Goal: Task Accomplishment & Management: Use online tool/utility

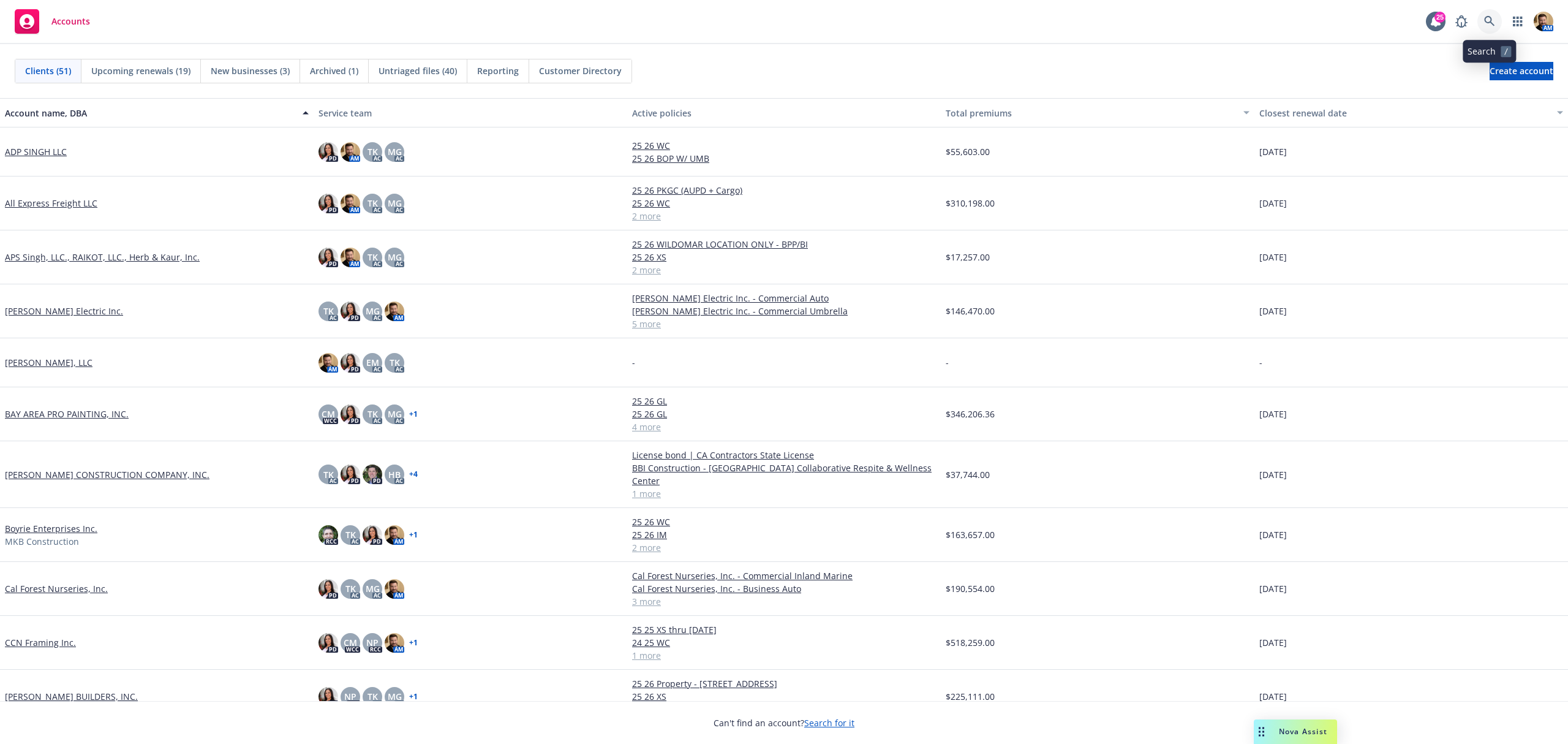
click at [1488, 20] on icon at bounding box center [1489, 21] width 11 height 11
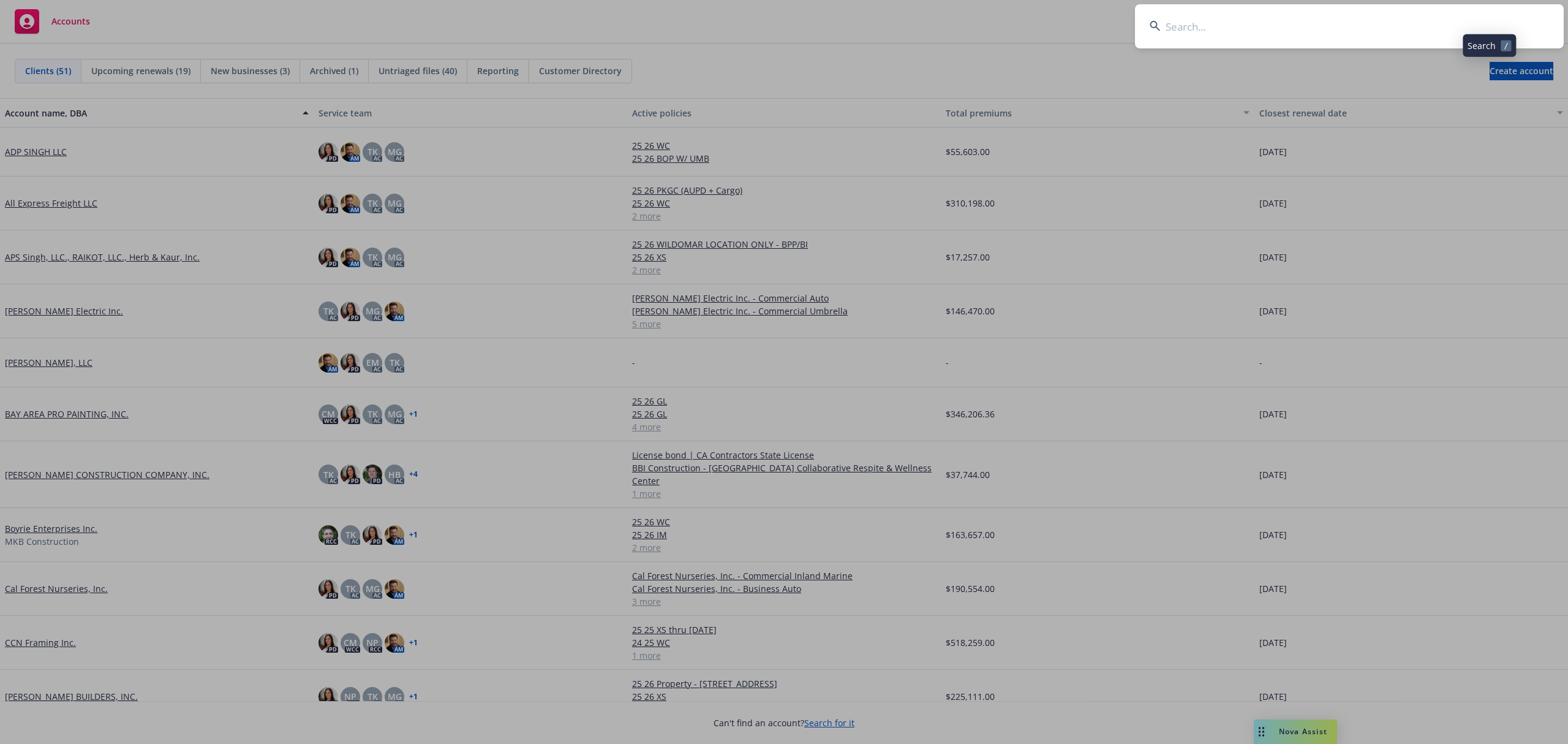
click at [1454, 23] on input at bounding box center [1349, 26] width 429 height 44
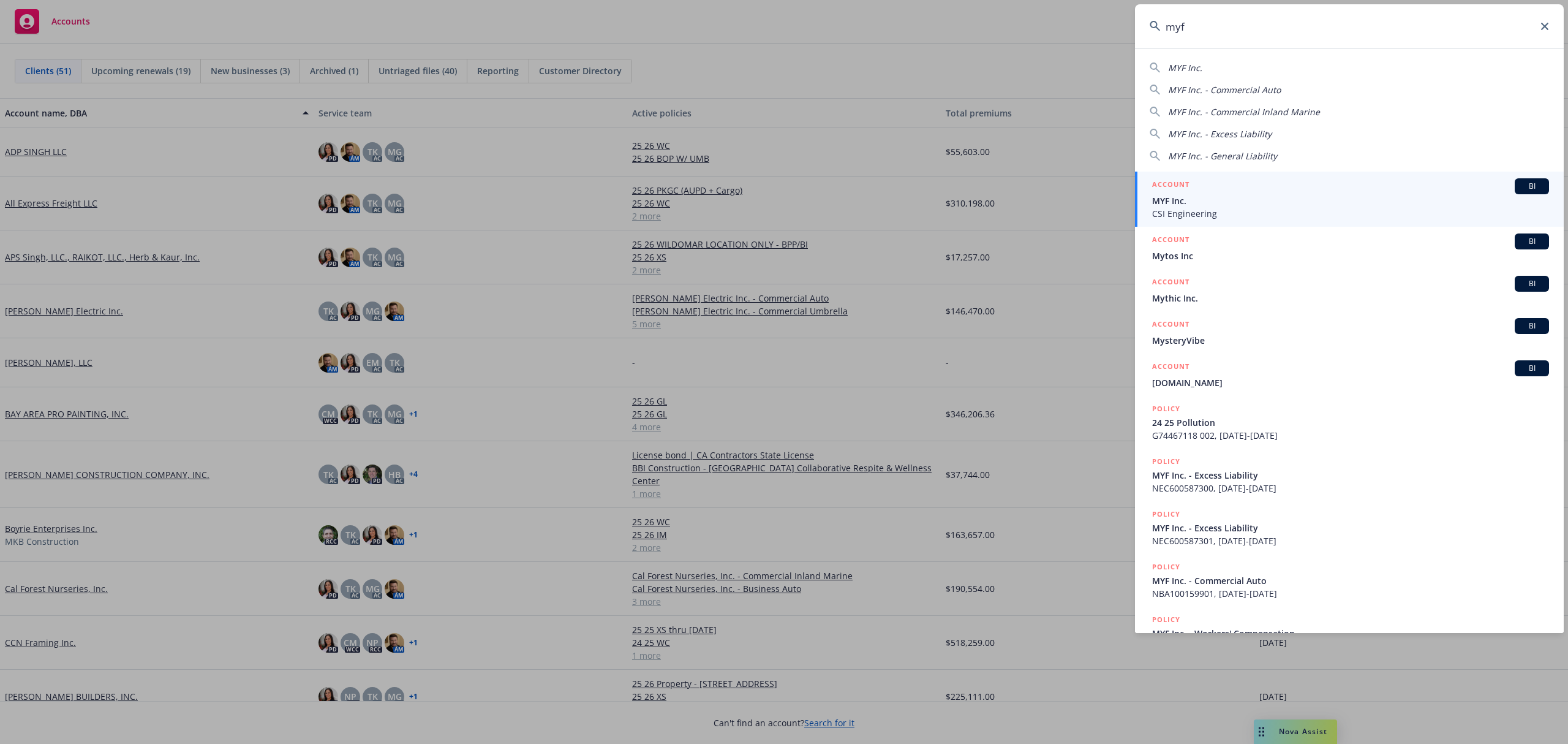
type input "myf"
click at [1174, 191] on h5 "ACCOUNT" at bounding box center [1170, 186] width 37 height 15
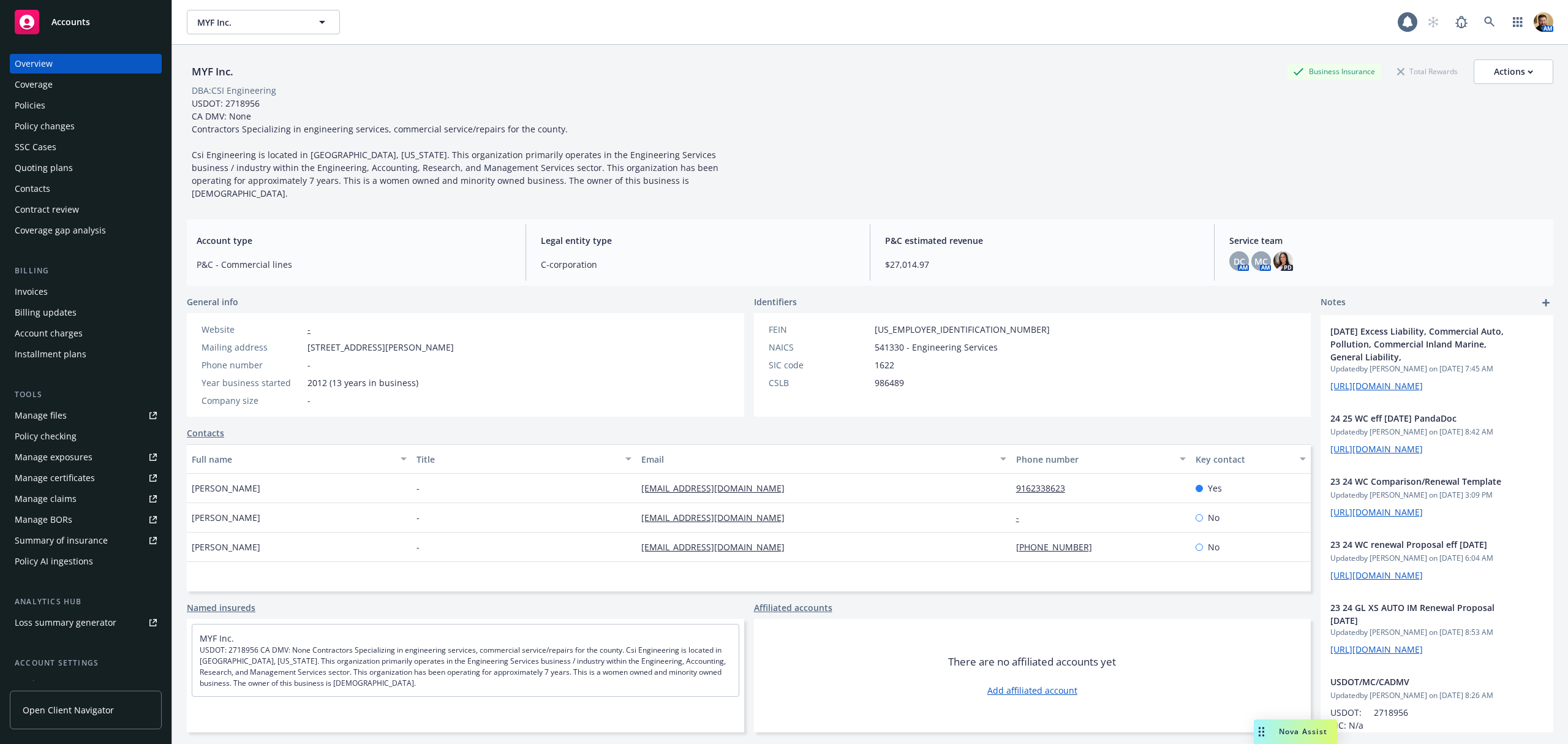
click at [32, 99] on div "Policies" at bounding box center [30, 105] width 31 height 20
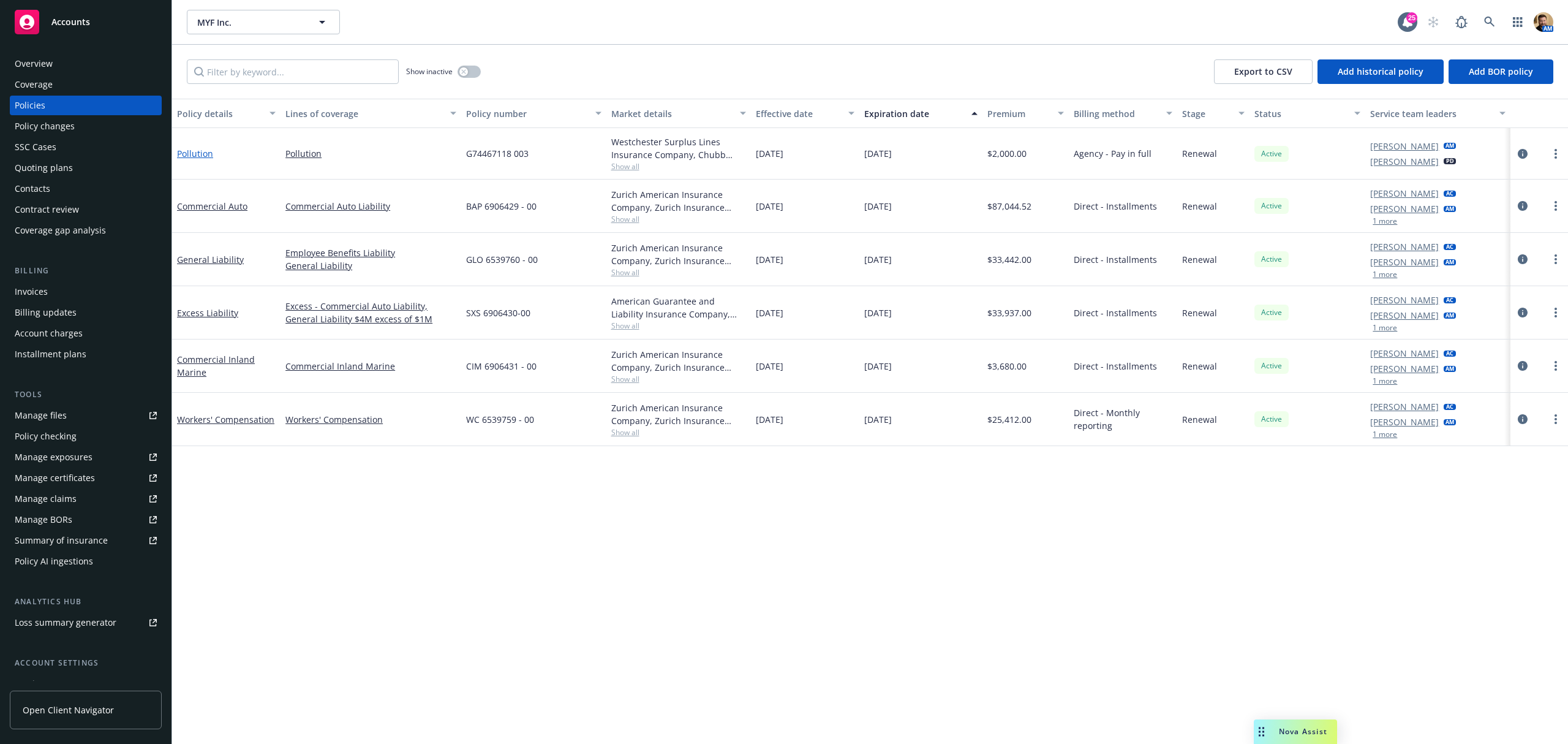
click at [204, 153] on link "Pollution" at bounding box center [195, 153] width 36 height 12
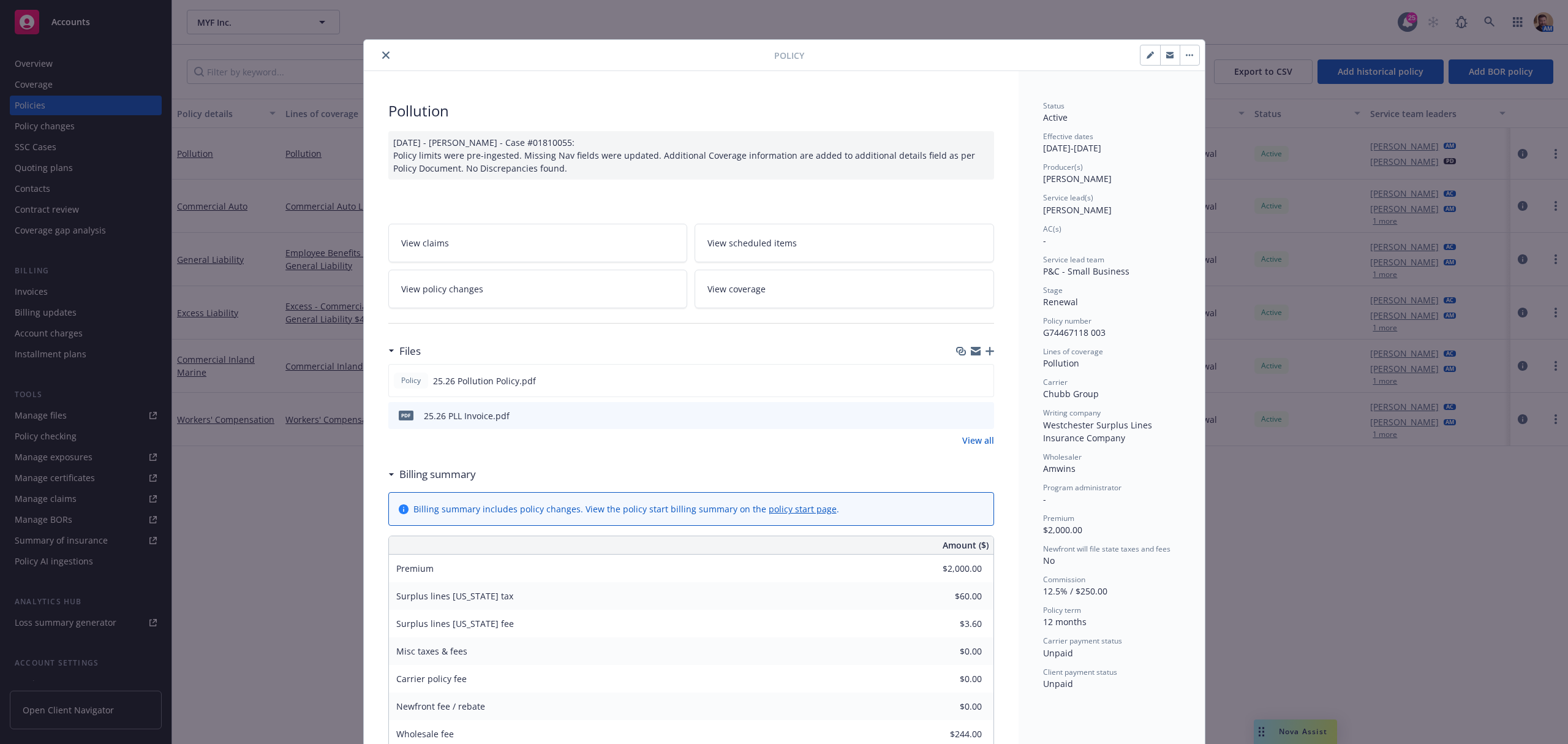
click at [382, 58] on icon "close" at bounding box center [385, 54] width 7 height 7
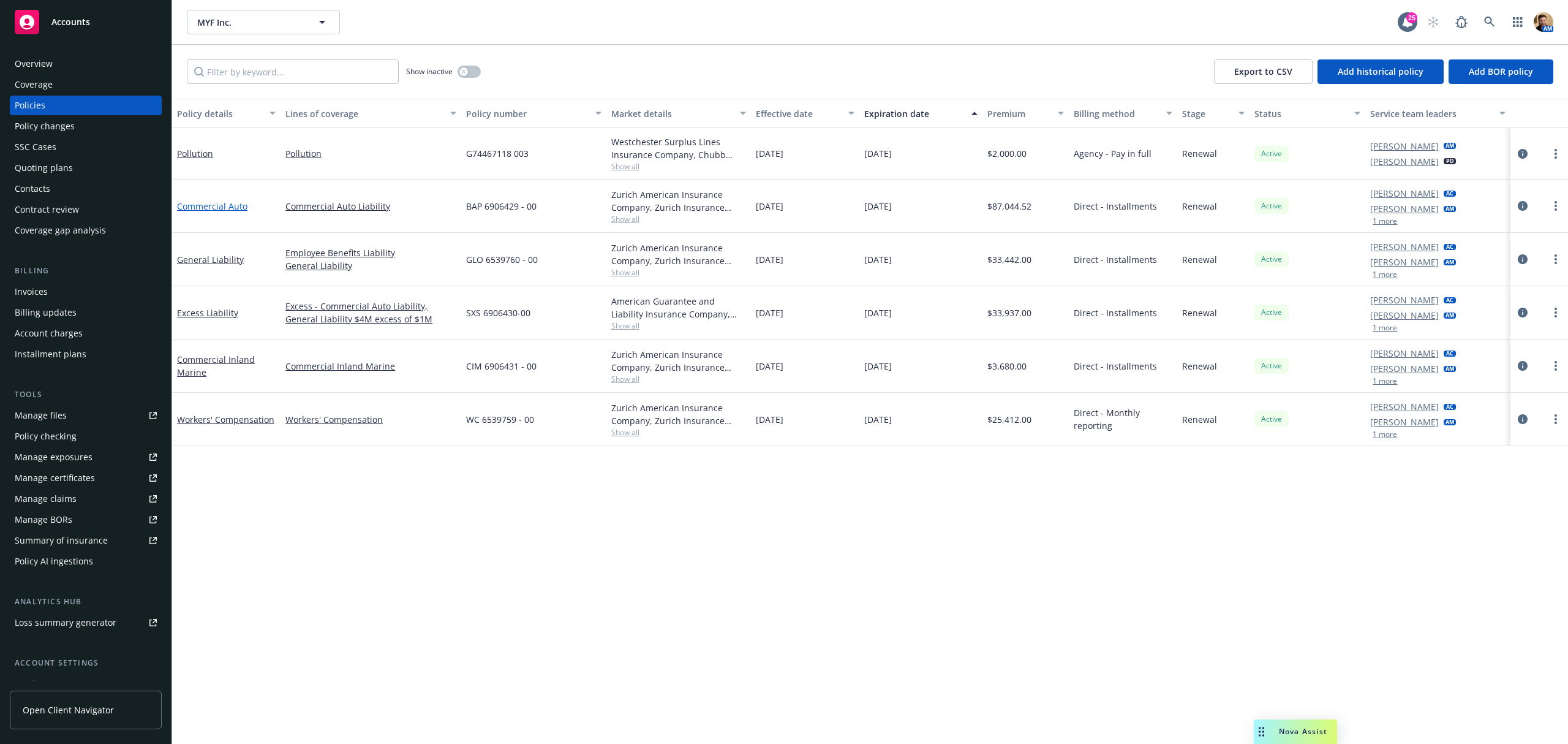
click at [204, 209] on link "Commercial Auto" at bounding box center [212, 206] width 70 height 12
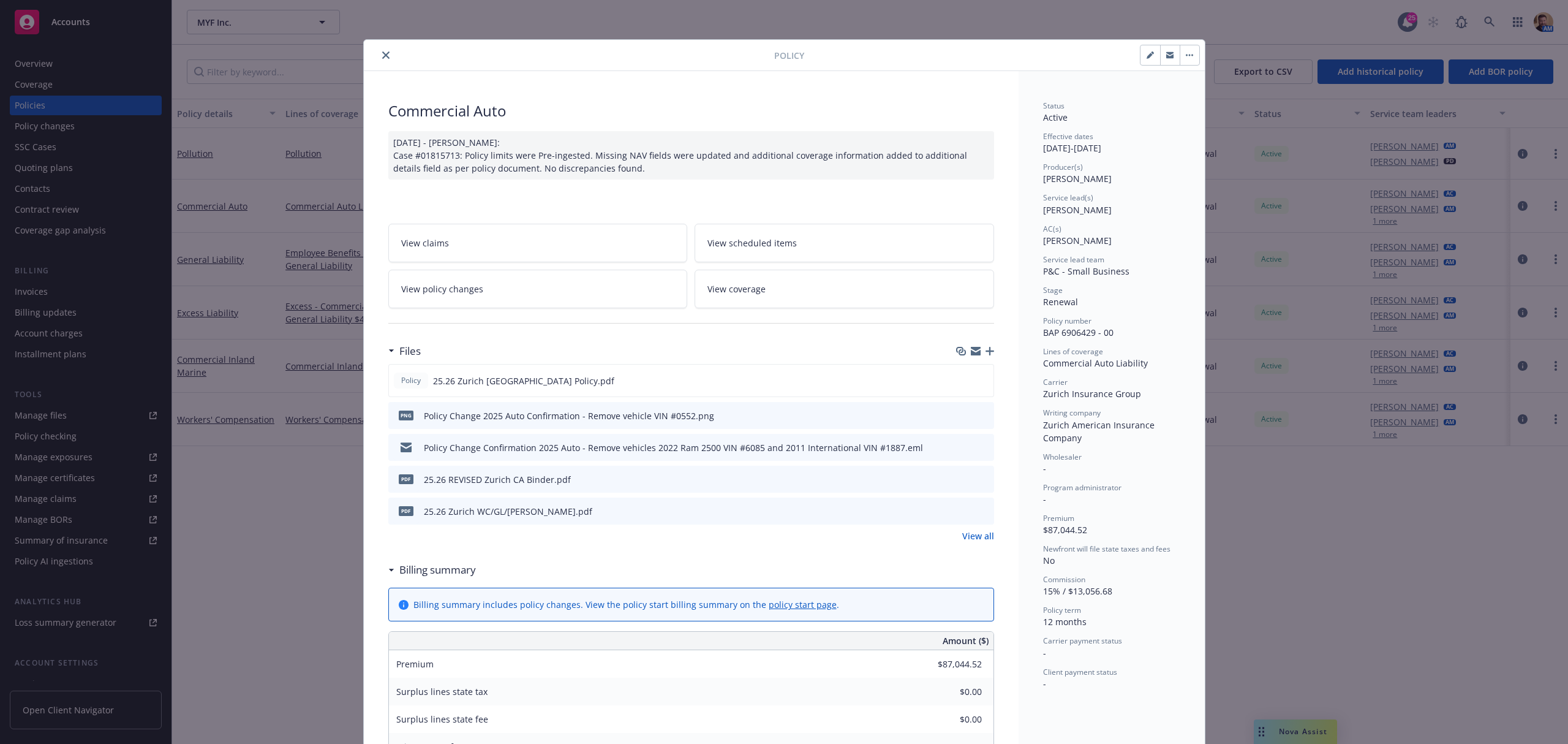
click at [382, 51] on icon "close" at bounding box center [385, 54] width 7 height 7
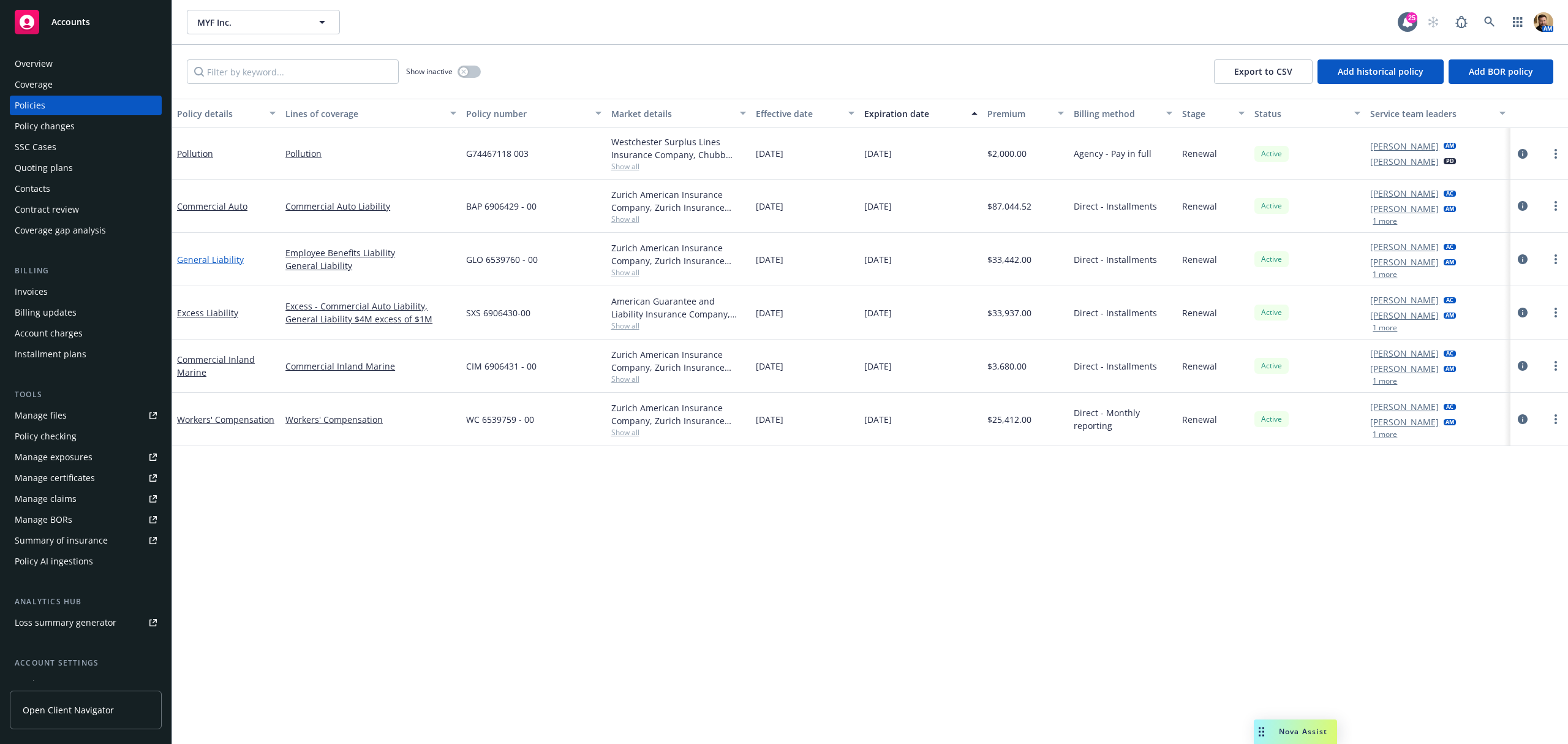
click at [208, 258] on link "General Liability" at bounding box center [210, 259] width 67 height 12
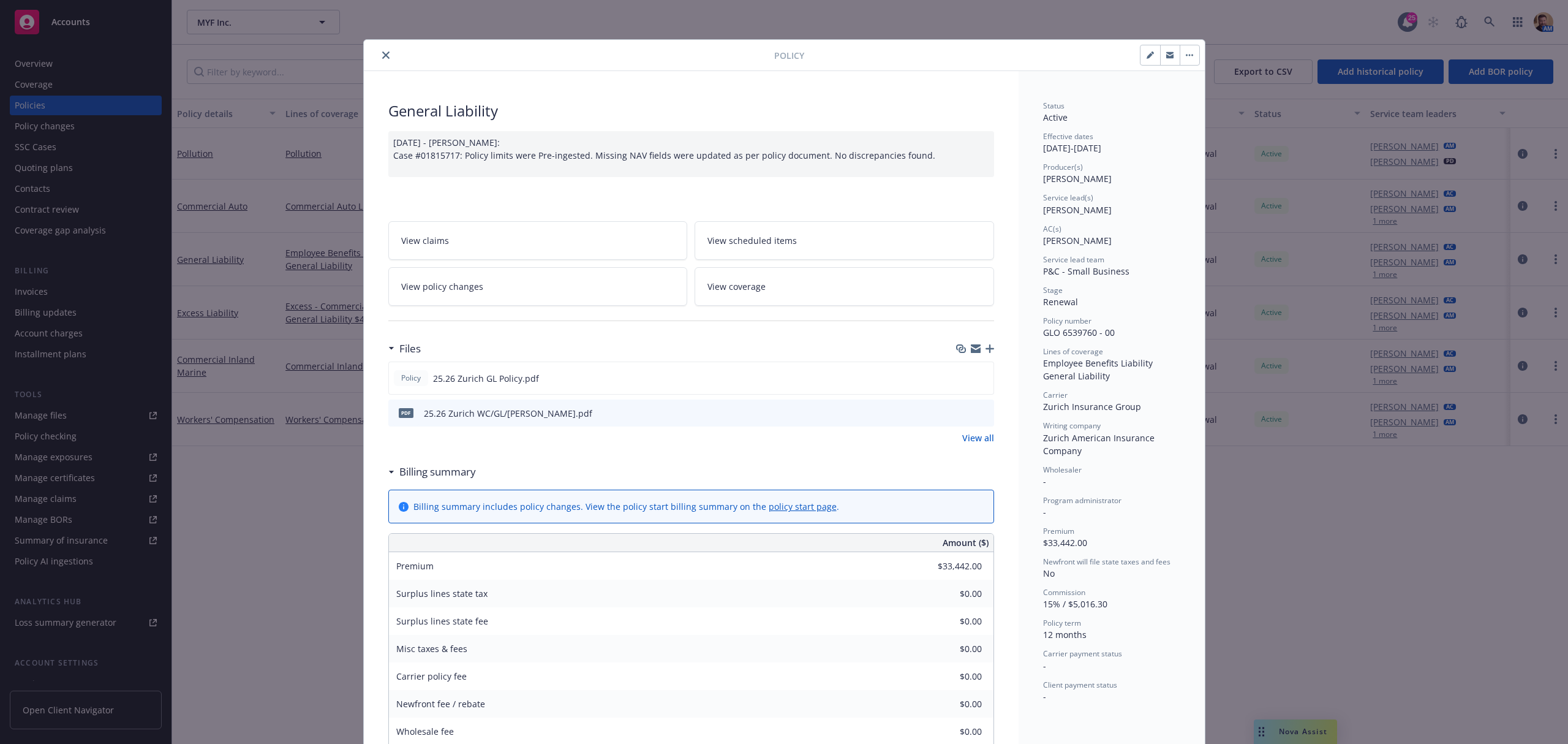
click at [382, 54] on icon "close" at bounding box center [385, 54] width 7 height 7
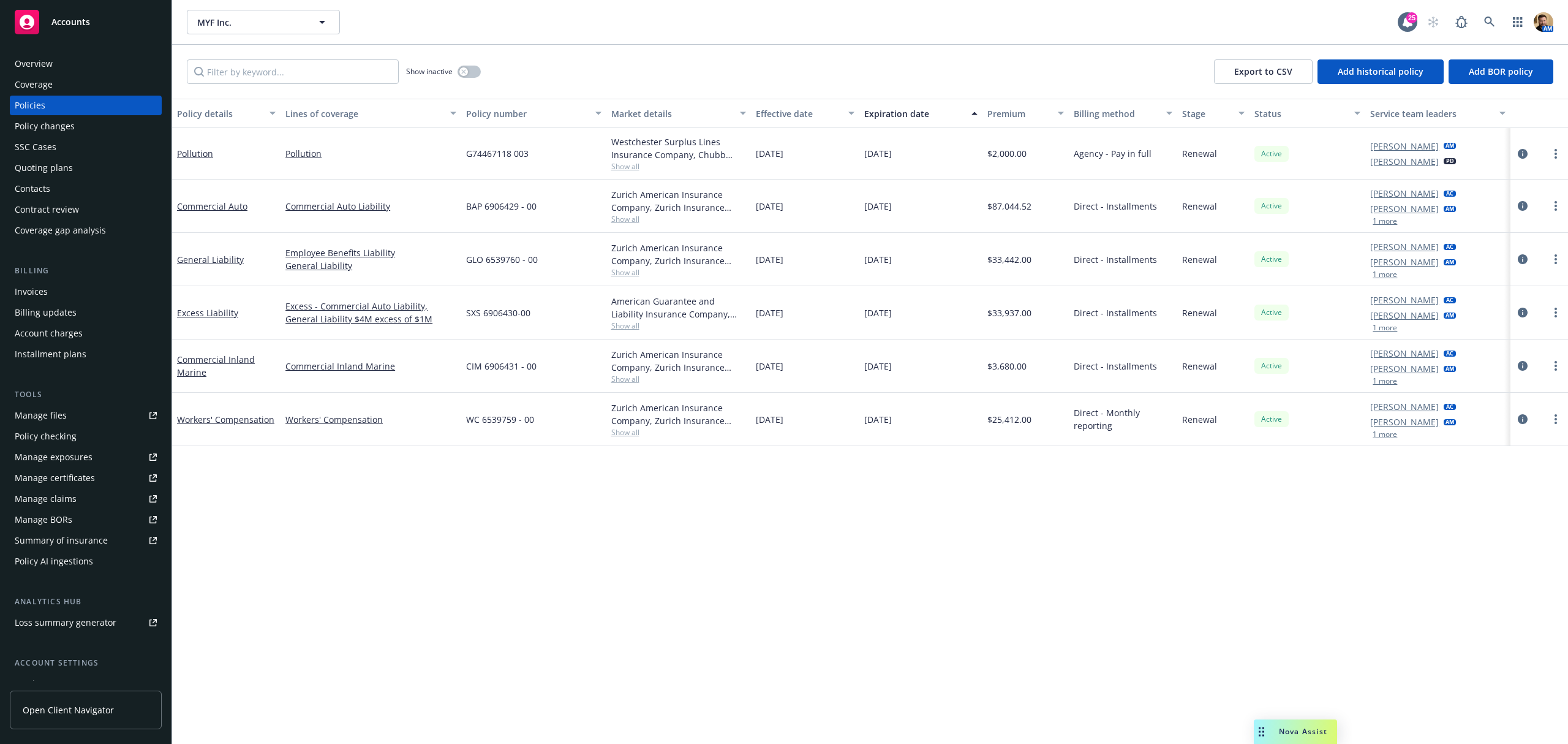
click at [66, 170] on div "Quoting plans" at bounding box center [44, 167] width 58 height 20
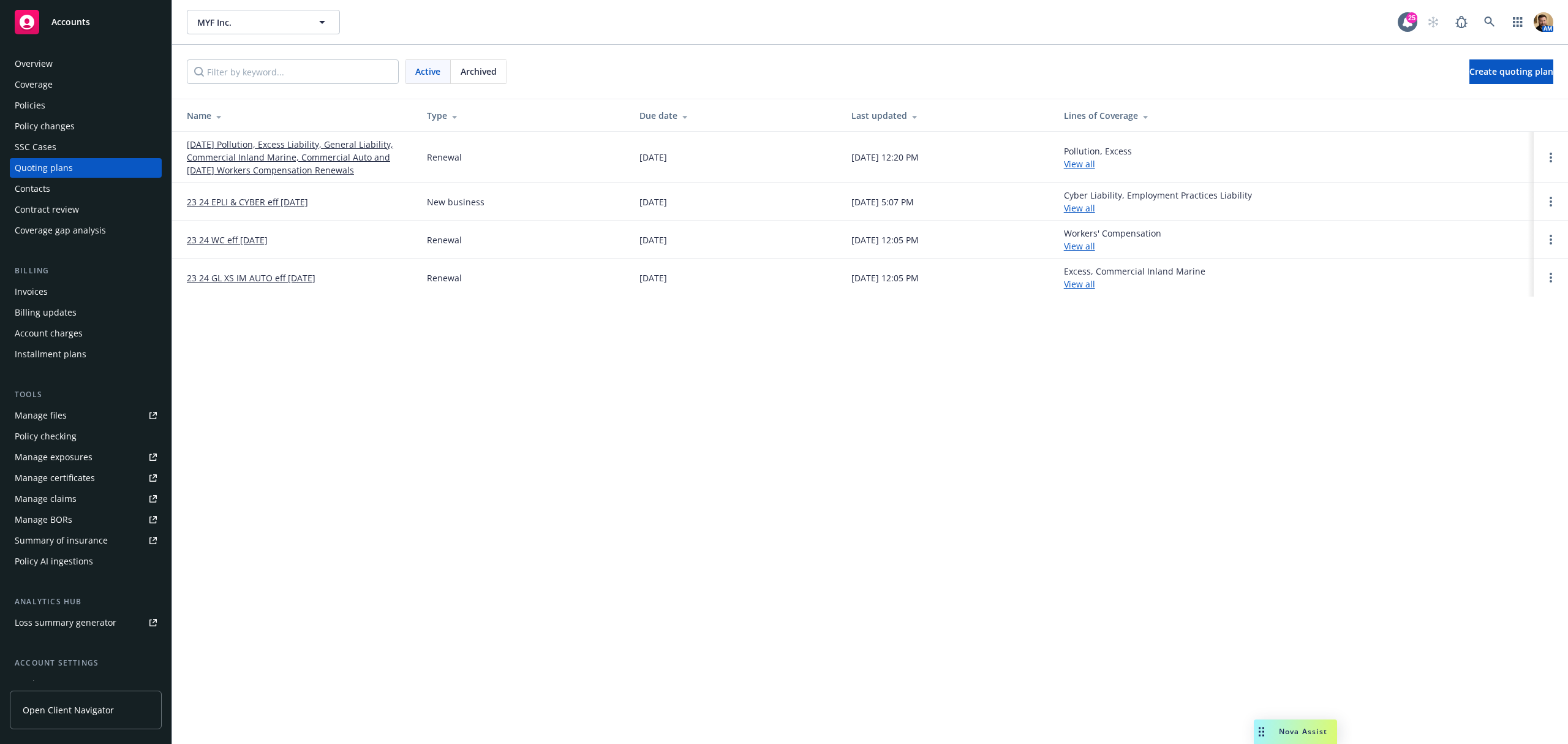
click at [292, 147] on link "09/13/25 Pollution, Excess Liability, General Liability, Commercial Inland Mari…" at bounding box center [297, 157] width 220 height 39
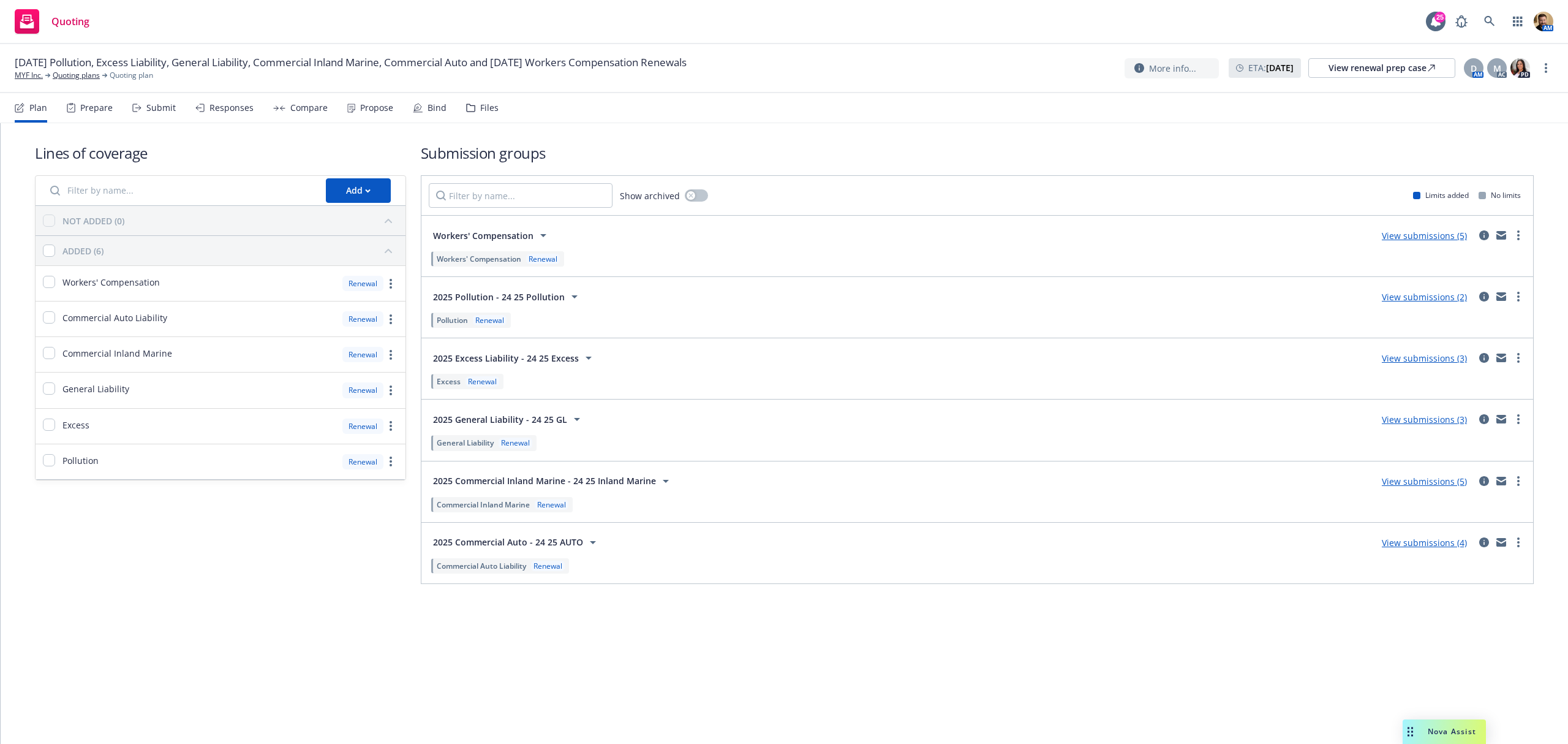
click at [481, 108] on div "Files" at bounding box center [489, 107] width 18 height 9
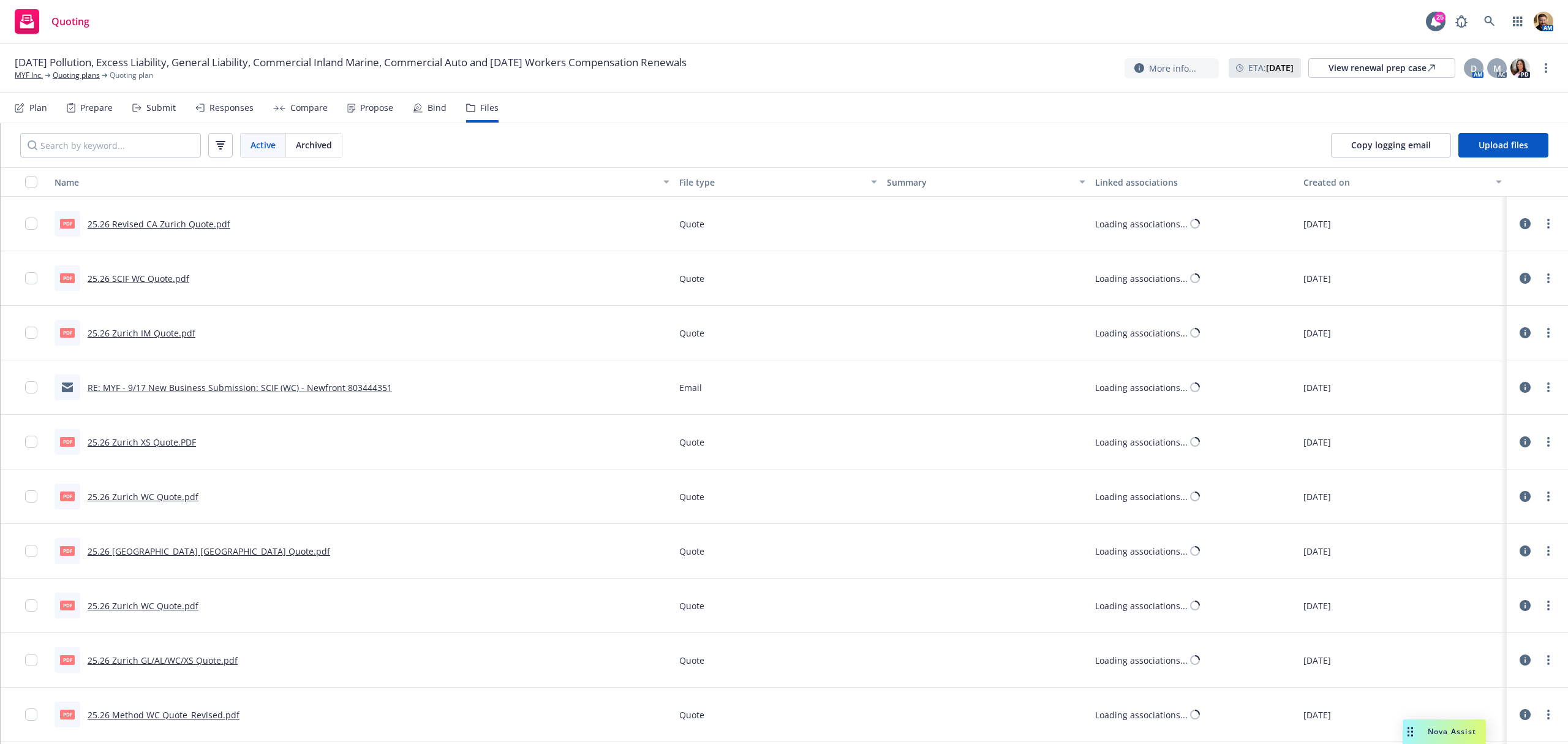
click at [152, 101] on div "Submit" at bounding box center [154, 107] width 43 height 29
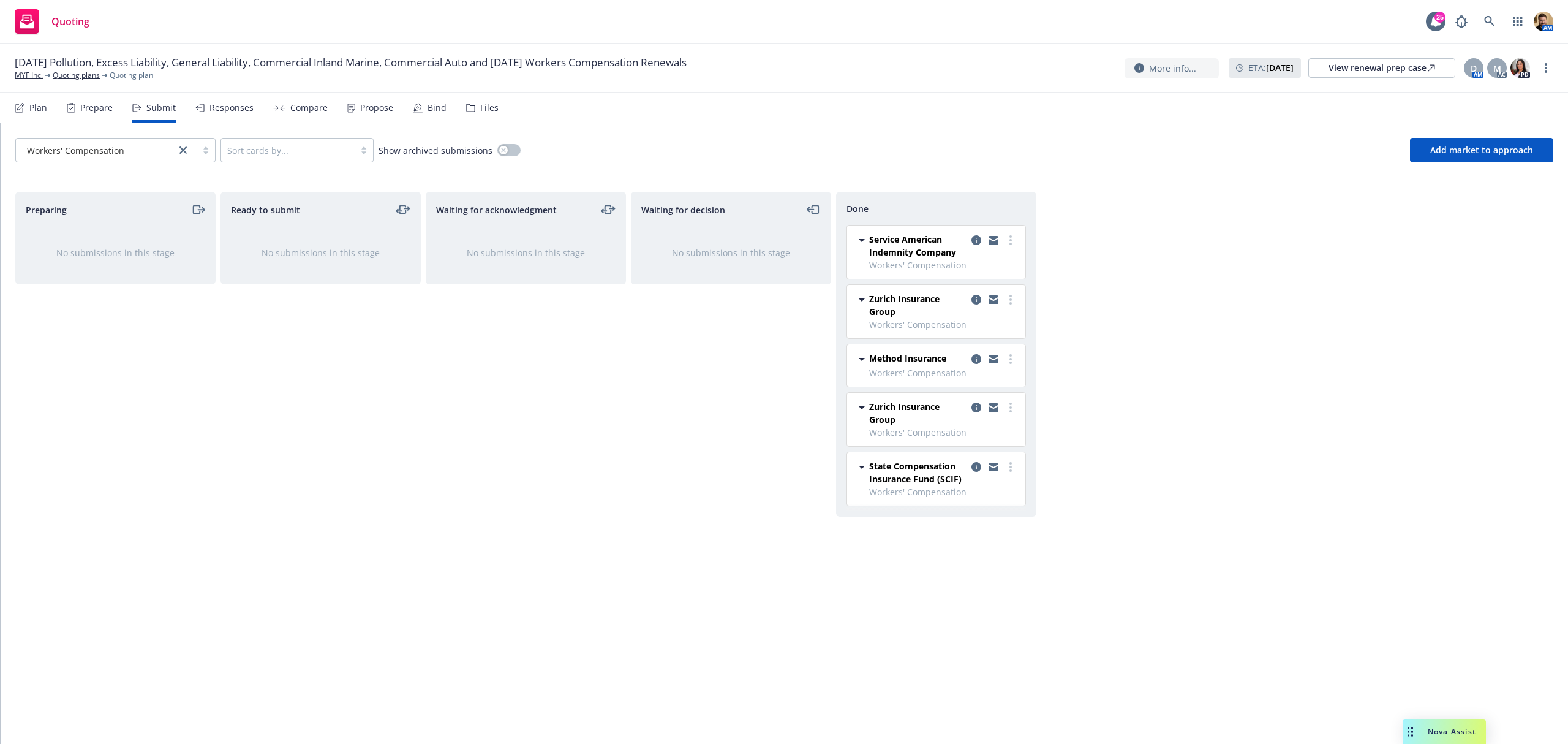
click at [228, 108] on div "Responses" at bounding box center [231, 107] width 44 height 9
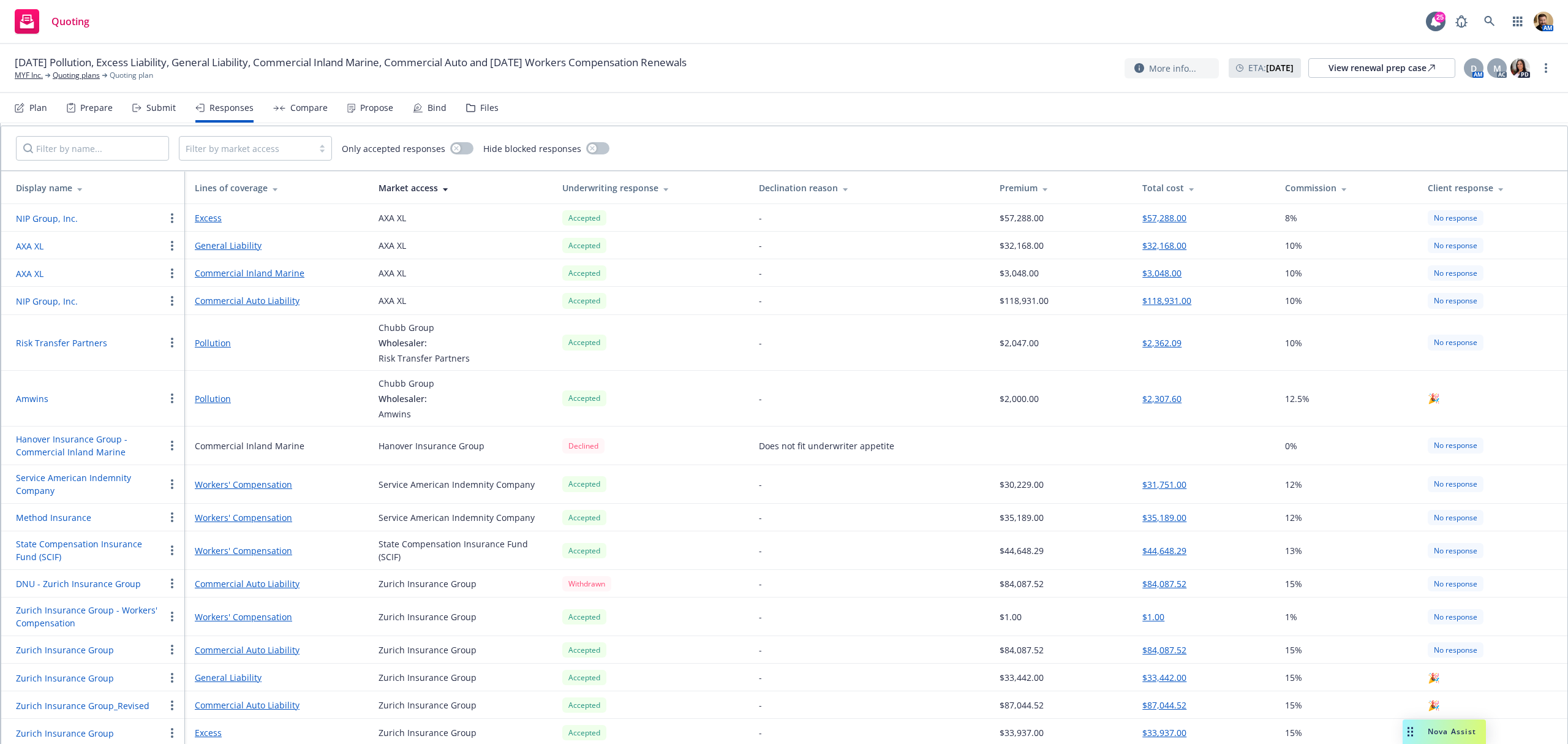
scroll to position [114, 0]
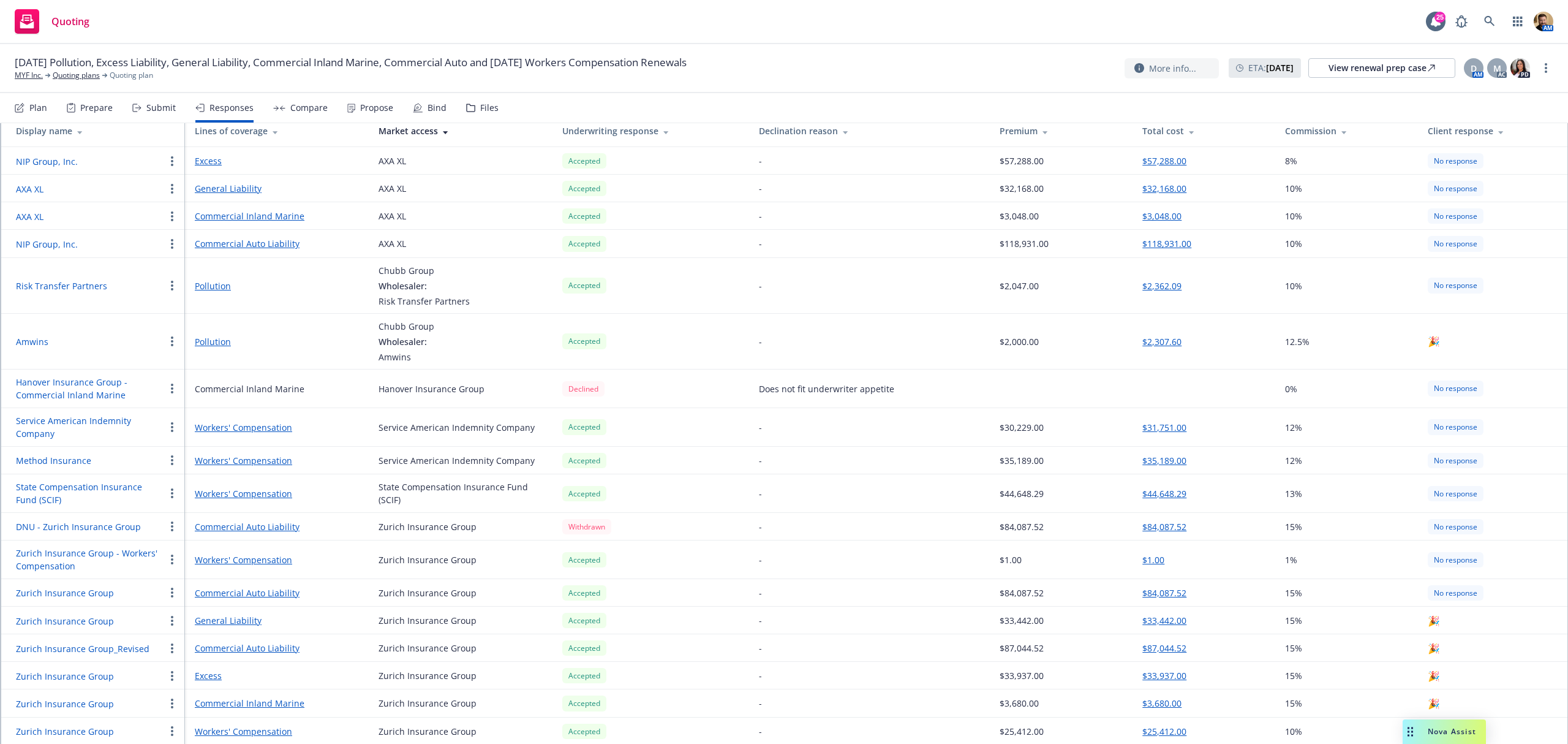
click at [435, 108] on div "Bind" at bounding box center [437, 107] width 19 height 9
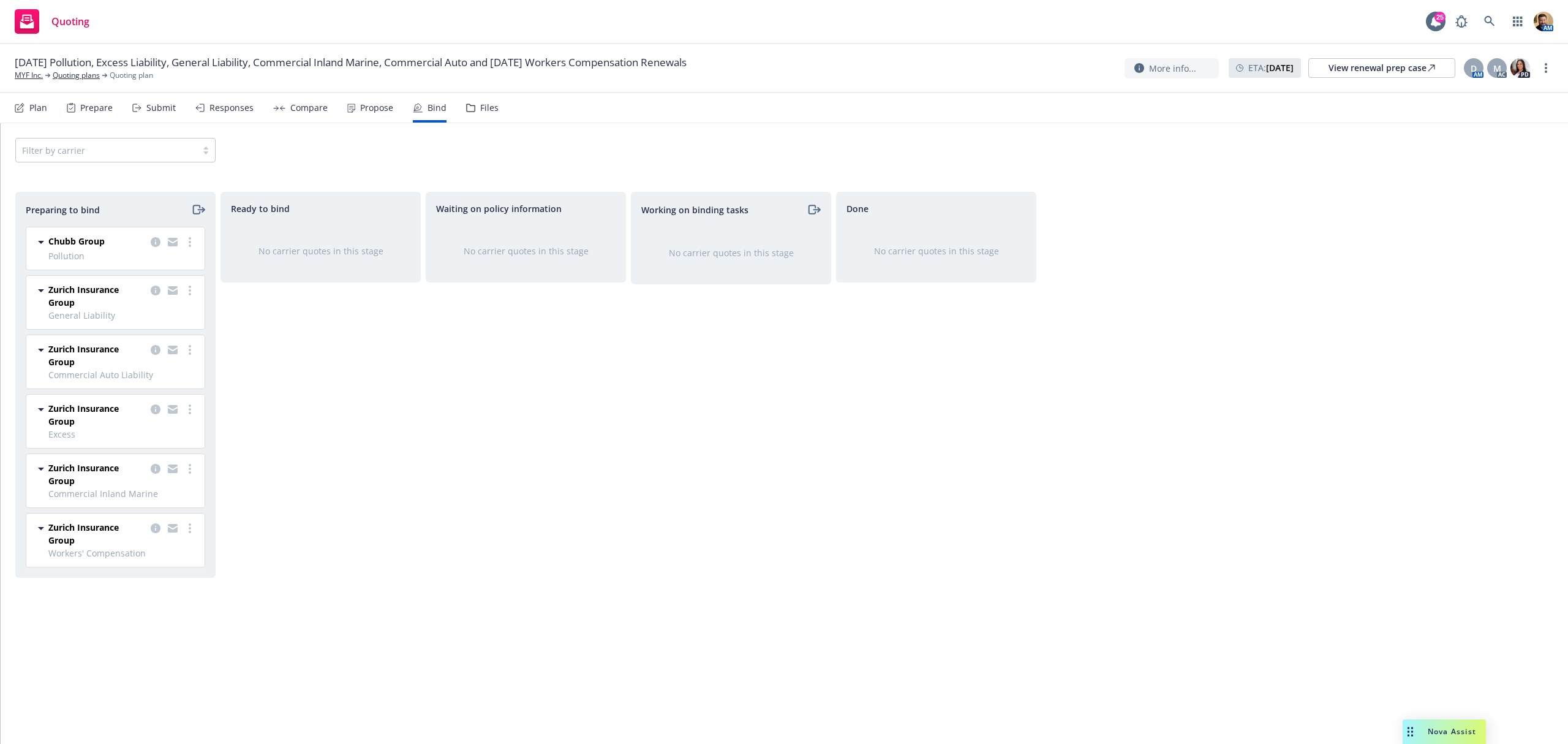
click at [482, 106] on div "Files" at bounding box center [489, 107] width 18 height 9
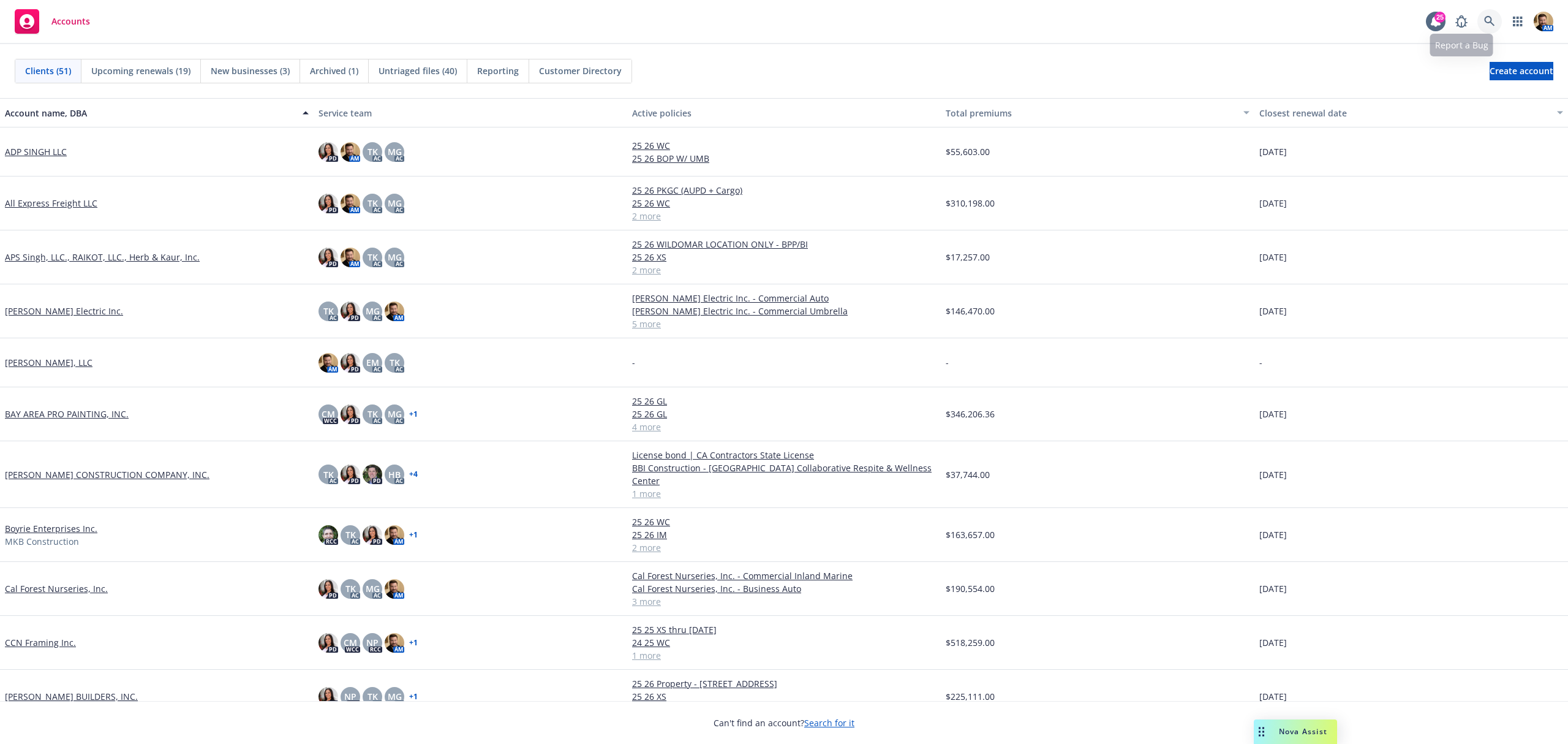
click at [1484, 13] on link at bounding box center [1489, 21] width 24 height 24
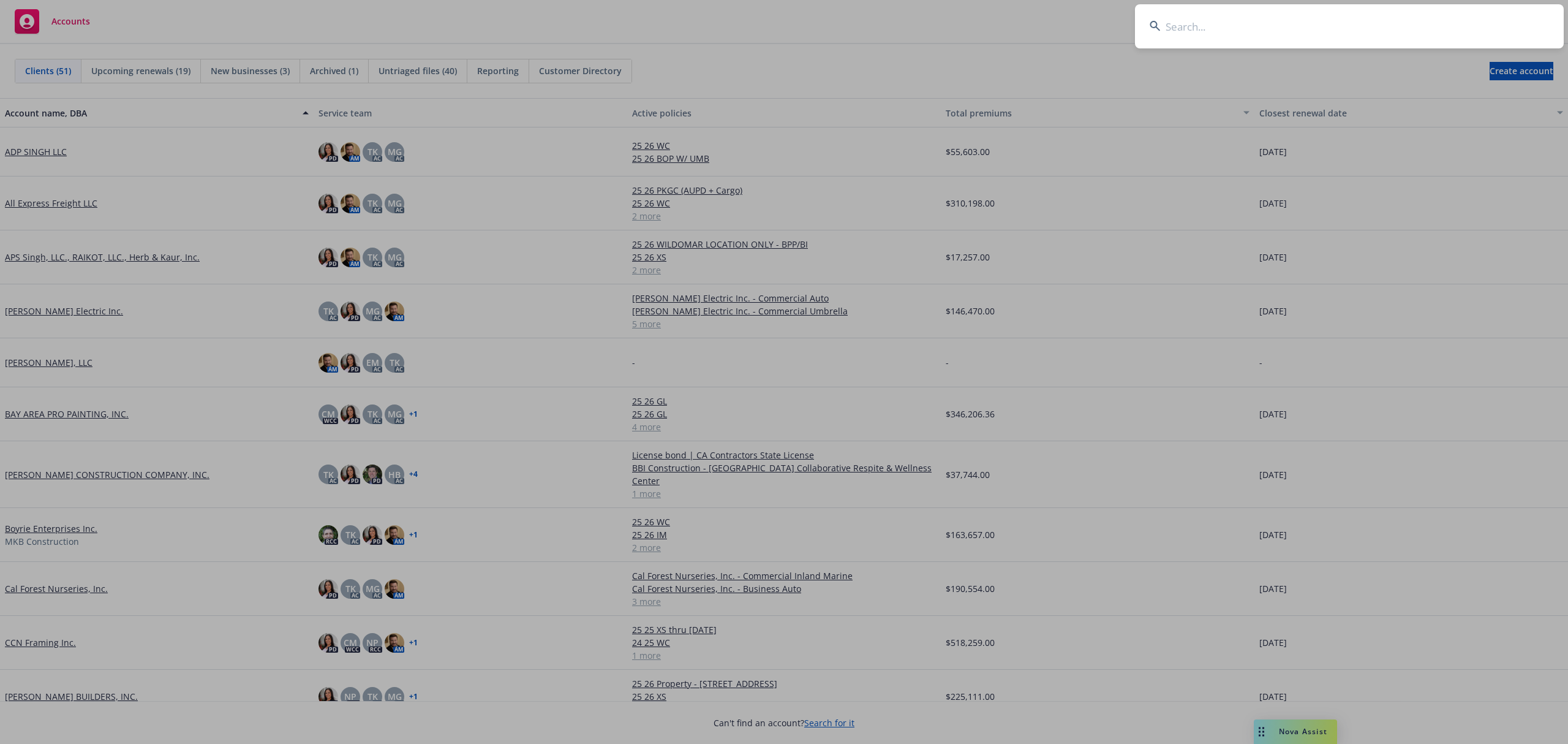
click at [1448, 35] on input at bounding box center [1349, 26] width 429 height 44
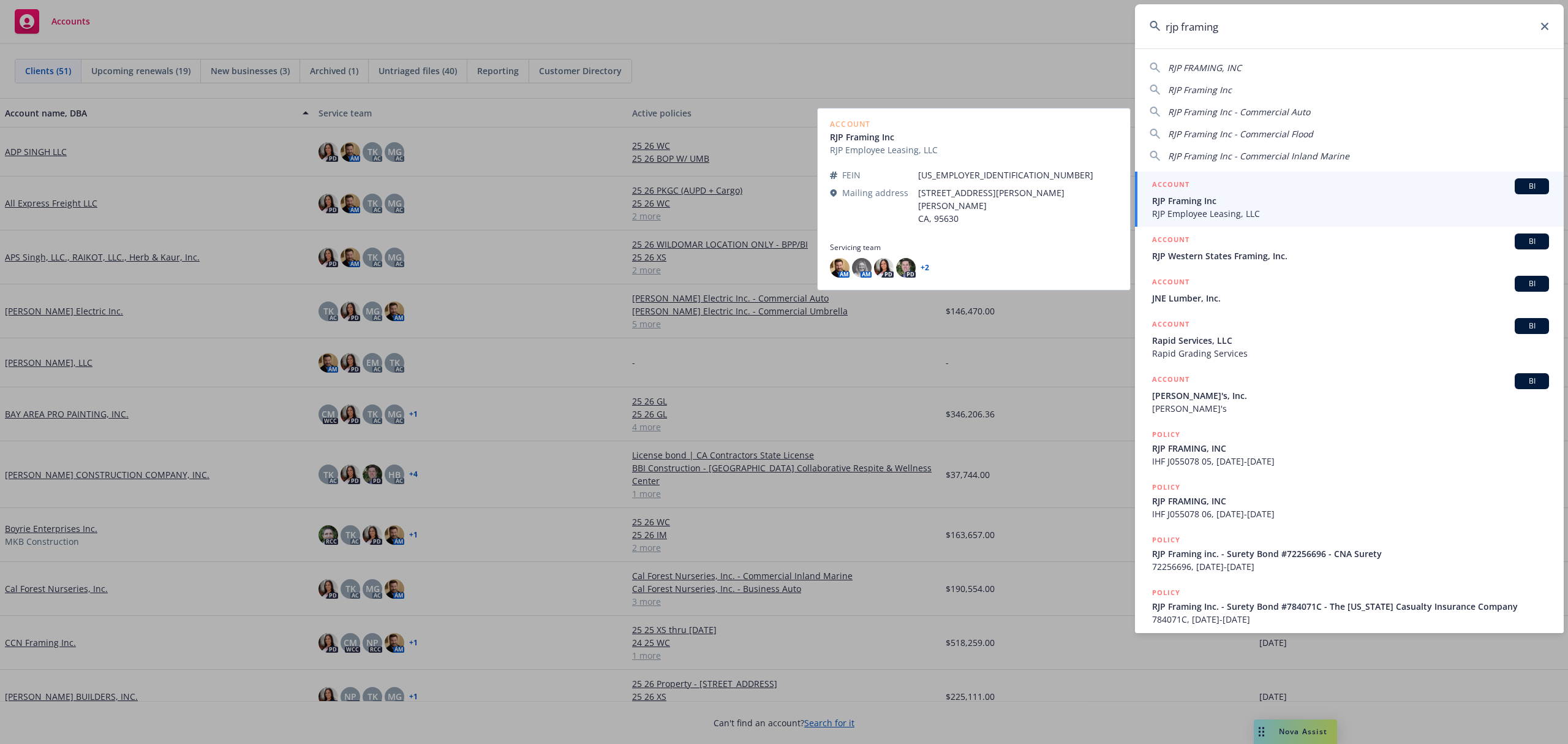
type input "rjp framing"
click at [1186, 219] on span "RJP Employee Leasing, LLC" at bounding box center [1350, 213] width 397 height 13
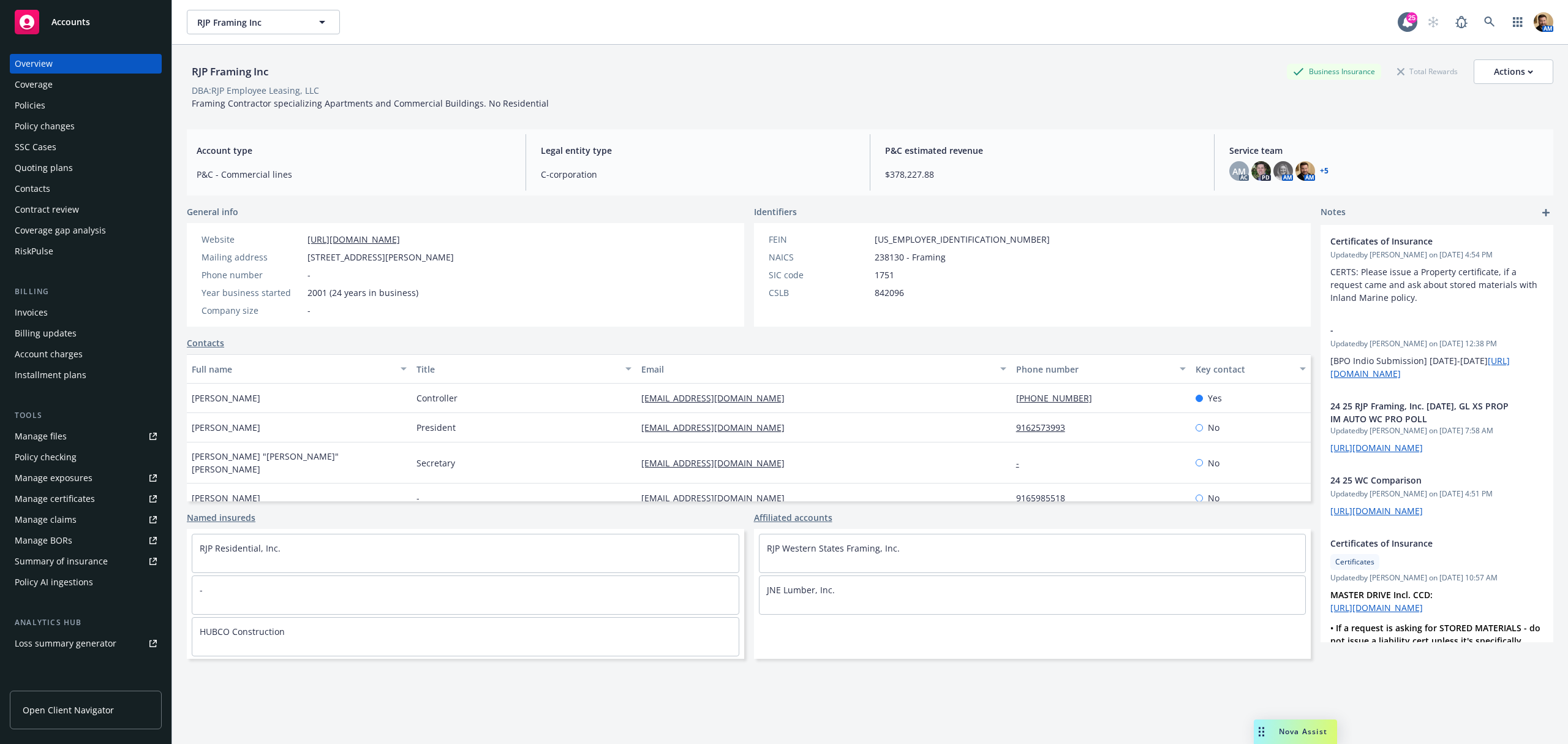
click at [59, 164] on div "Quoting plans" at bounding box center [44, 167] width 58 height 20
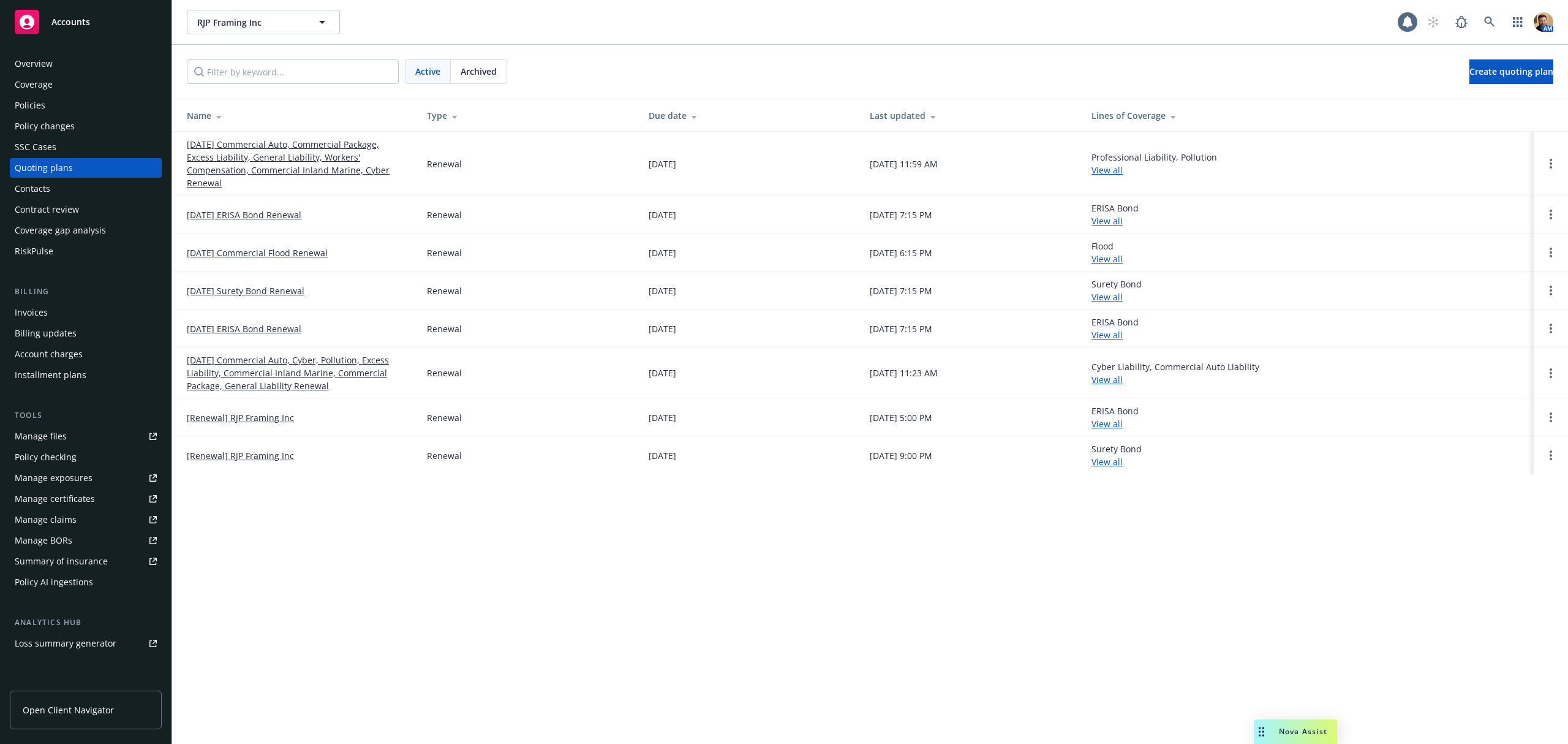
click at [231, 164] on link "[DATE] Commercial Auto, Commercial Package, Excess Liability, General Liability…" at bounding box center [297, 163] width 220 height 51
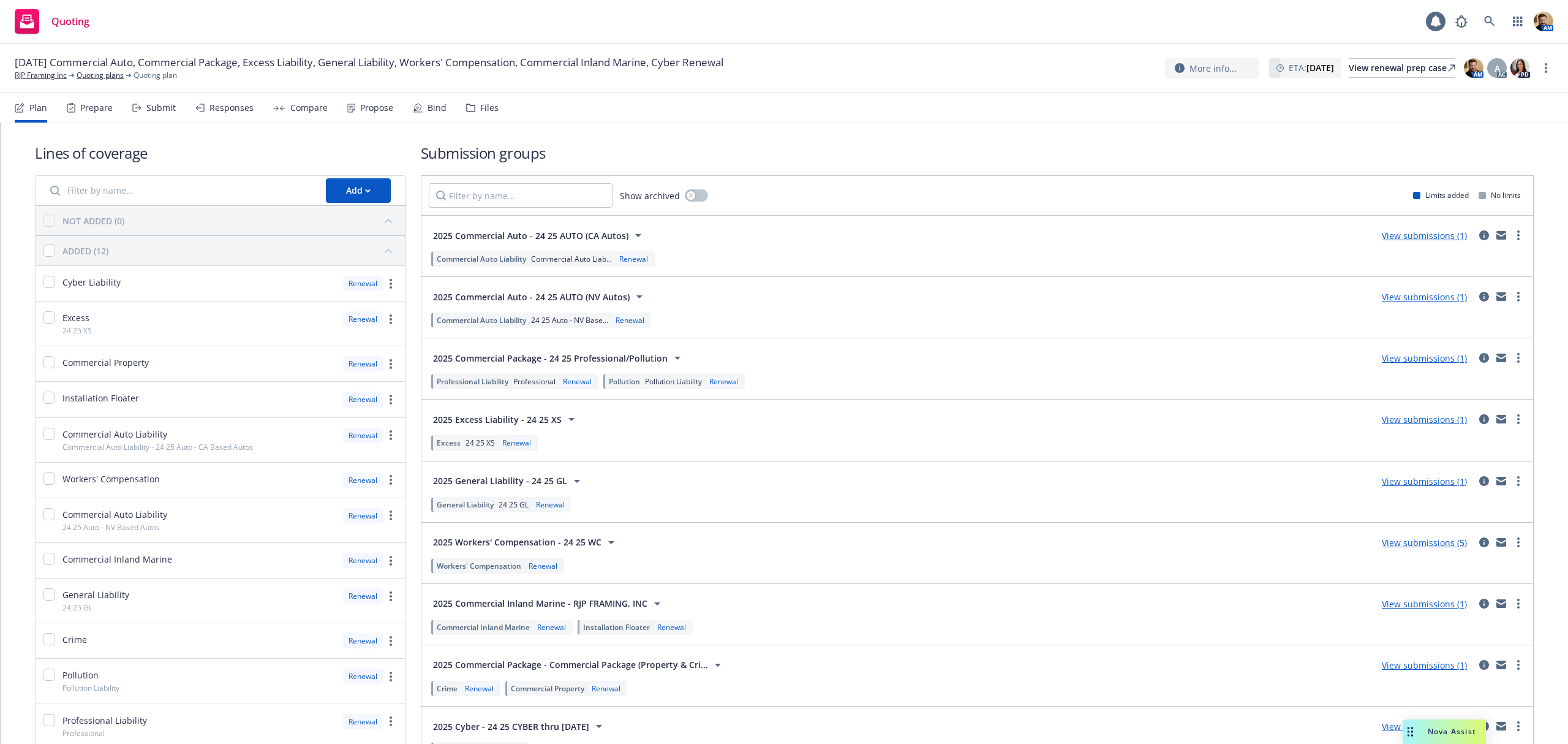
click at [474, 108] on div "Files" at bounding box center [482, 107] width 32 height 29
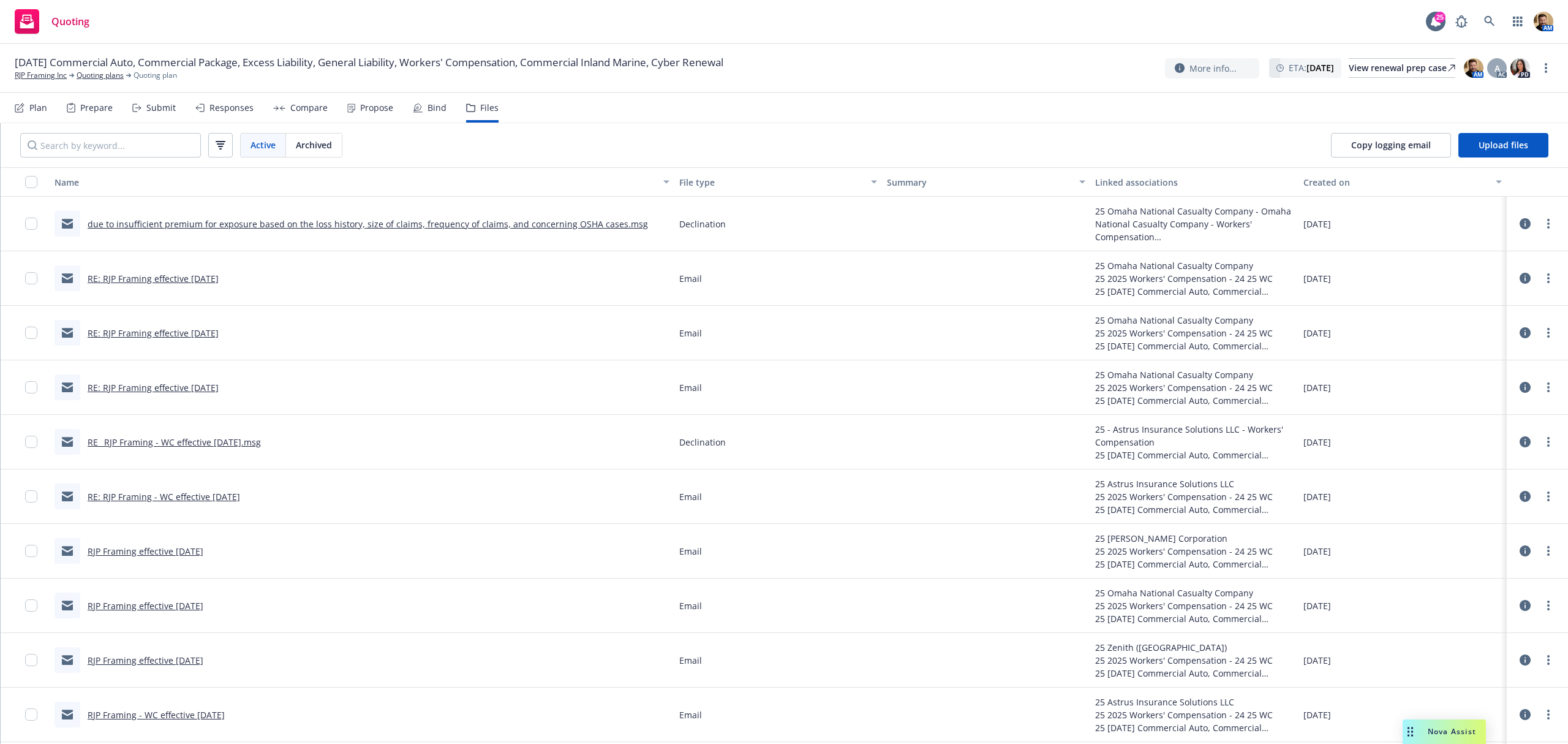
click at [1308, 182] on div "Created on" at bounding box center [1396, 182] width 185 height 13
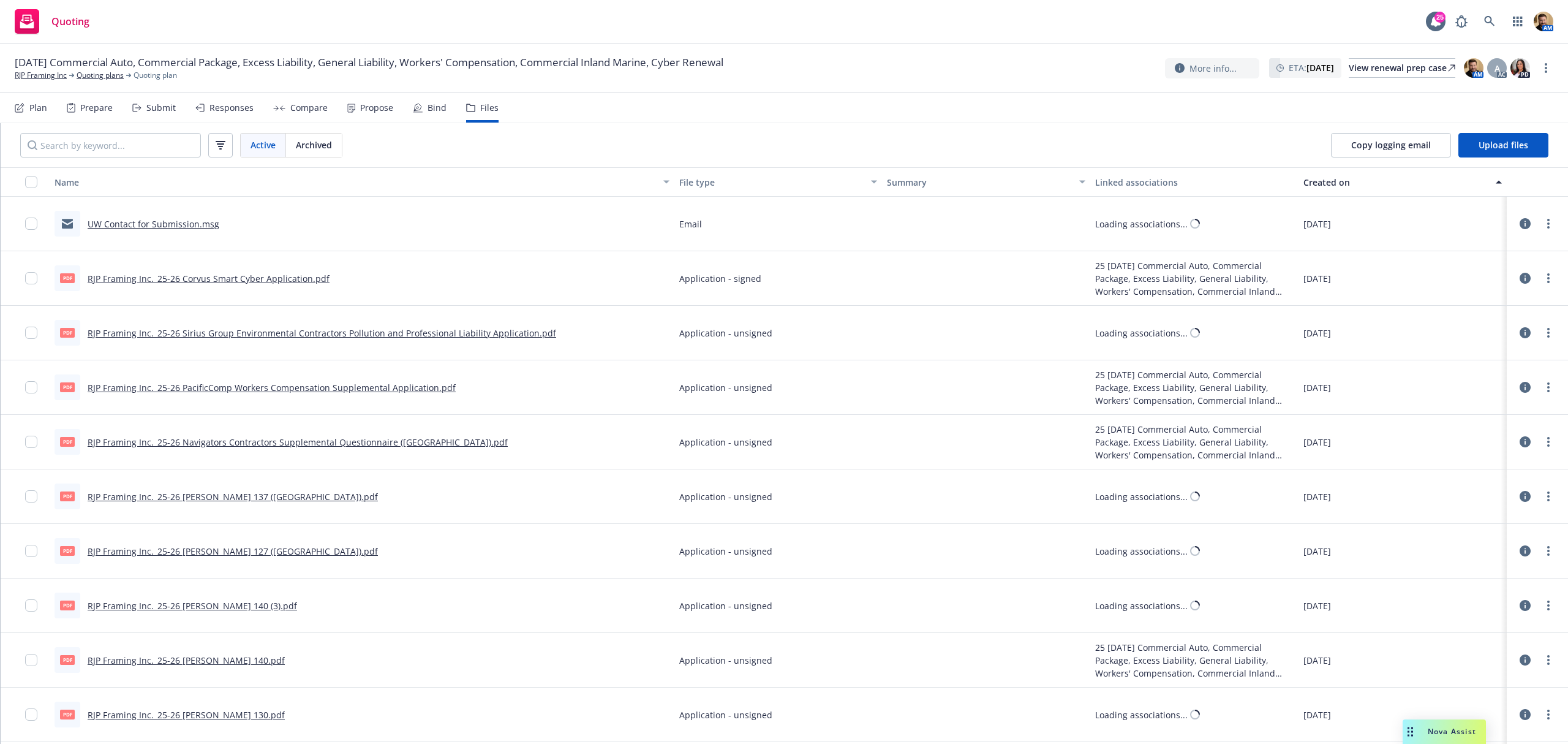
click at [1319, 180] on div "Created on" at bounding box center [1396, 182] width 185 height 13
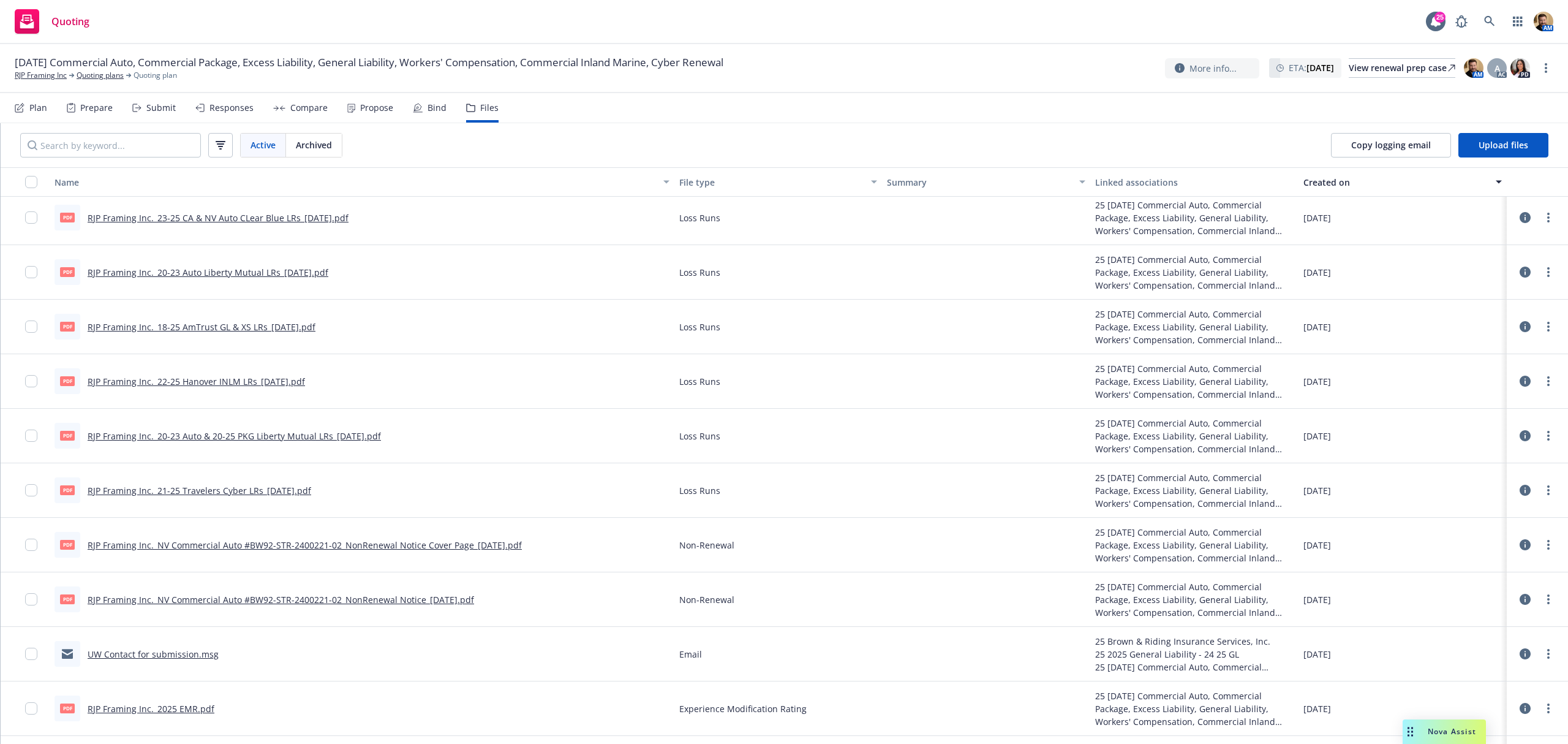
scroll to position [735, 0]
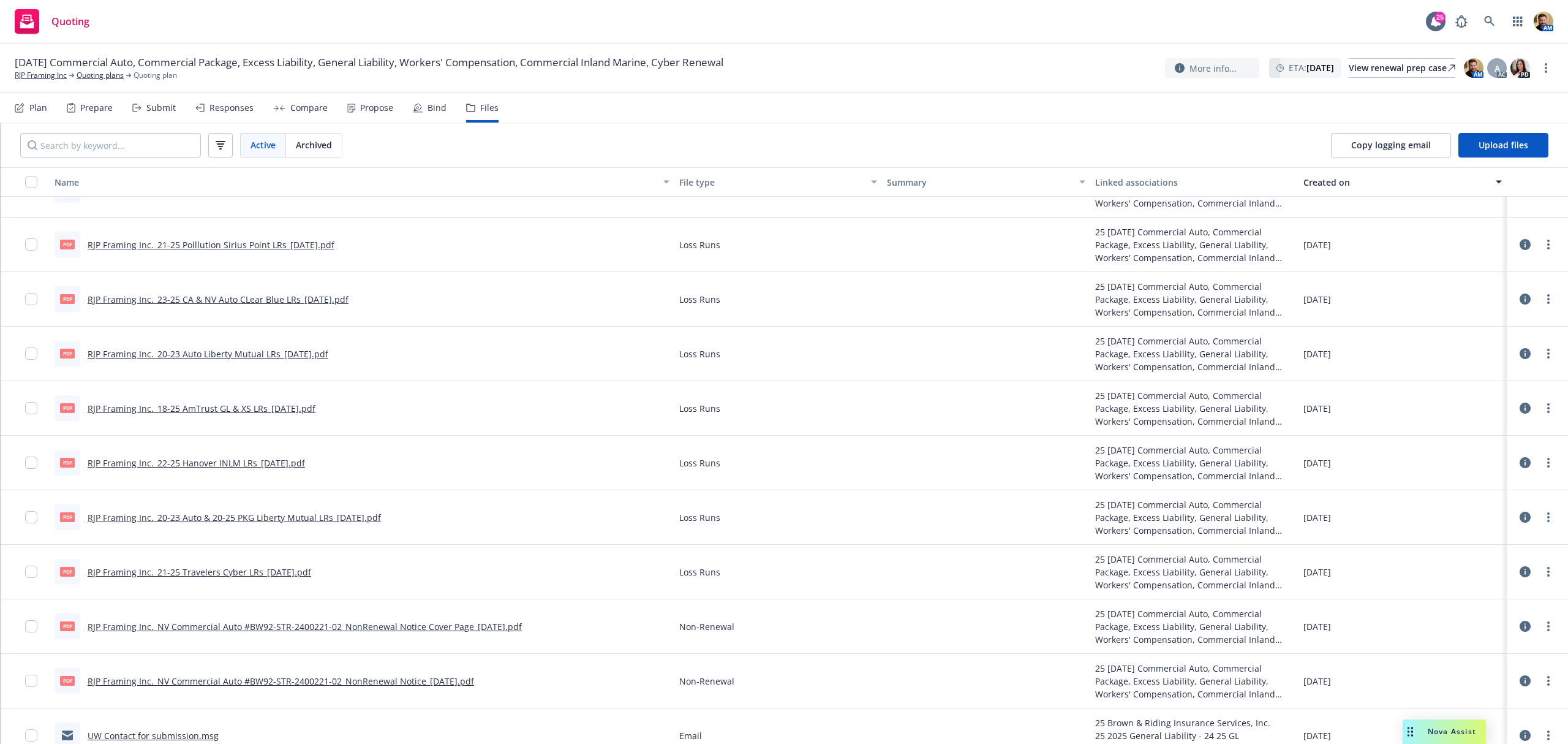
click at [694, 187] on div "File type" at bounding box center [771, 182] width 185 height 13
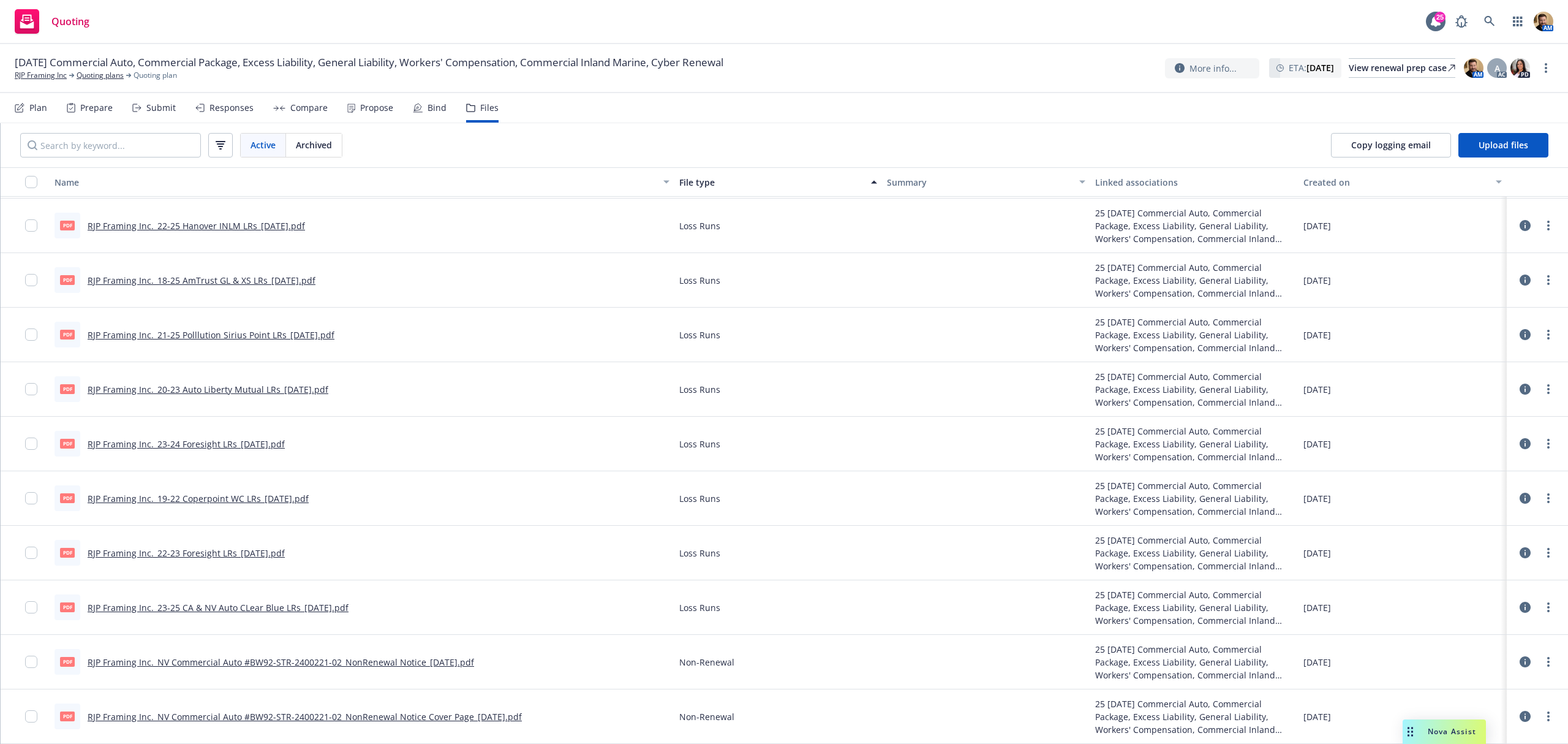
scroll to position [1779, 0]
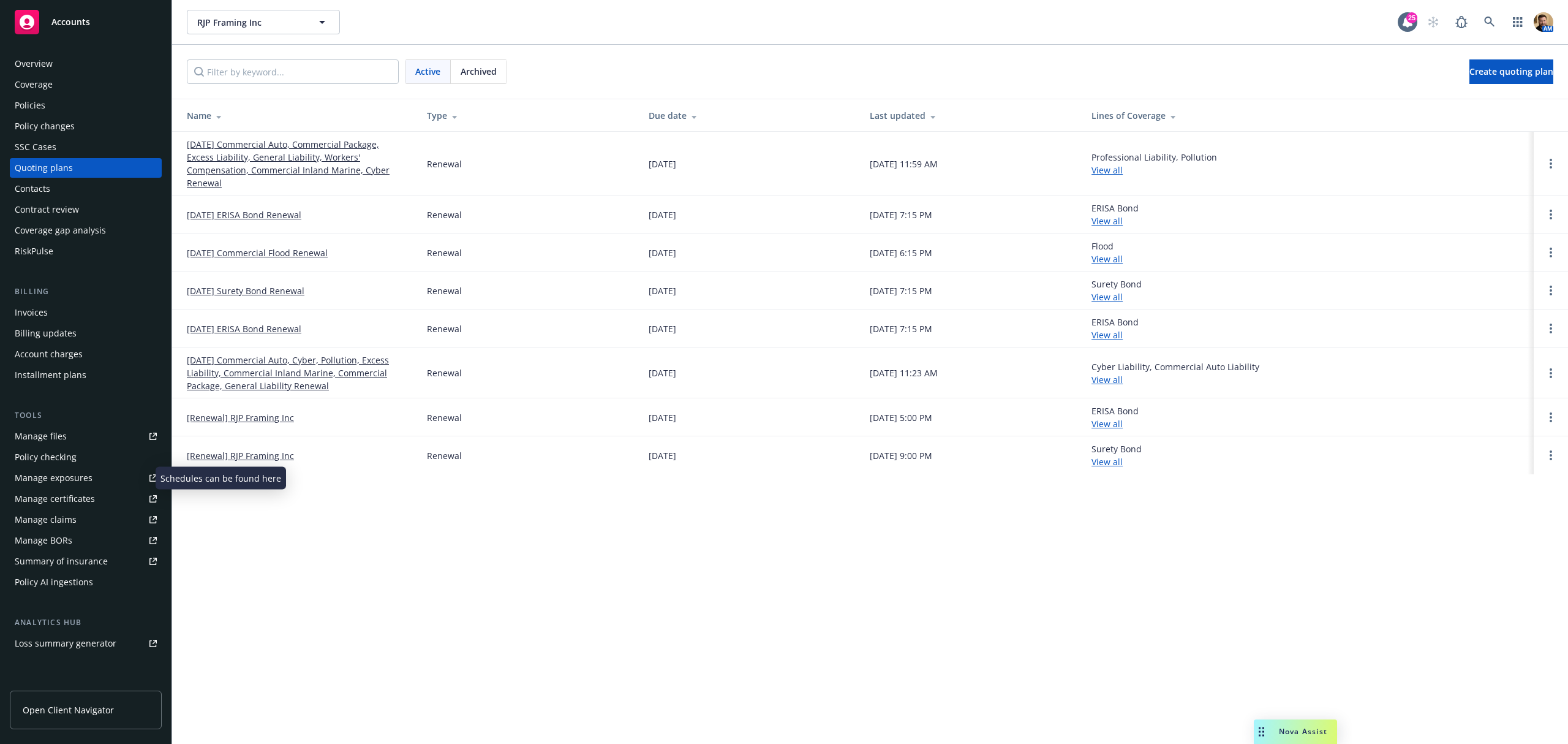
click at [51, 475] on div "Manage exposures" at bounding box center [54, 478] width 78 height 20
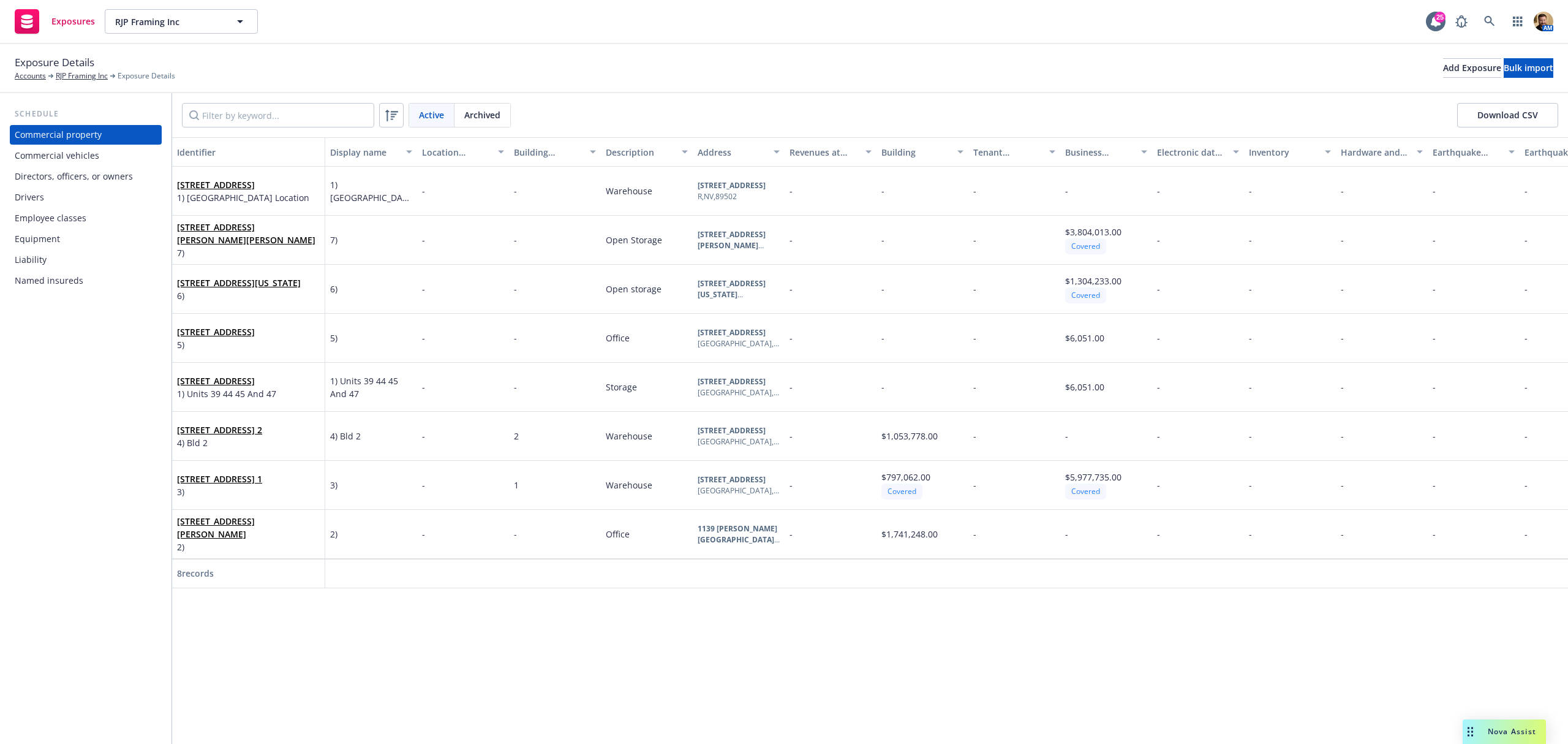
click at [59, 204] on div "Drivers" at bounding box center [86, 197] width 142 height 20
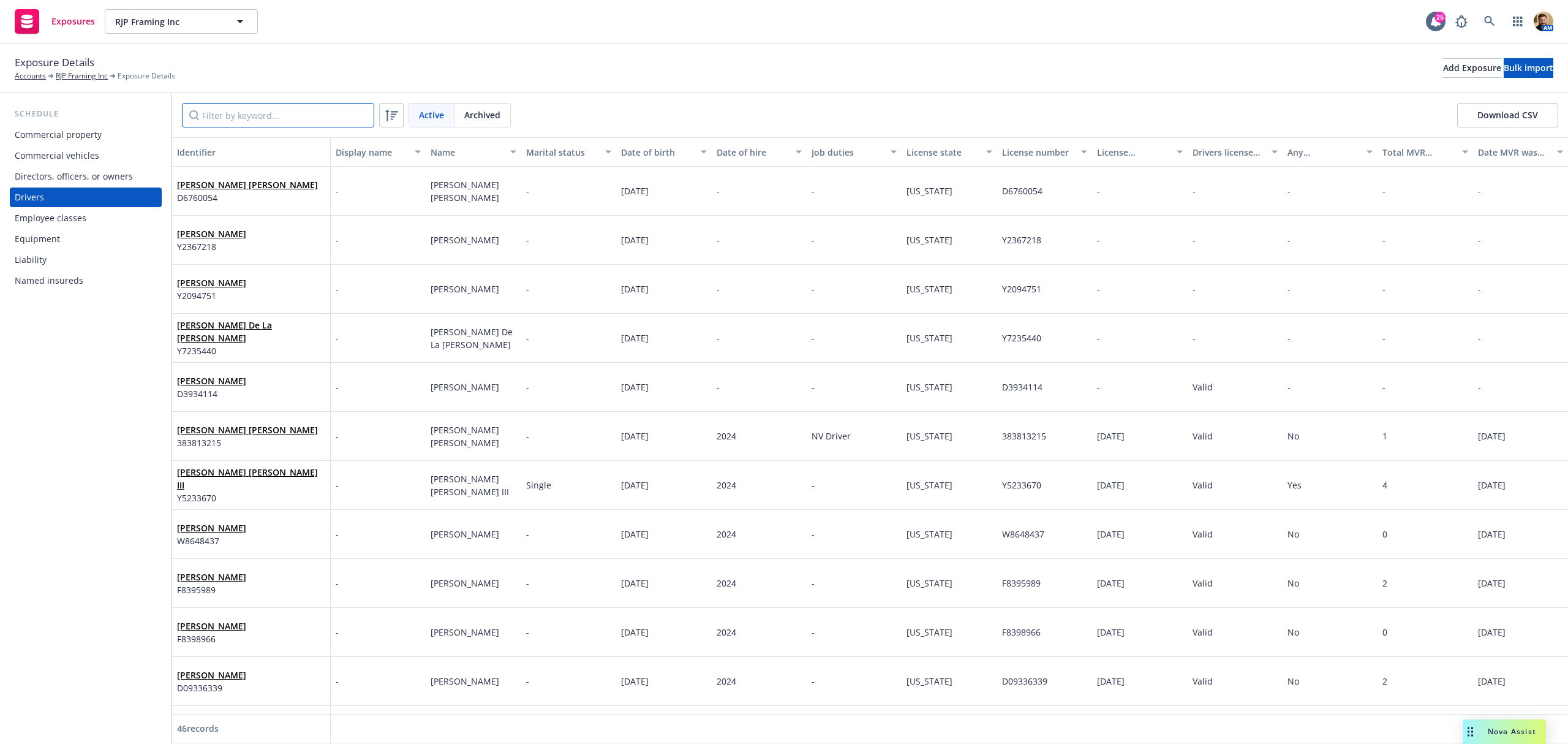
click at [265, 115] on input "Filter by keyword..." at bounding box center [278, 115] width 193 height 24
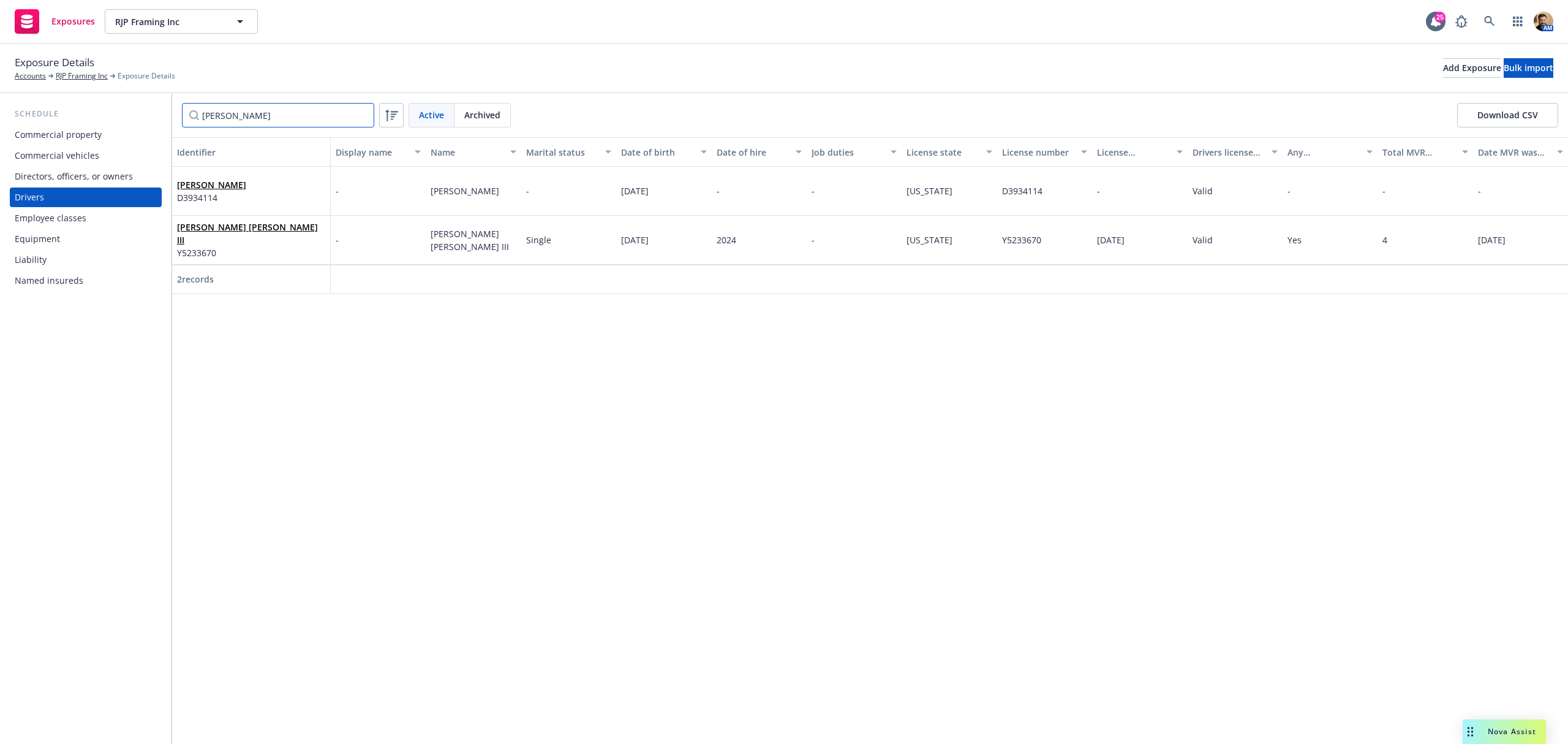
type input "joe"
click at [83, 73] on link "RJP Framing Inc" at bounding box center [82, 76] width 52 height 11
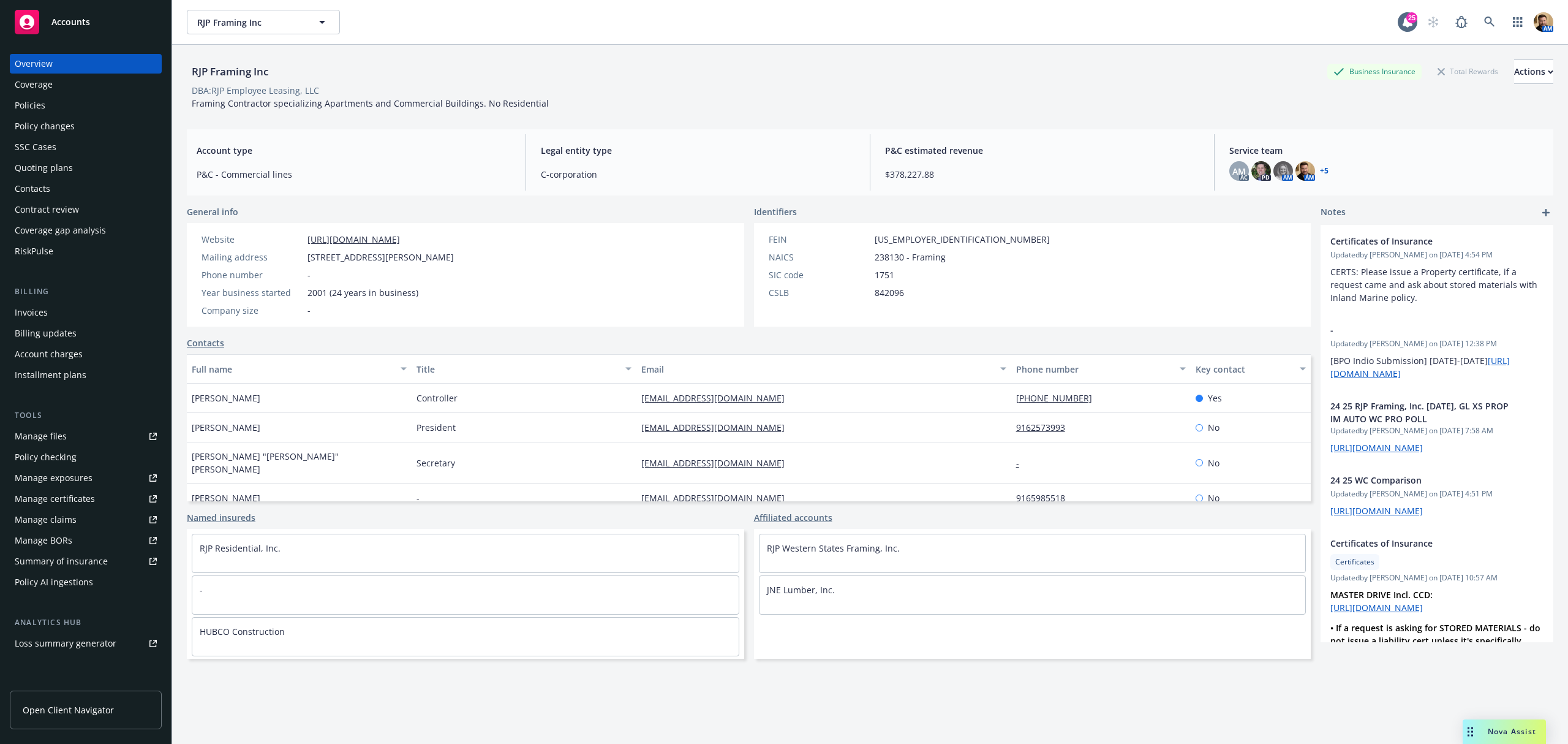
click at [65, 169] on div "Quoting plans" at bounding box center [44, 167] width 58 height 20
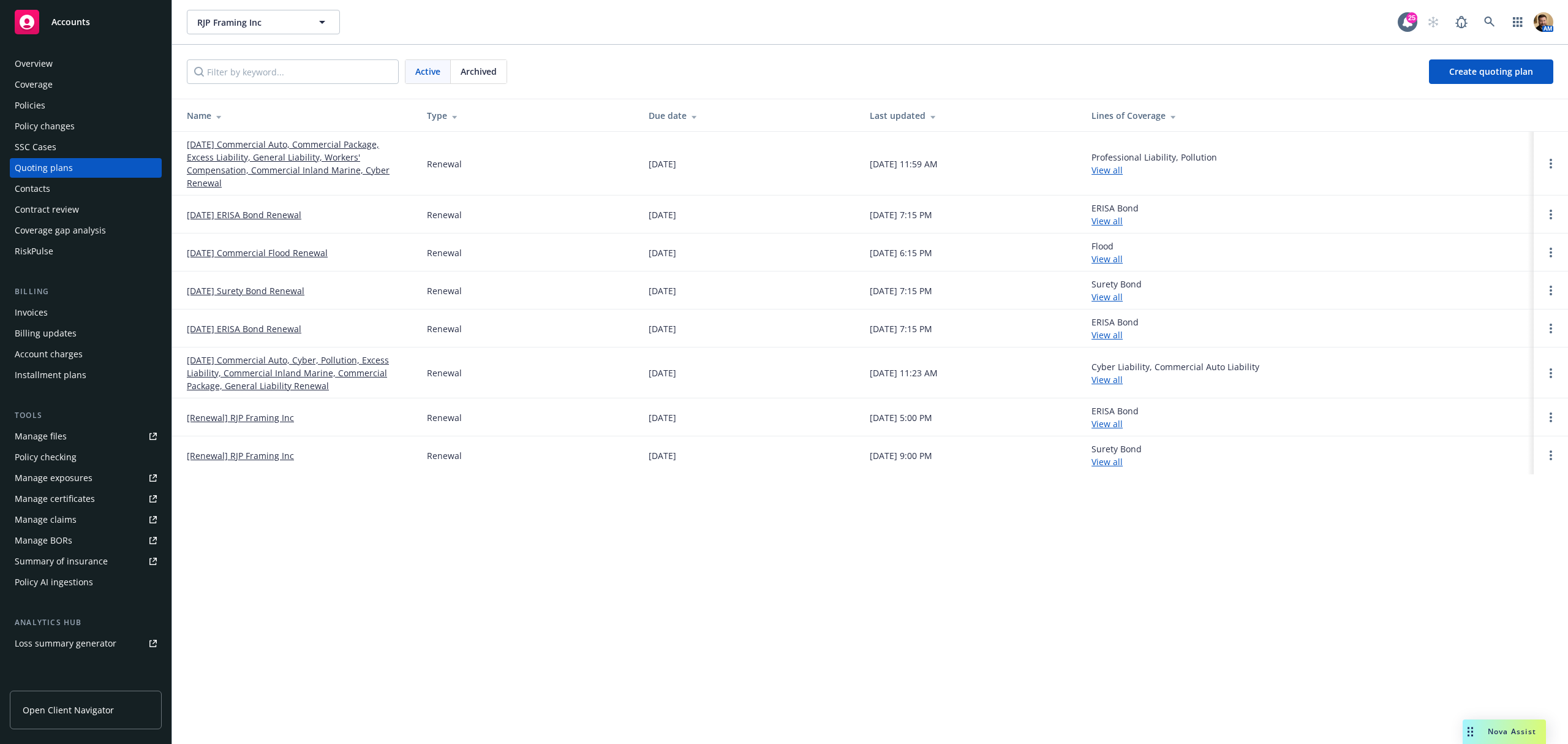
click at [224, 160] on link "12/01/25 Commercial Auto, Commercial Package, Excess Liability, General Liabili…" at bounding box center [297, 163] width 220 height 51
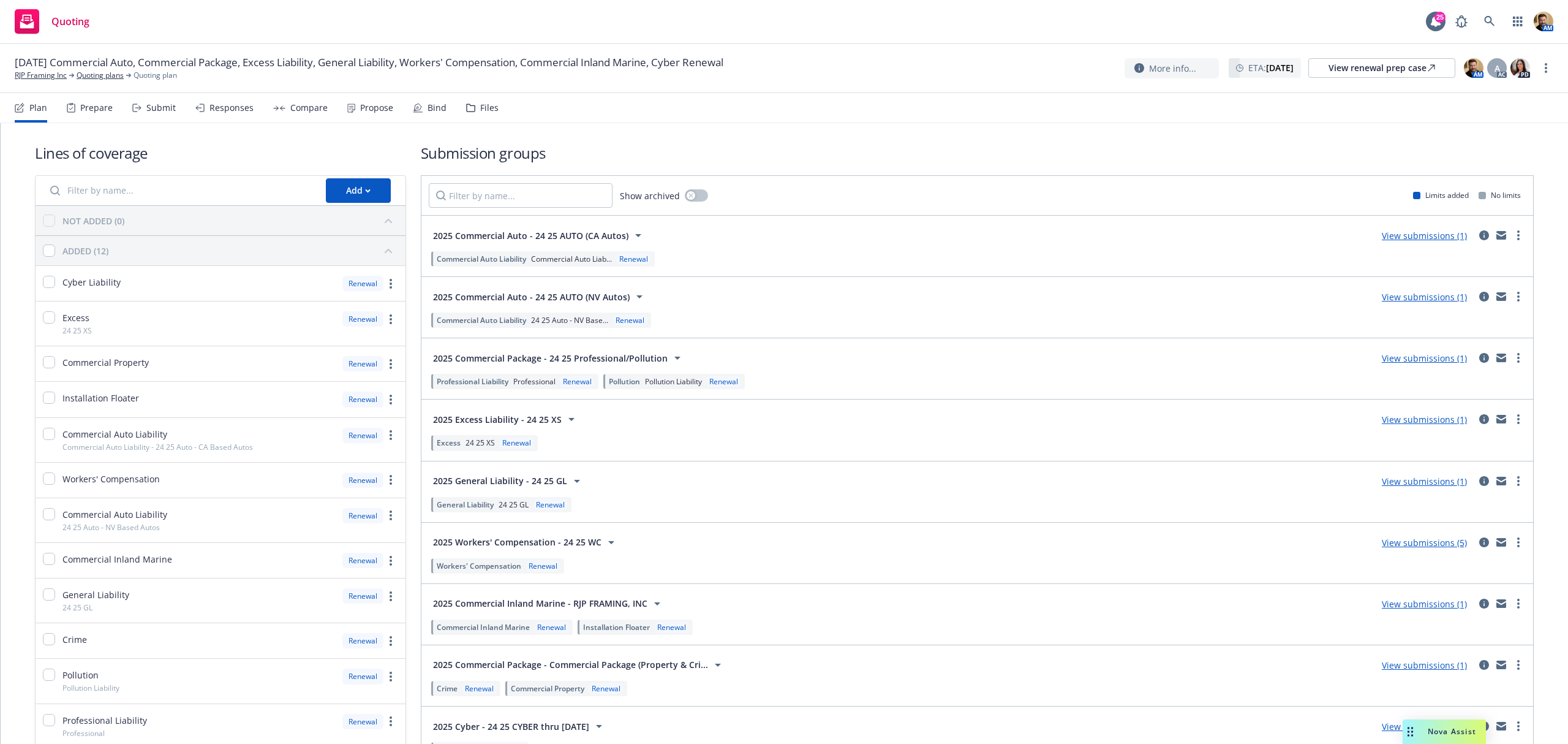
click at [163, 105] on div "Submit" at bounding box center [160, 107] width 29 height 9
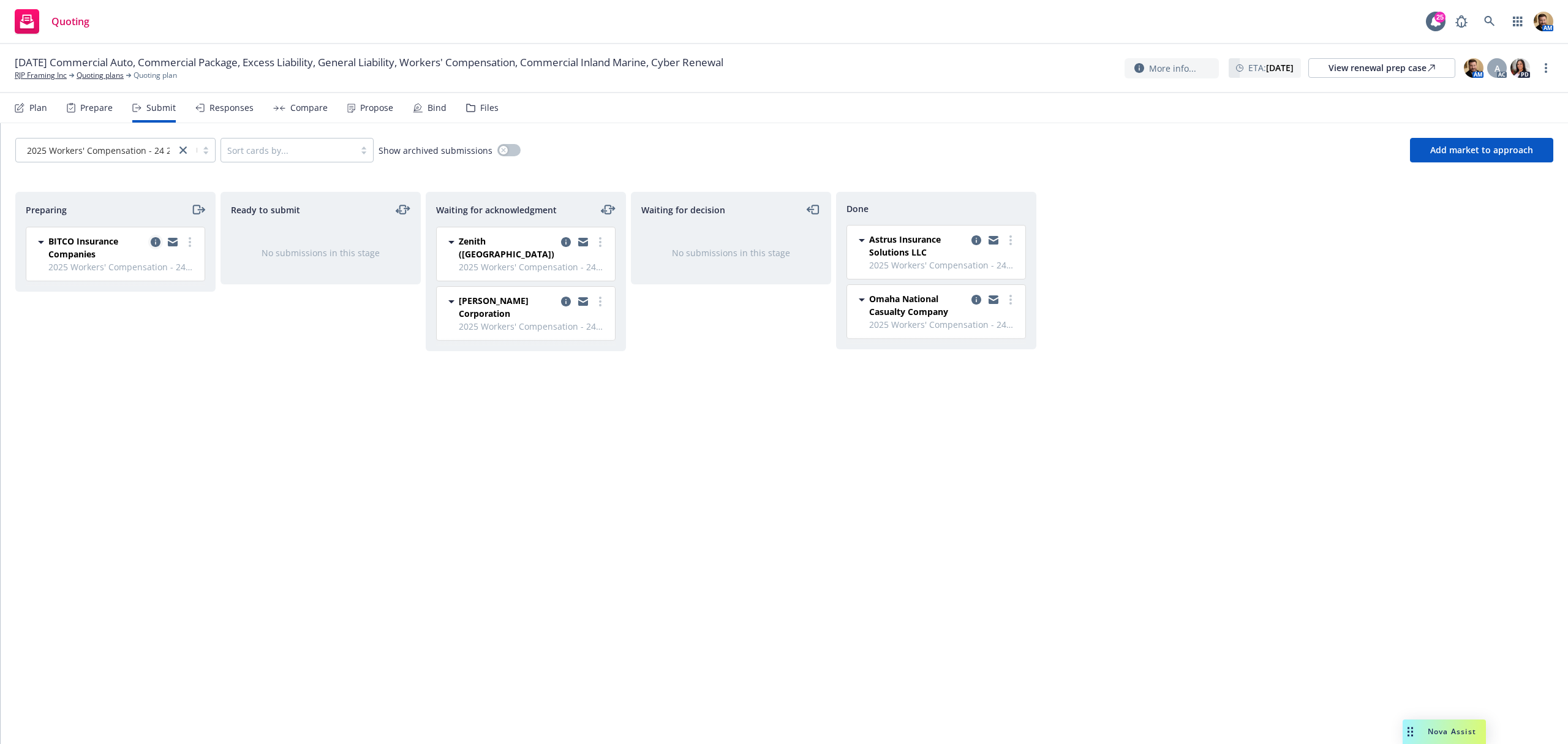
click at [157, 241] on icon "copy logging email" at bounding box center [156, 242] width 9 height 9
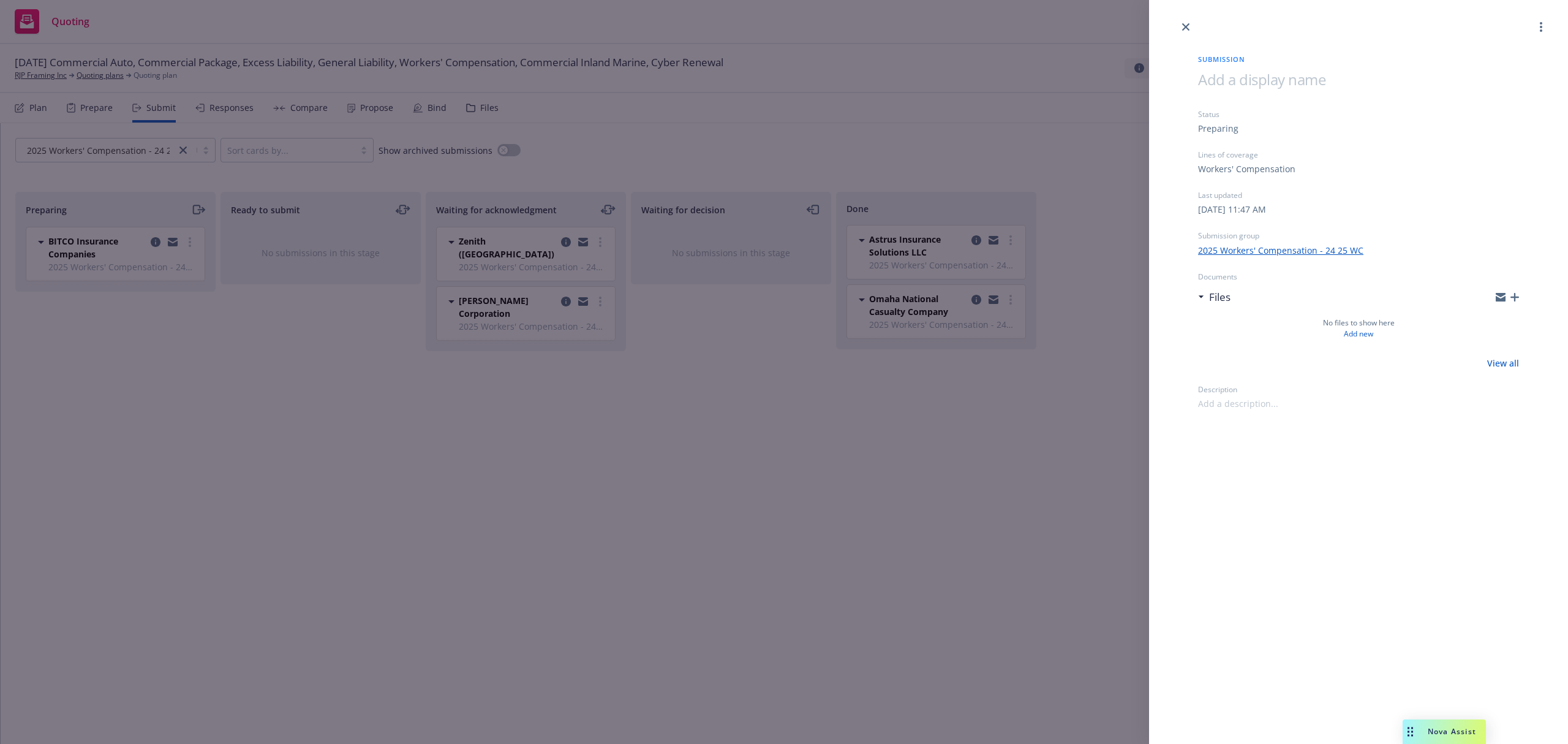
drag, startPoint x: 295, startPoint y: 368, endPoint x: 305, endPoint y: 356, distance: 15.6
click at [304, 359] on div "Submission Status Preparing Lines of coverage Workers' Compensation Last update…" at bounding box center [784, 372] width 1568 height 744
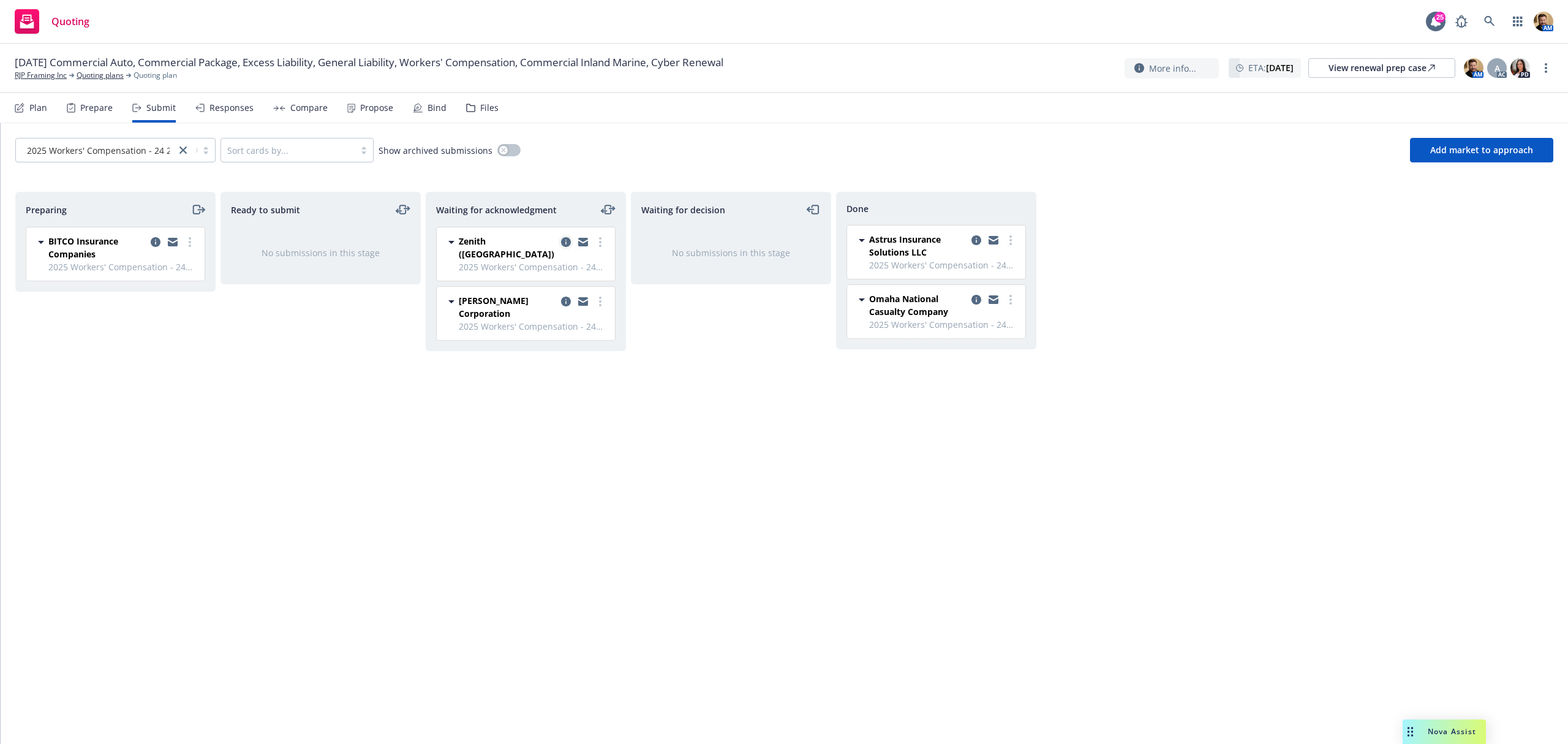
click at [561, 244] on link "copy logging email" at bounding box center [565, 242] width 15 height 15
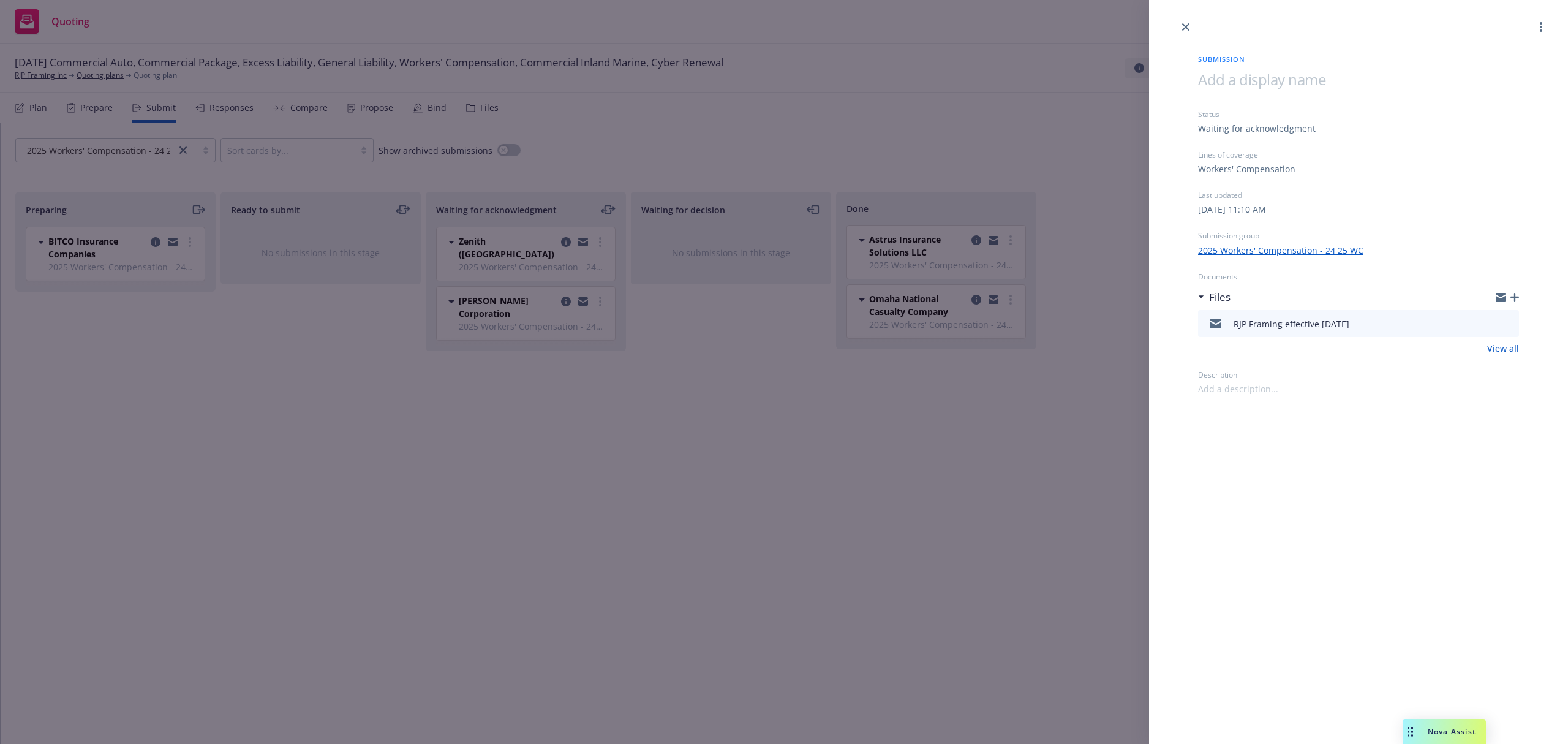
click at [1505, 322] on icon "preview file" at bounding box center [1507, 322] width 11 height 9
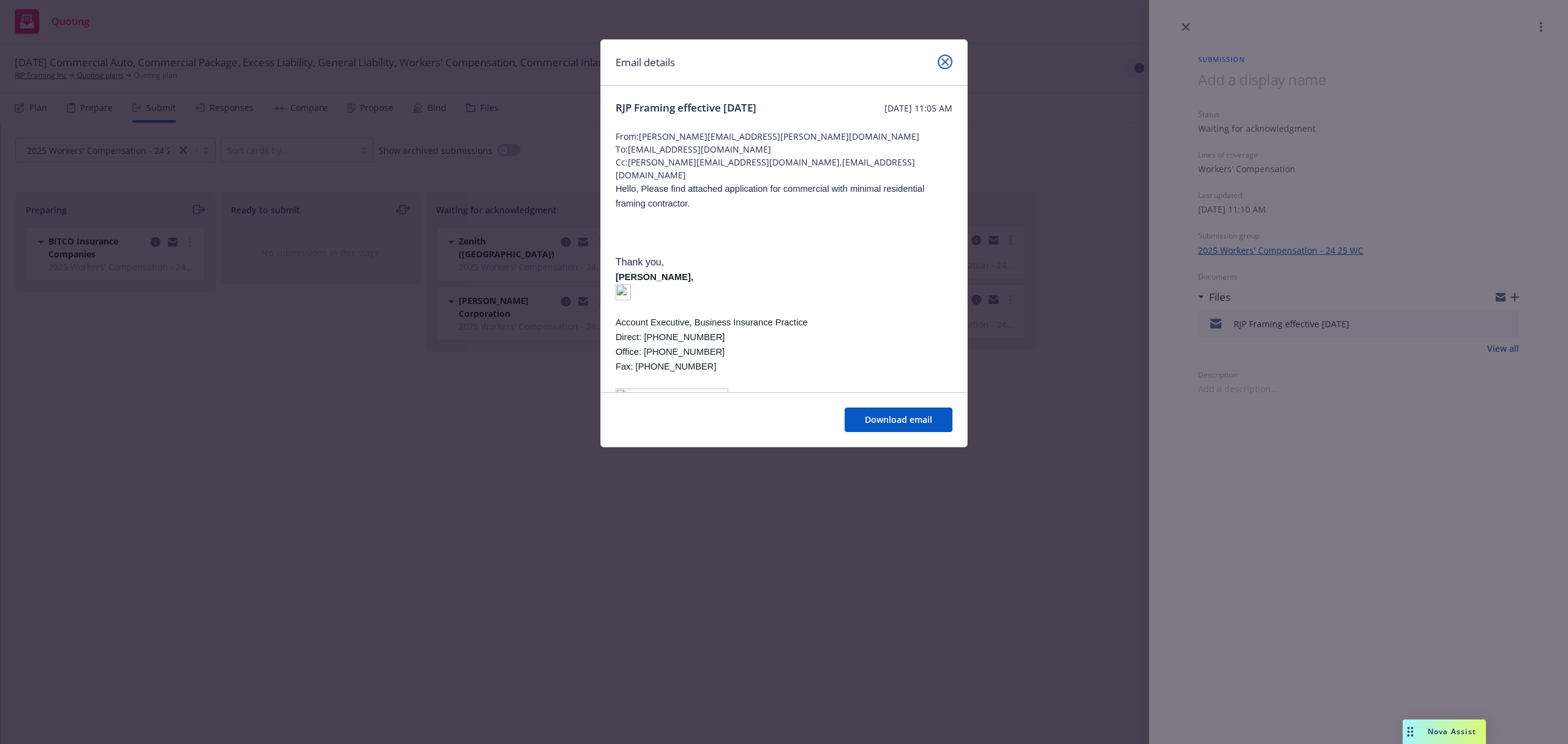
click at [946, 62] on icon "close" at bounding box center [944, 62] width 7 height 7
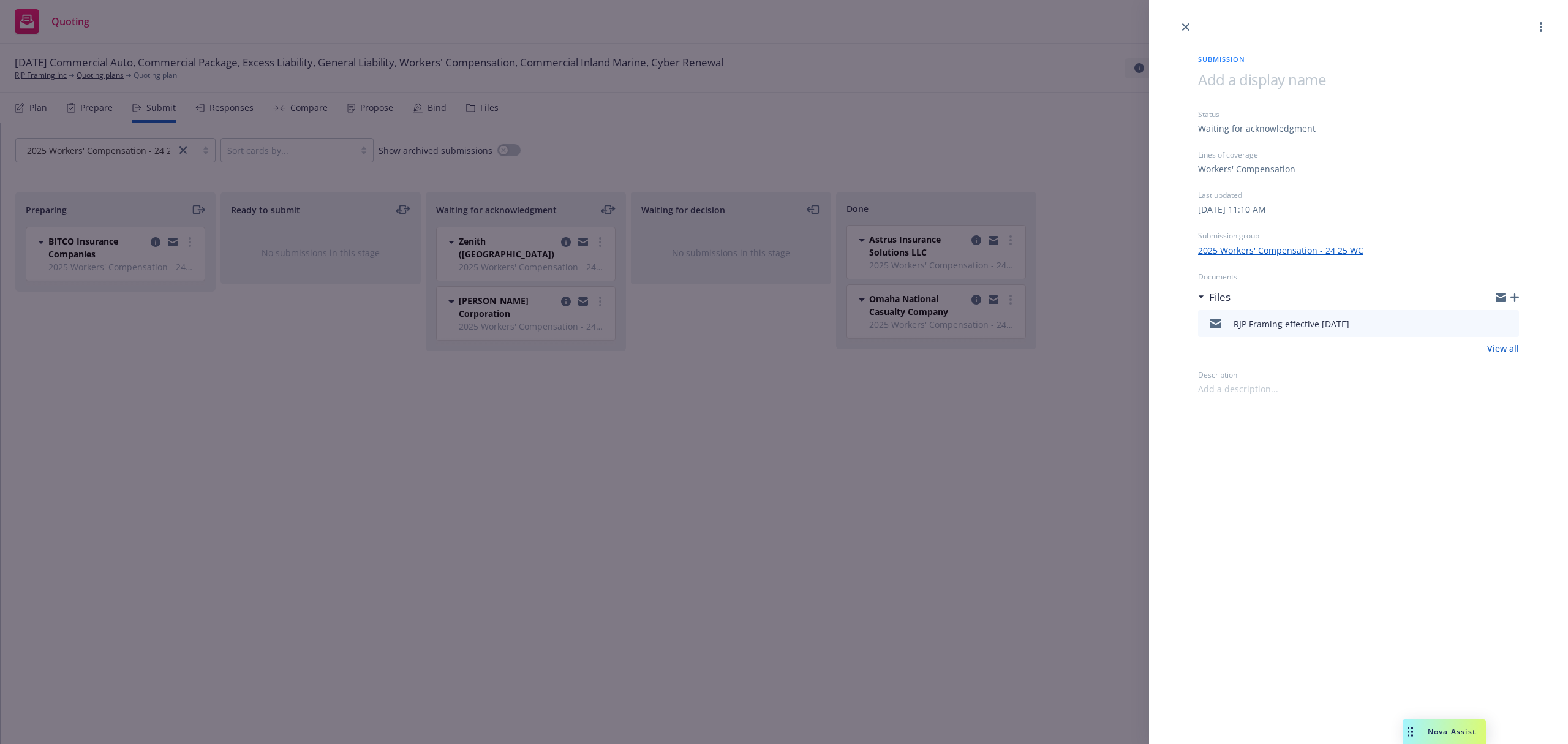
click at [1030, 386] on div "Submission Status Waiting for acknowledgment Lines of coverage Workers' Compens…" at bounding box center [784, 372] width 1568 height 744
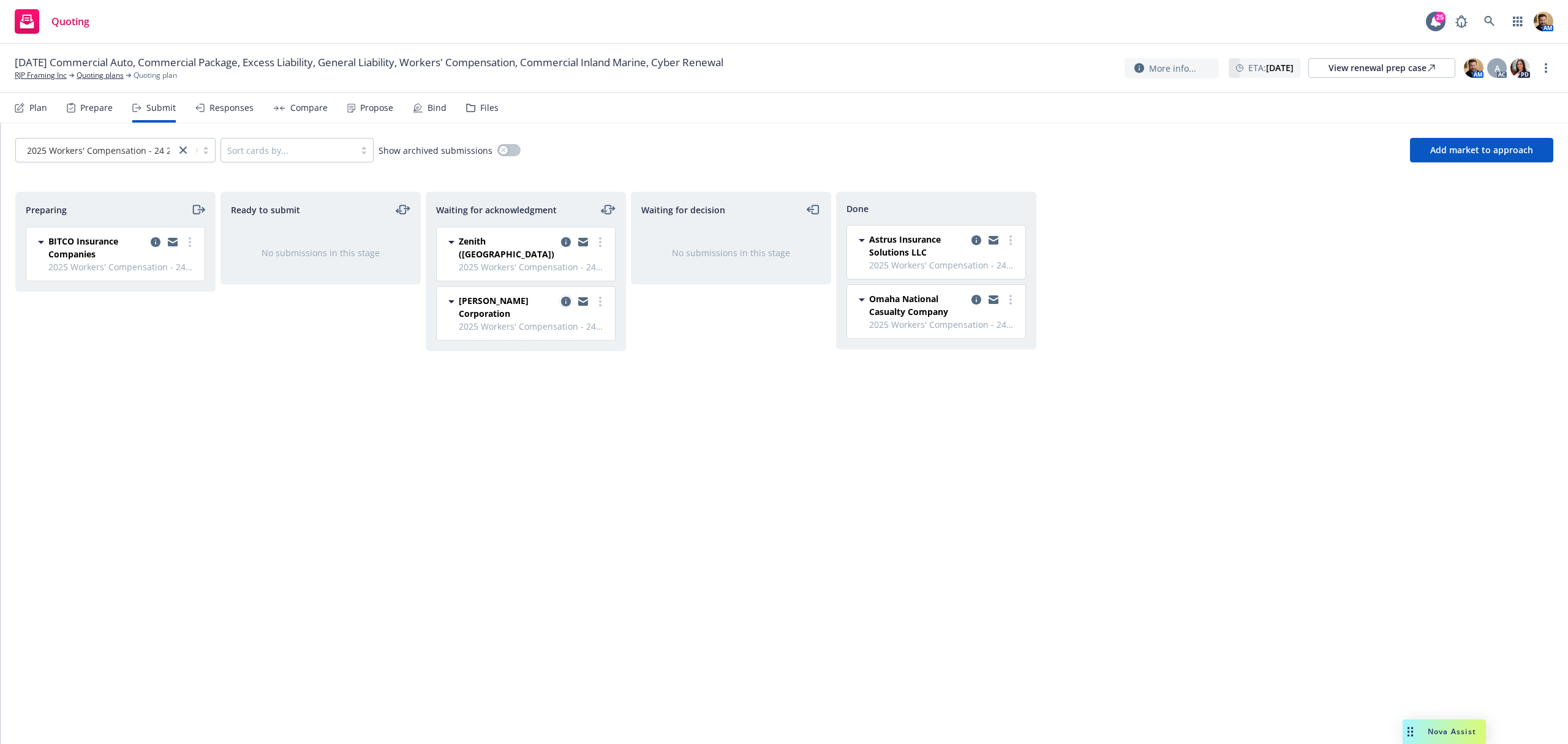
click at [564, 296] on icon "copy logging email" at bounding box center [565, 301] width 9 height 9
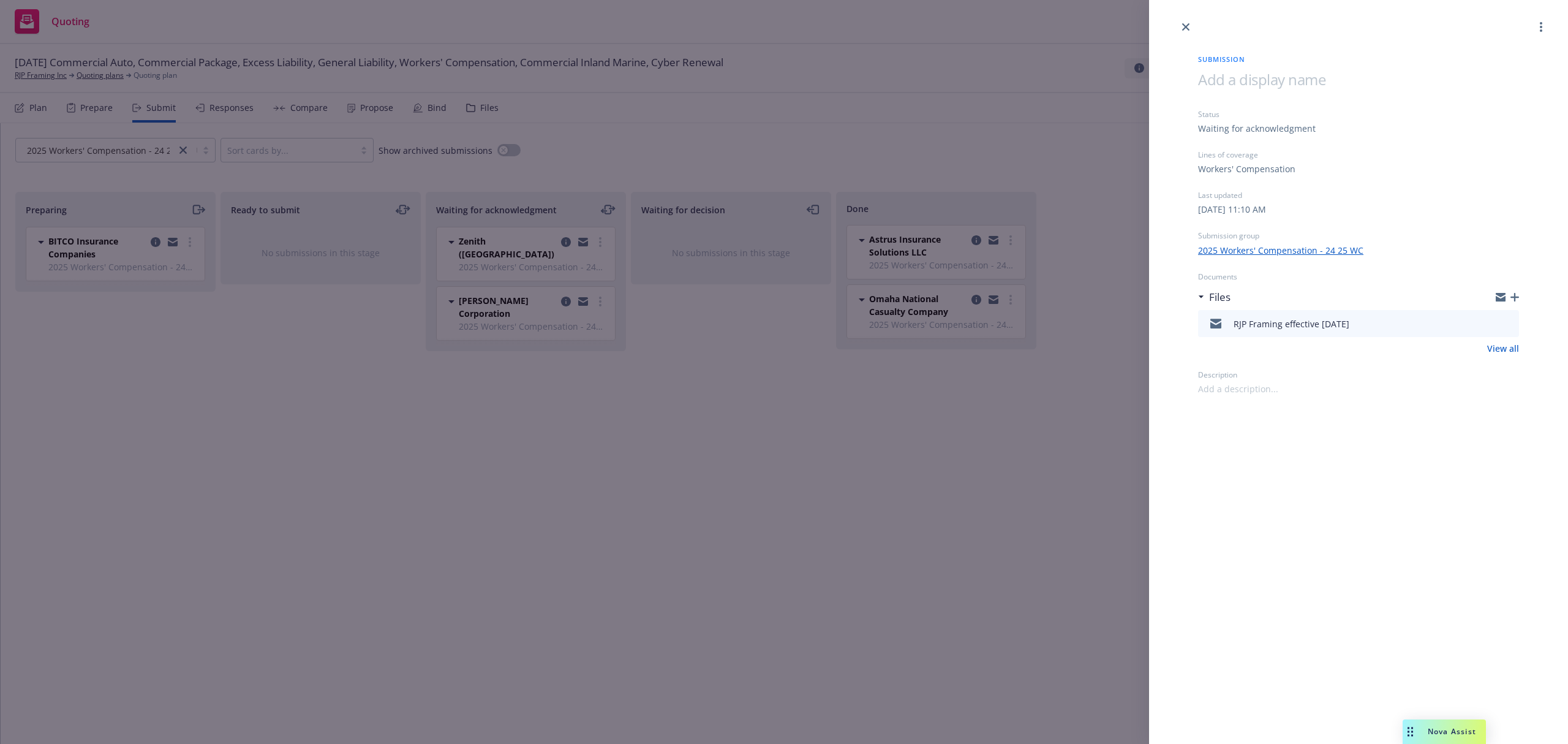
click at [1510, 325] on icon "preview file" at bounding box center [1507, 322] width 11 height 9
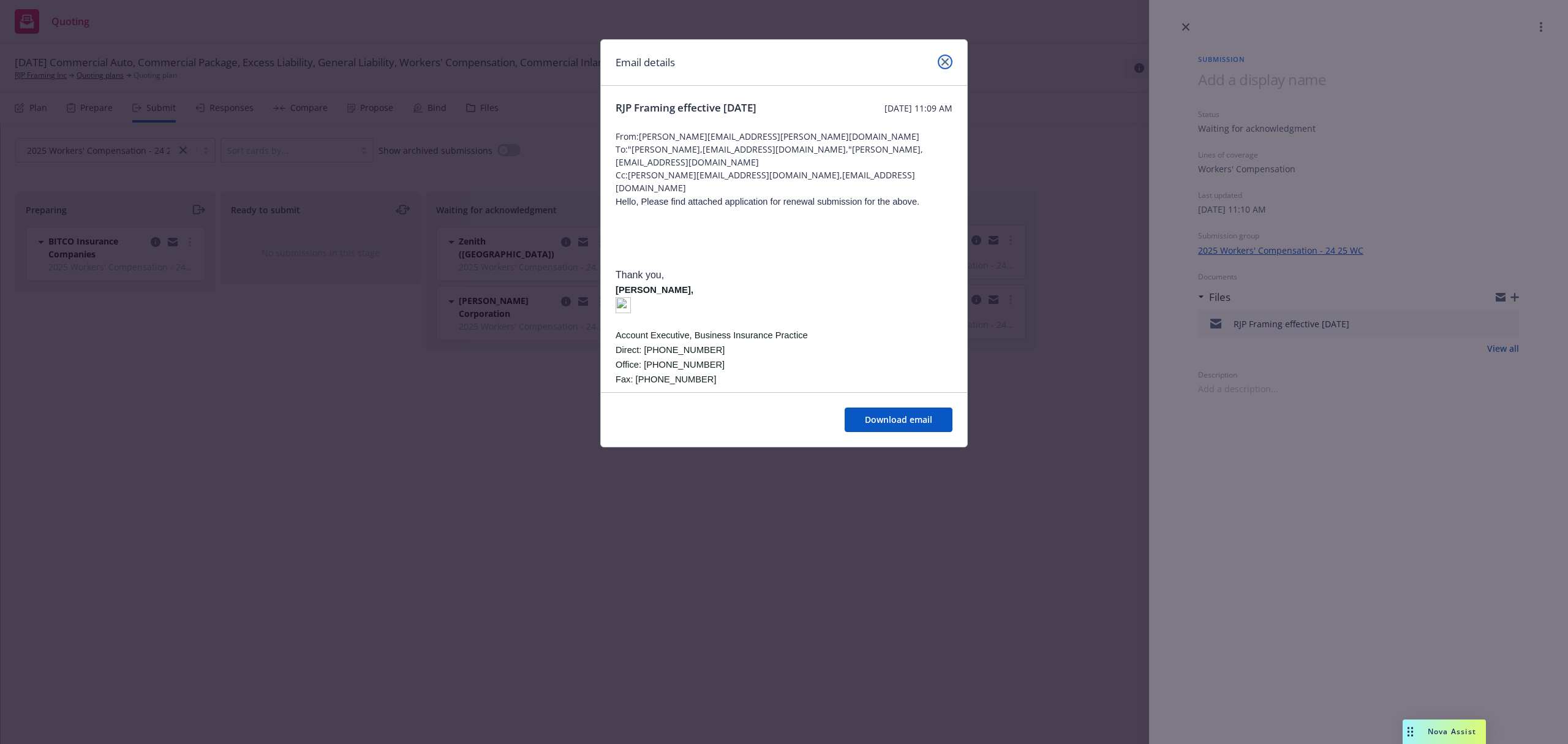
click at [942, 60] on icon "close" at bounding box center [944, 62] width 7 height 7
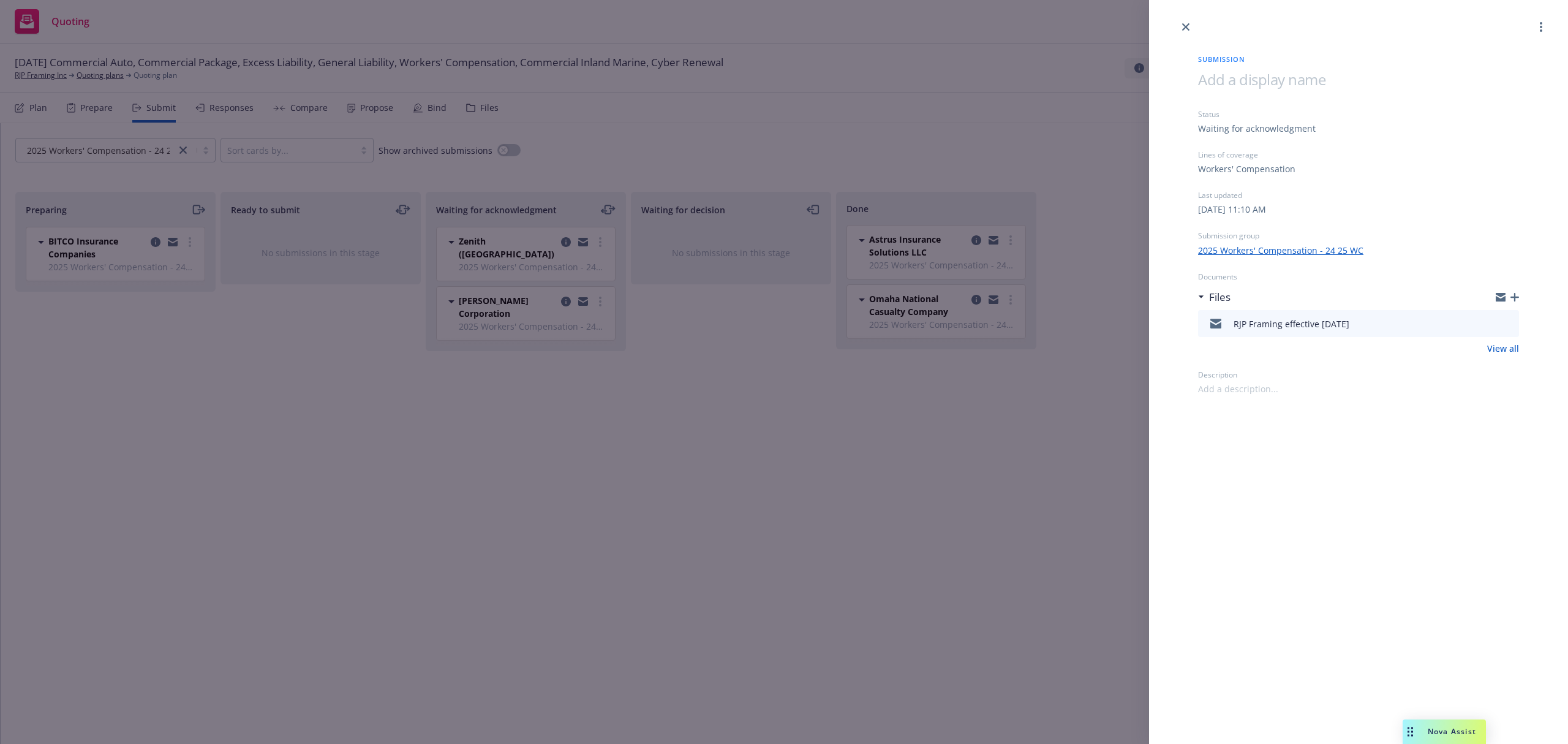
click at [971, 239] on div "Submission Status Waiting for acknowledgment Lines of coverage Workers' Compens…" at bounding box center [784, 372] width 1568 height 744
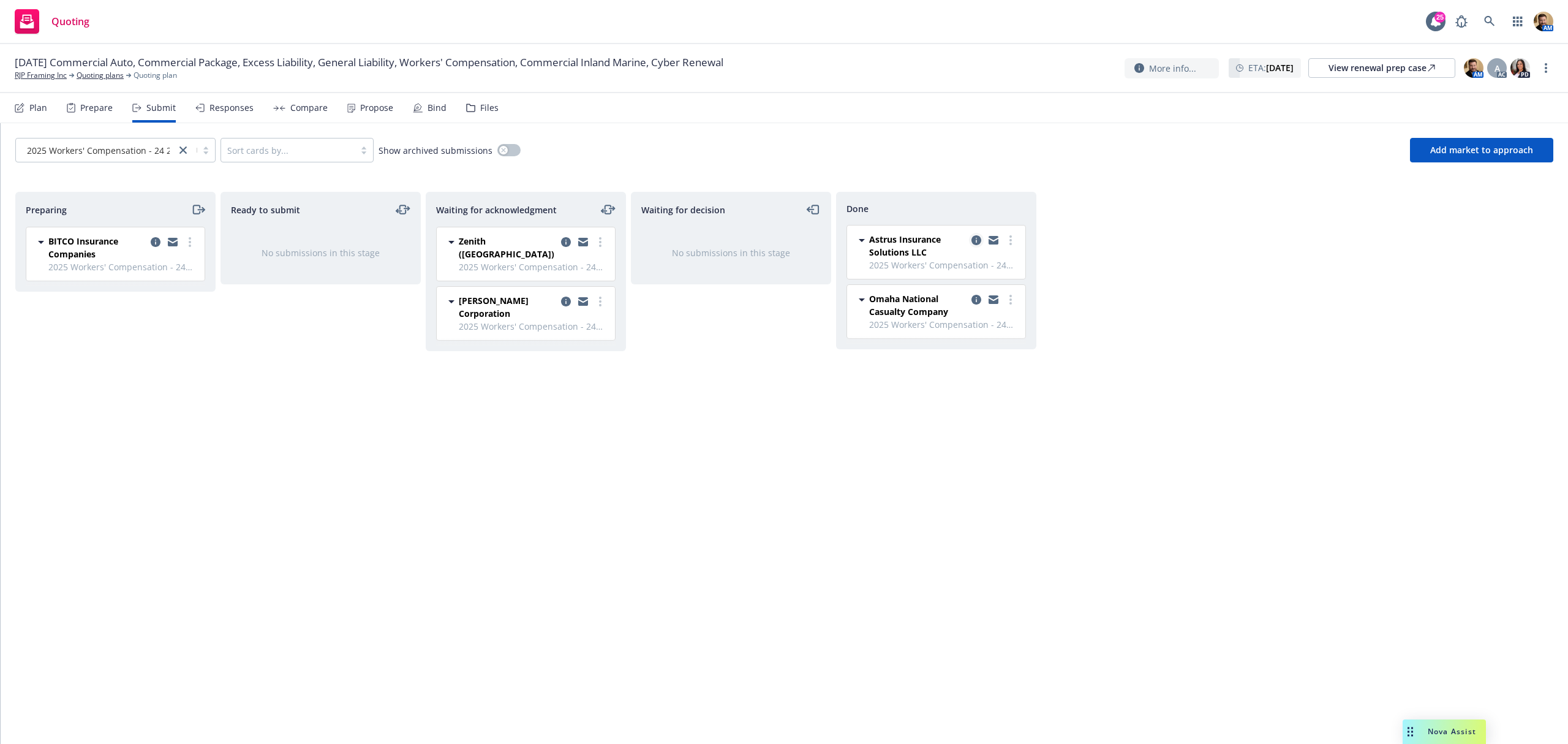
click at [976, 242] on icon "copy logging email" at bounding box center [976, 240] width 9 height 9
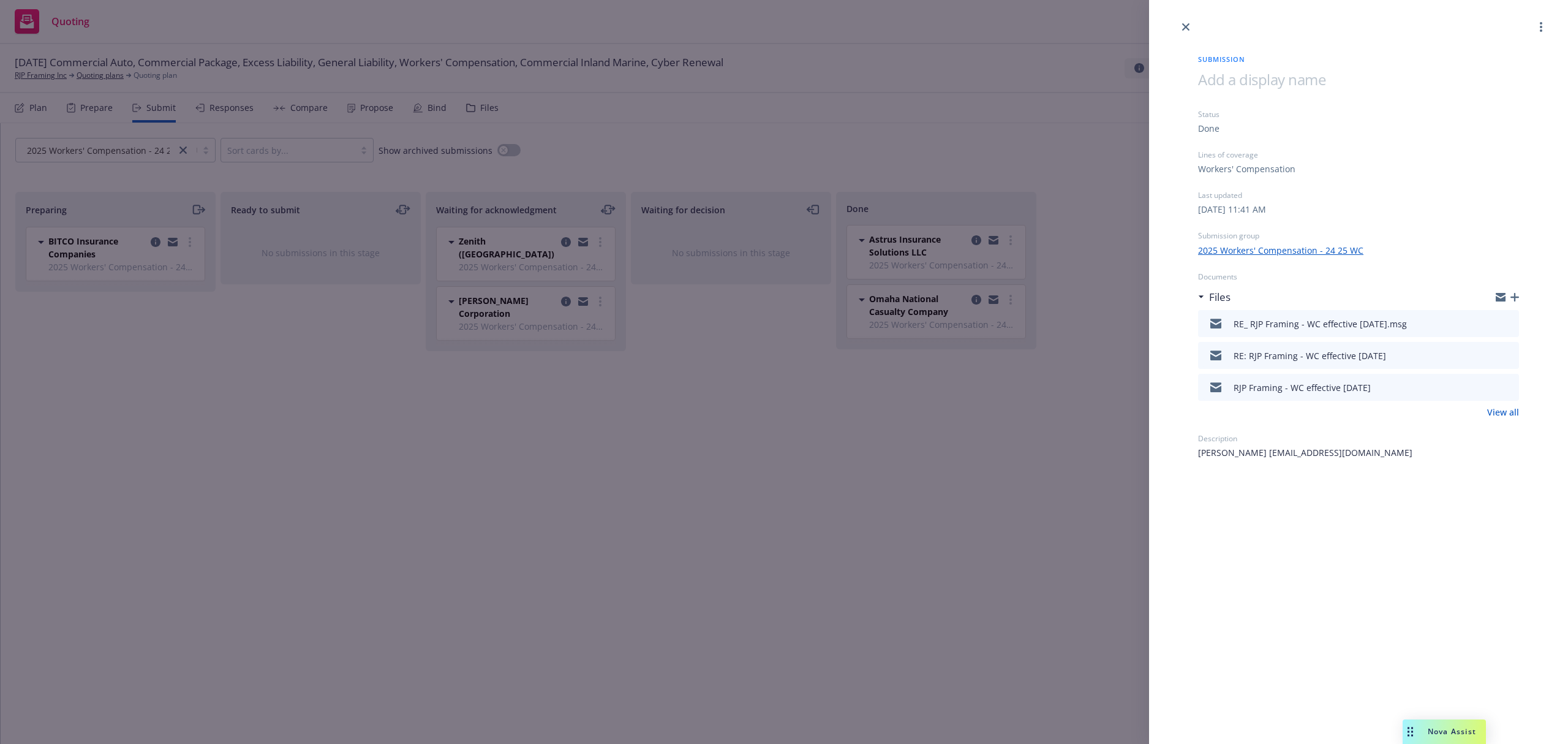
click at [1508, 387] on icon "preview file" at bounding box center [1507, 386] width 11 height 9
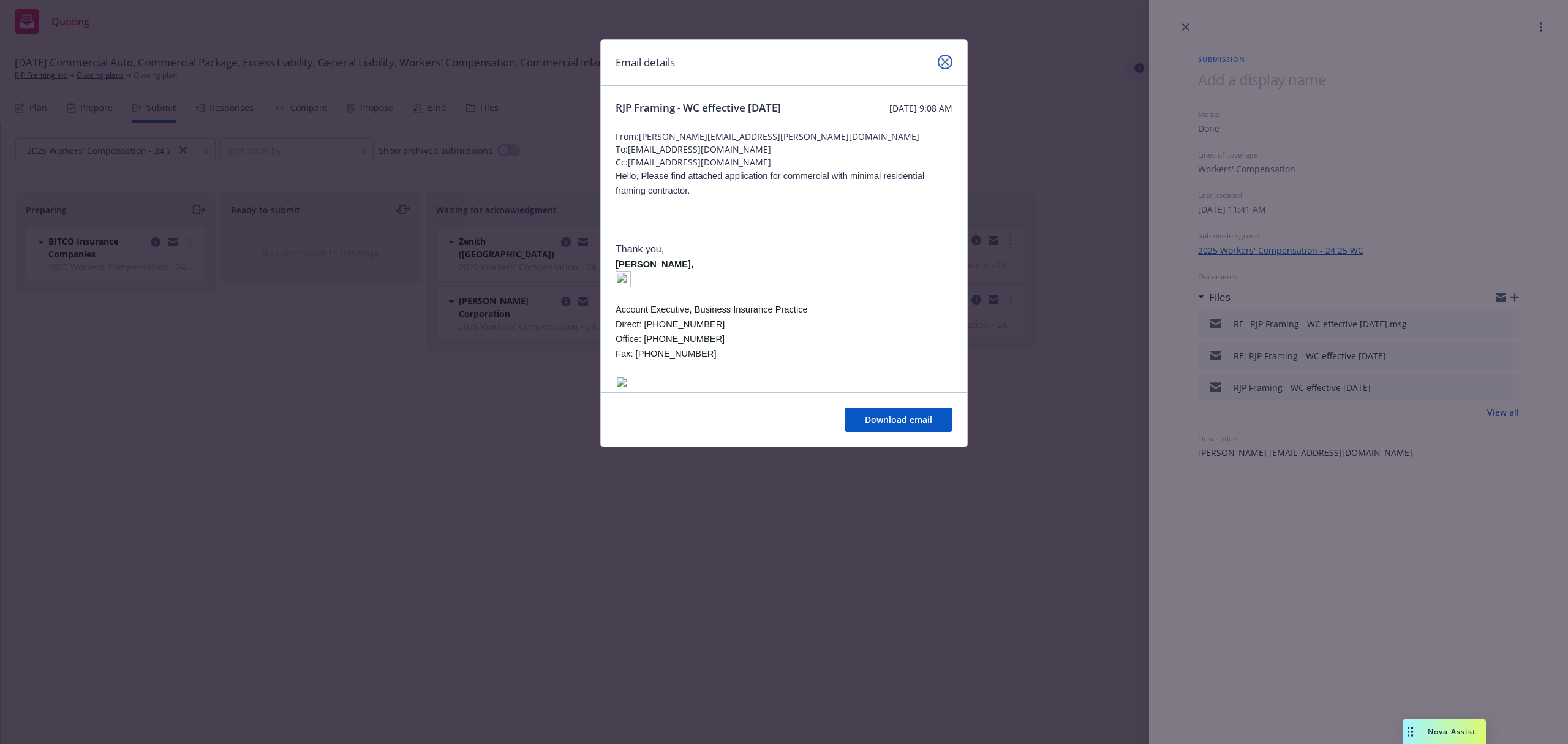
click at [948, 67] on link "close" at bounding box center [944, 62] width 15 height 15
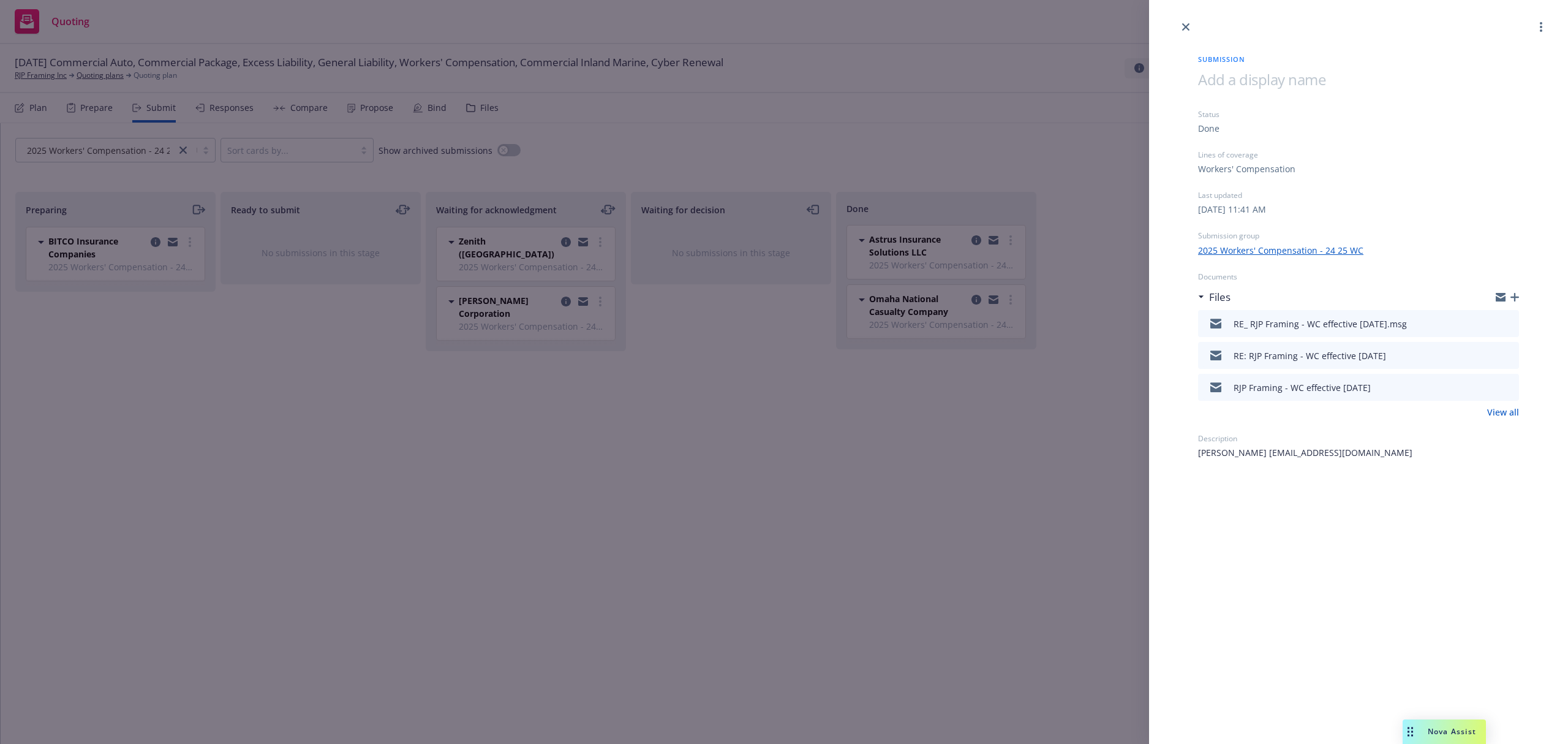
click at [976, 298] on div "Submission Status Done Lines of coverage Workers' Compensation Last updated Wed…" at bounding box center [784, 372] width 1568 height 744
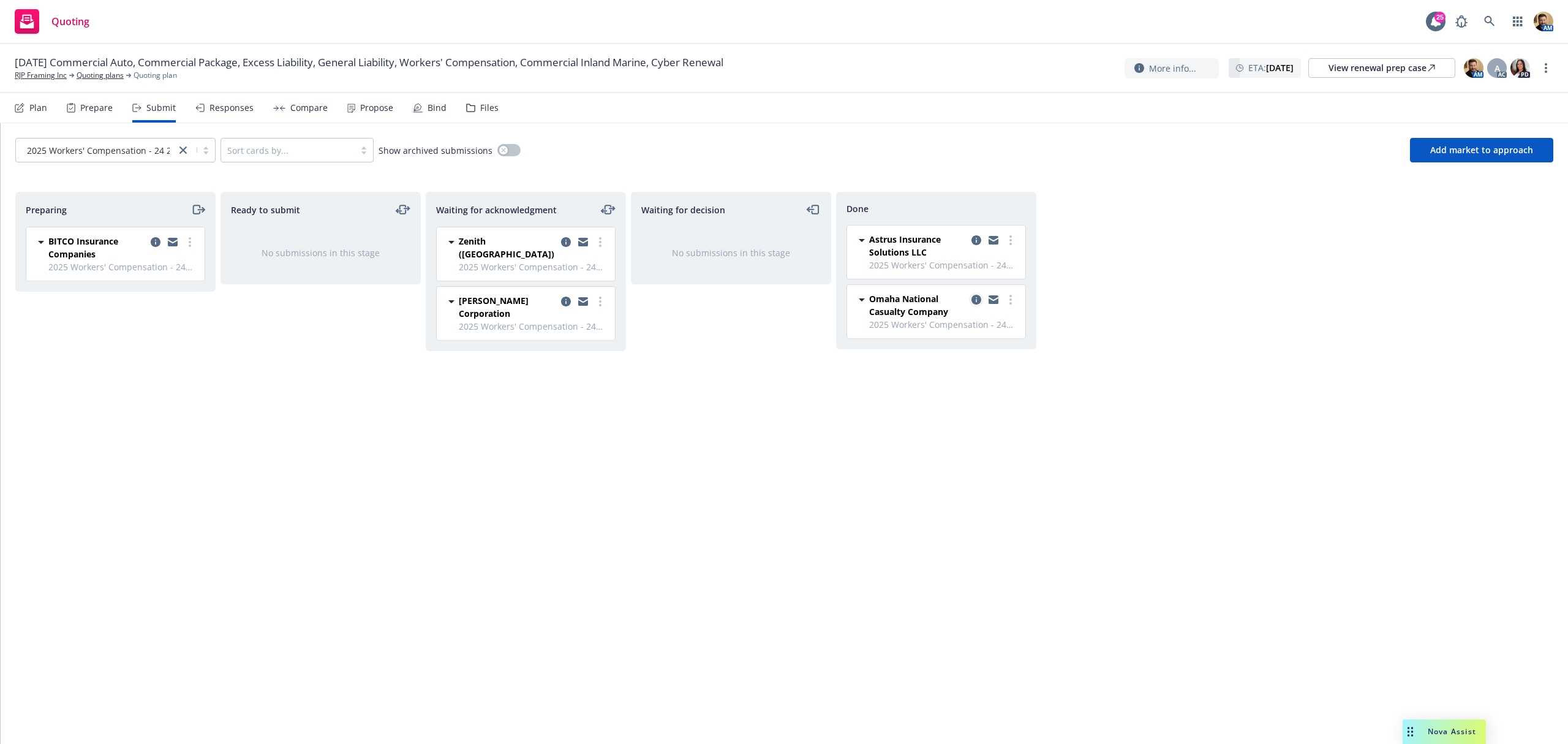
click at [973, 296] on icon "copy logging email" at bounding box center [976, 299] width 9 height 9
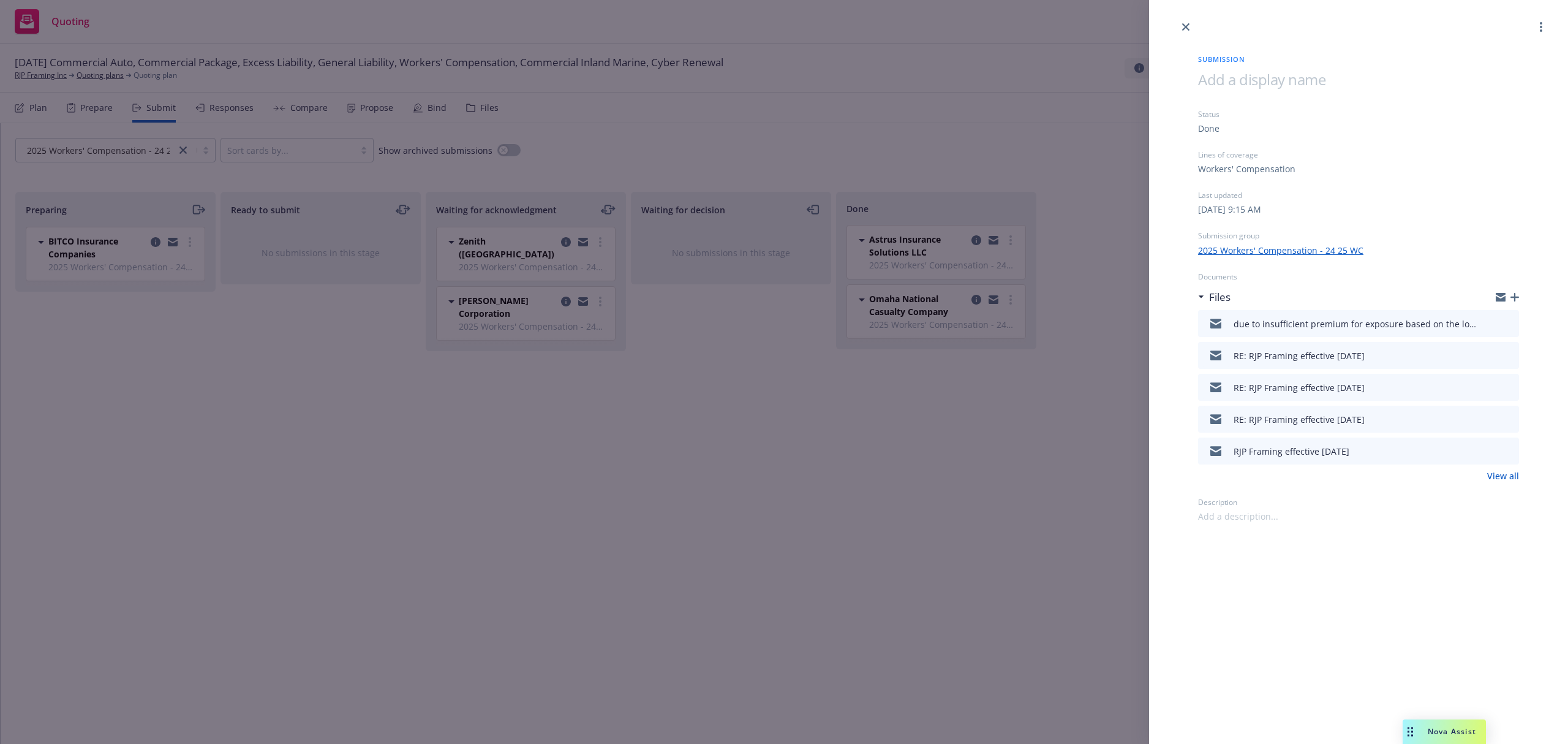
click at [1512, 453] on icon "preview file" at bounding box center [1507, 450] width 11 height 9
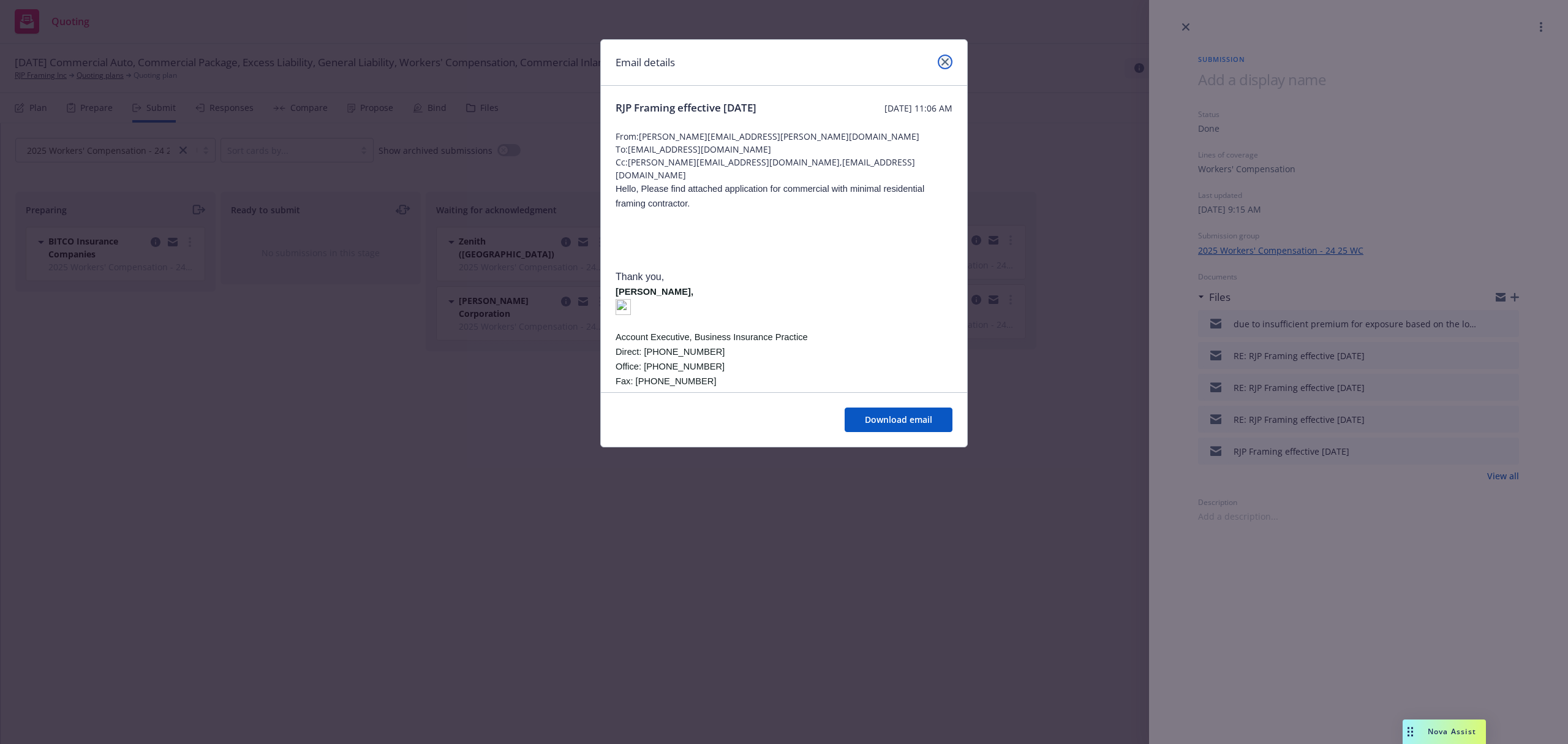
click at [941, 62] on icon "close" at bounding box center [944, 62] width 7 height 7
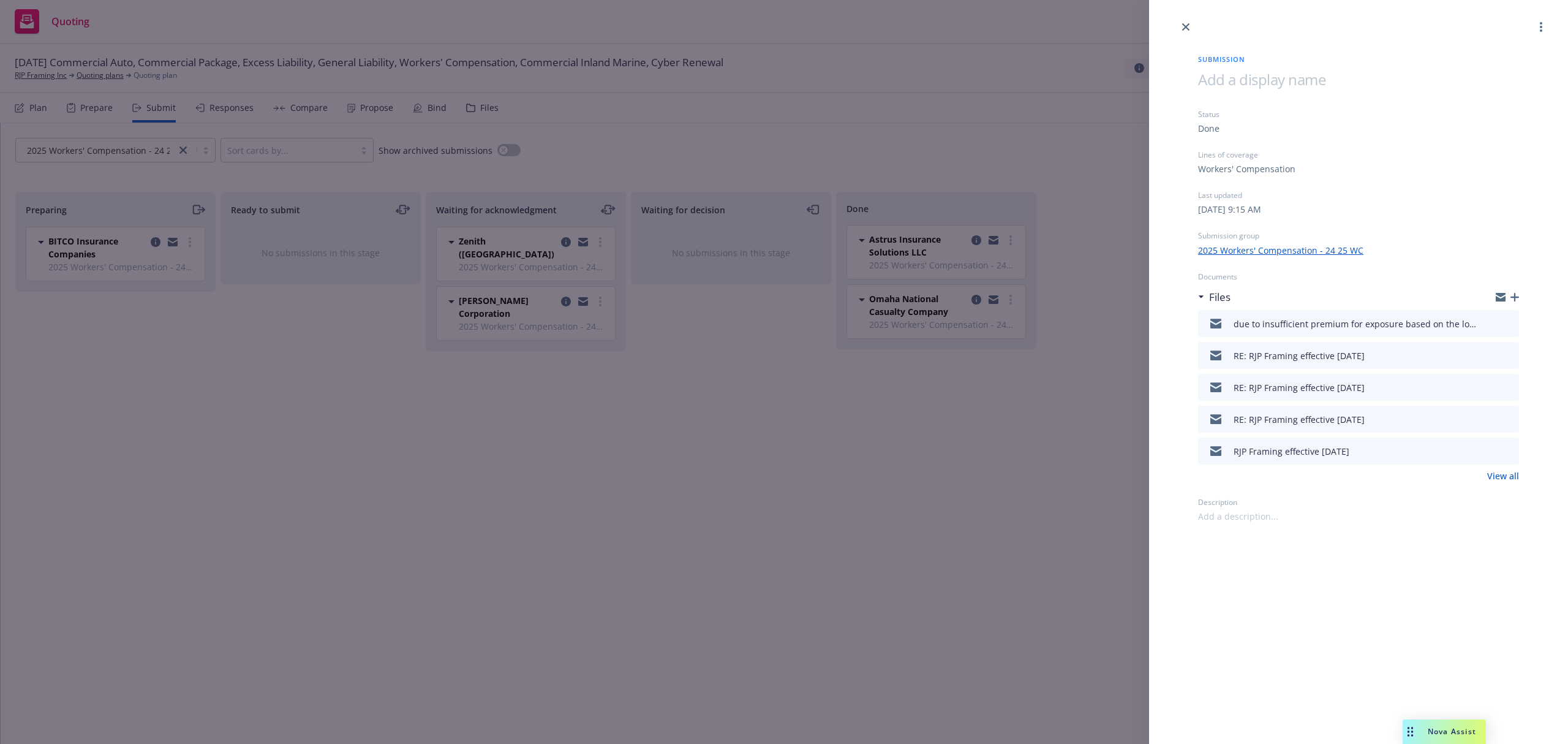
click at [69, 87] on div "Submission Status Done Lines of coverage Workers' Compensation Last updated Thu…" at bounding box center [784, 372] width 1568 height 744
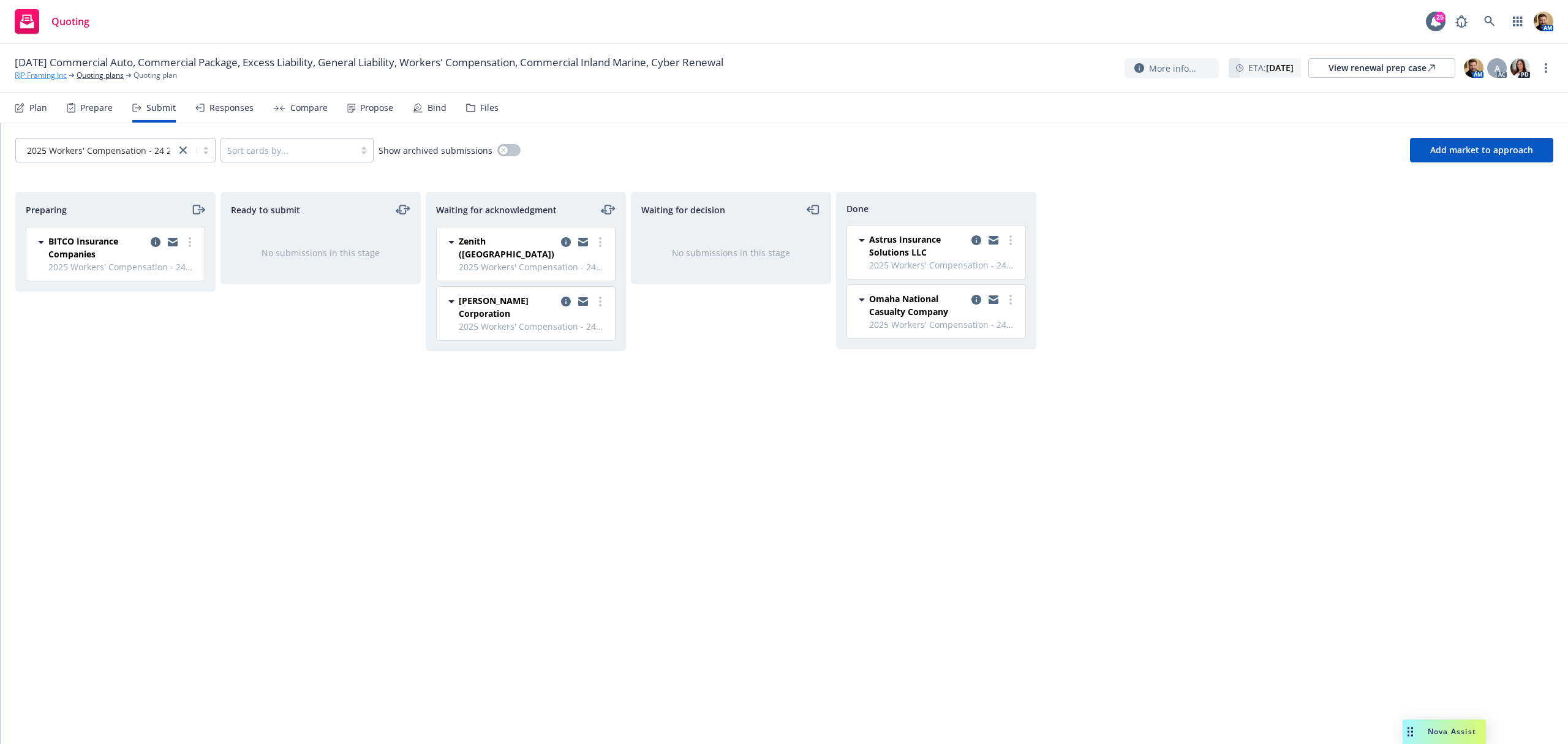
click at [56, 77] on link "RJP Framing Inc" at bounding box center [41, 75] width 52 height 11
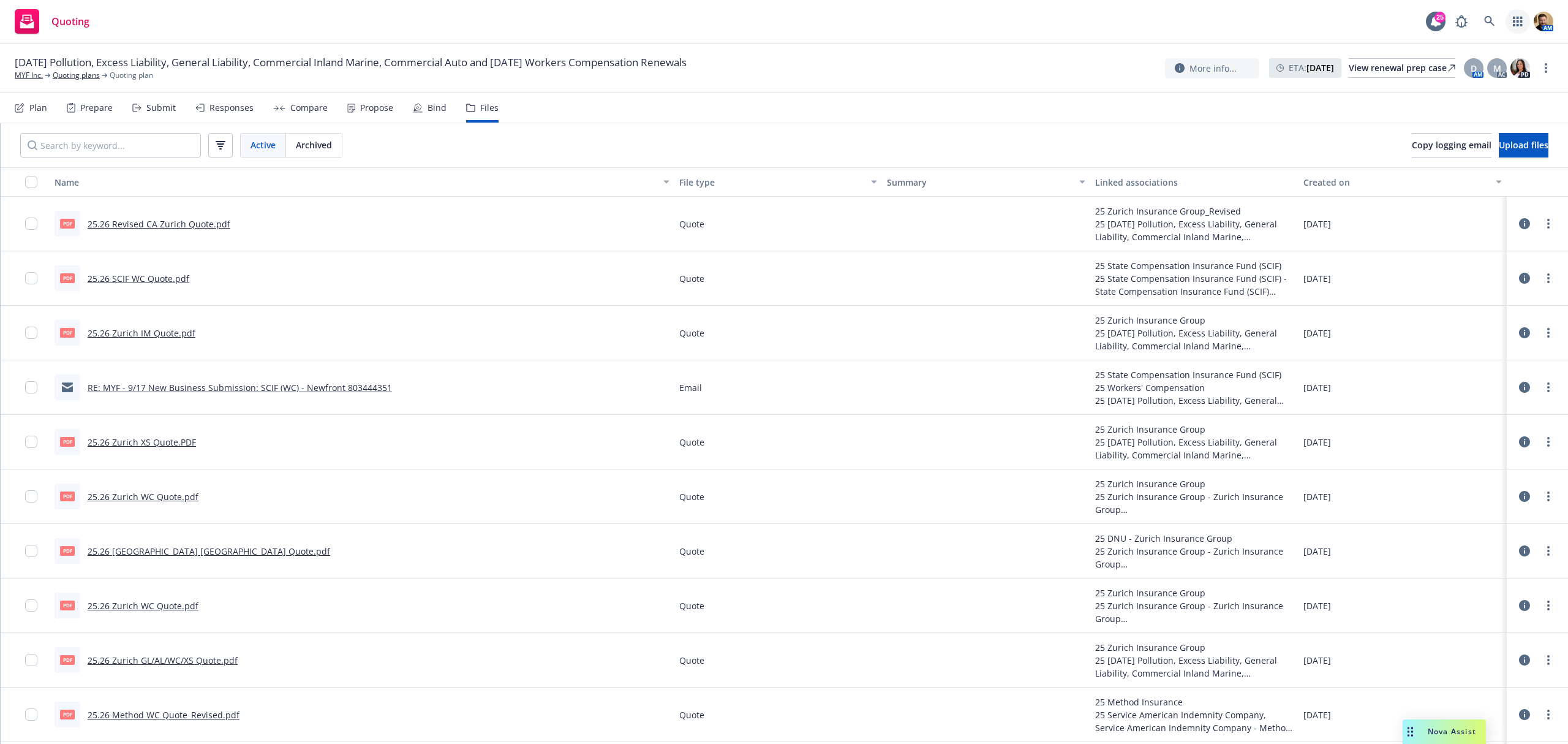
click at [1525, 22] on link "button" at bounding box center [1517, 21] width 24 height 24
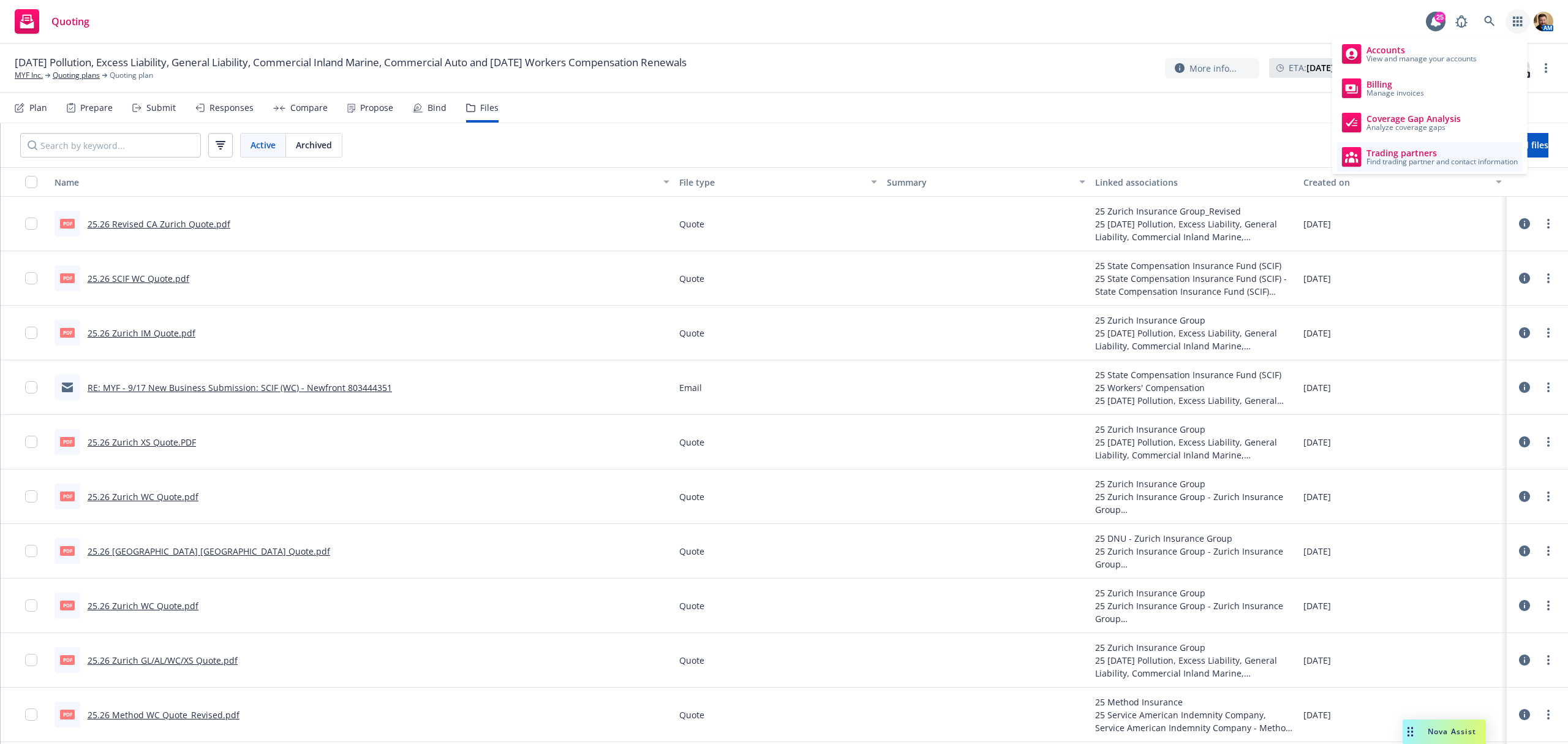
click at [1375, 152] on span "Trading partners" at bounding box center [1442, 153] width 152 height 9
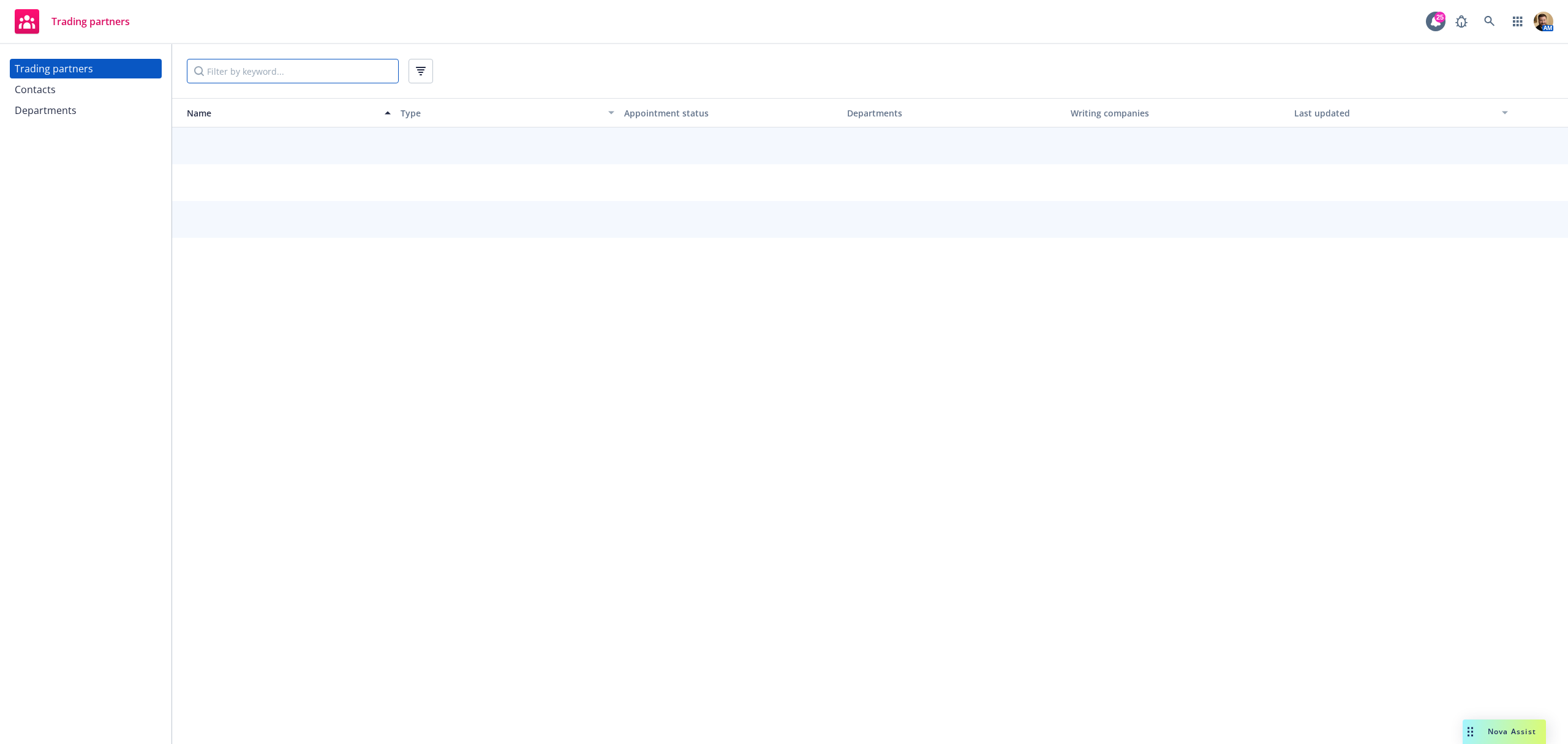
click at [285, 73] on input "Filter by keyword..." at bounding box center [293, 70] width 212 height 24
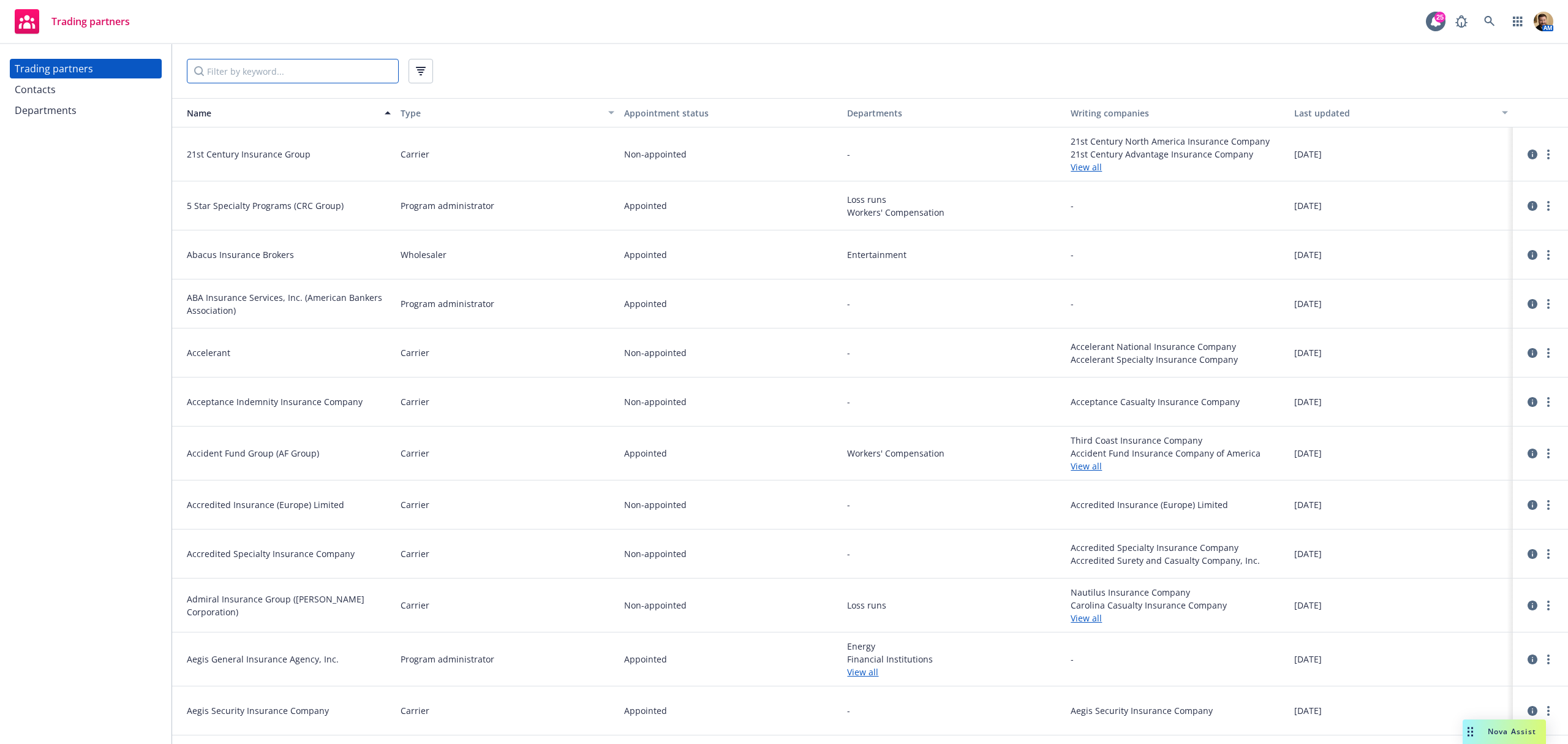
click at [299, 74] on input "Filter by keyword..." at bounding box center [293, 70] width 212 height 24
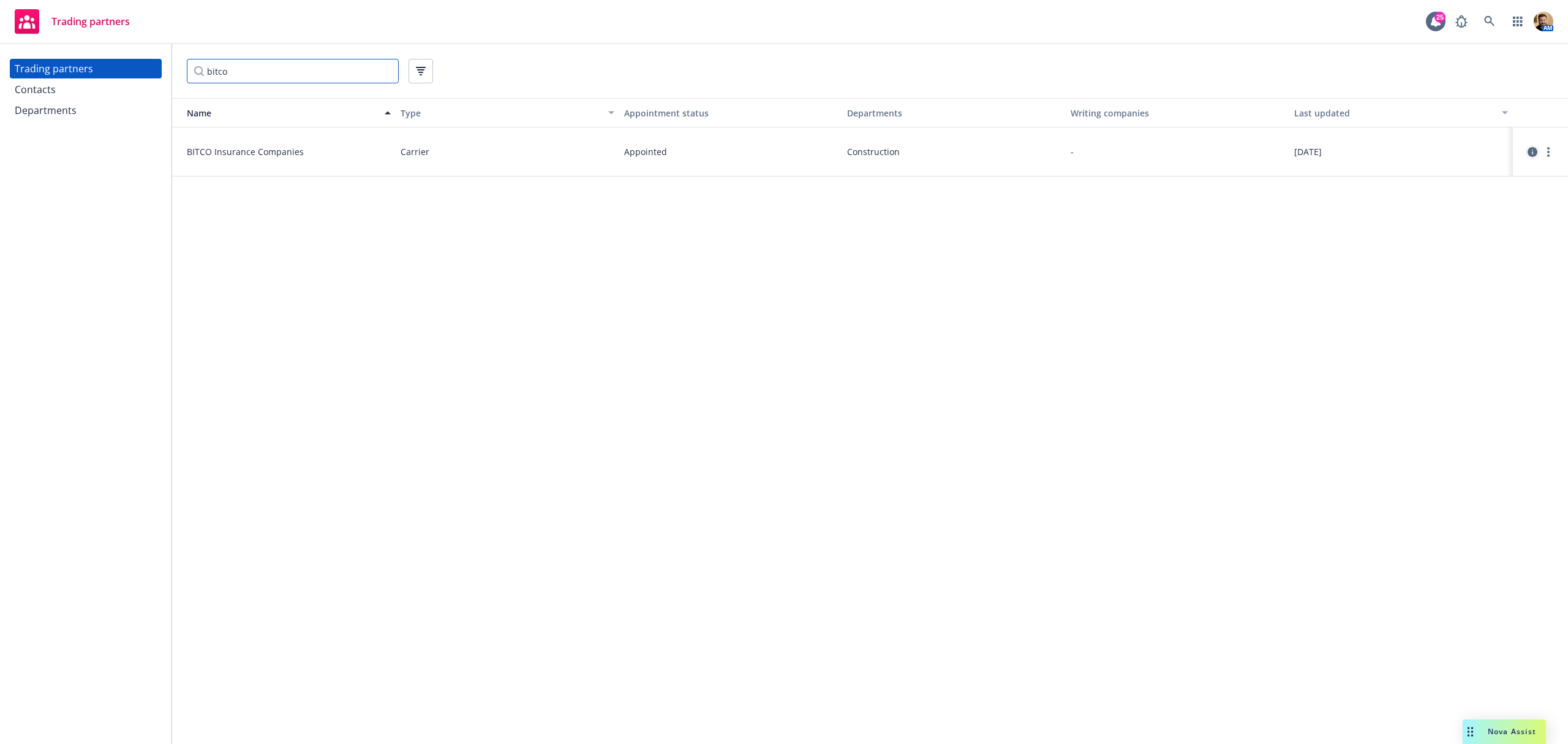
type input "bitco"
click at [1536, 152] on icon "circleInformation" at bounding box center [1532, 152] width 9 height 9
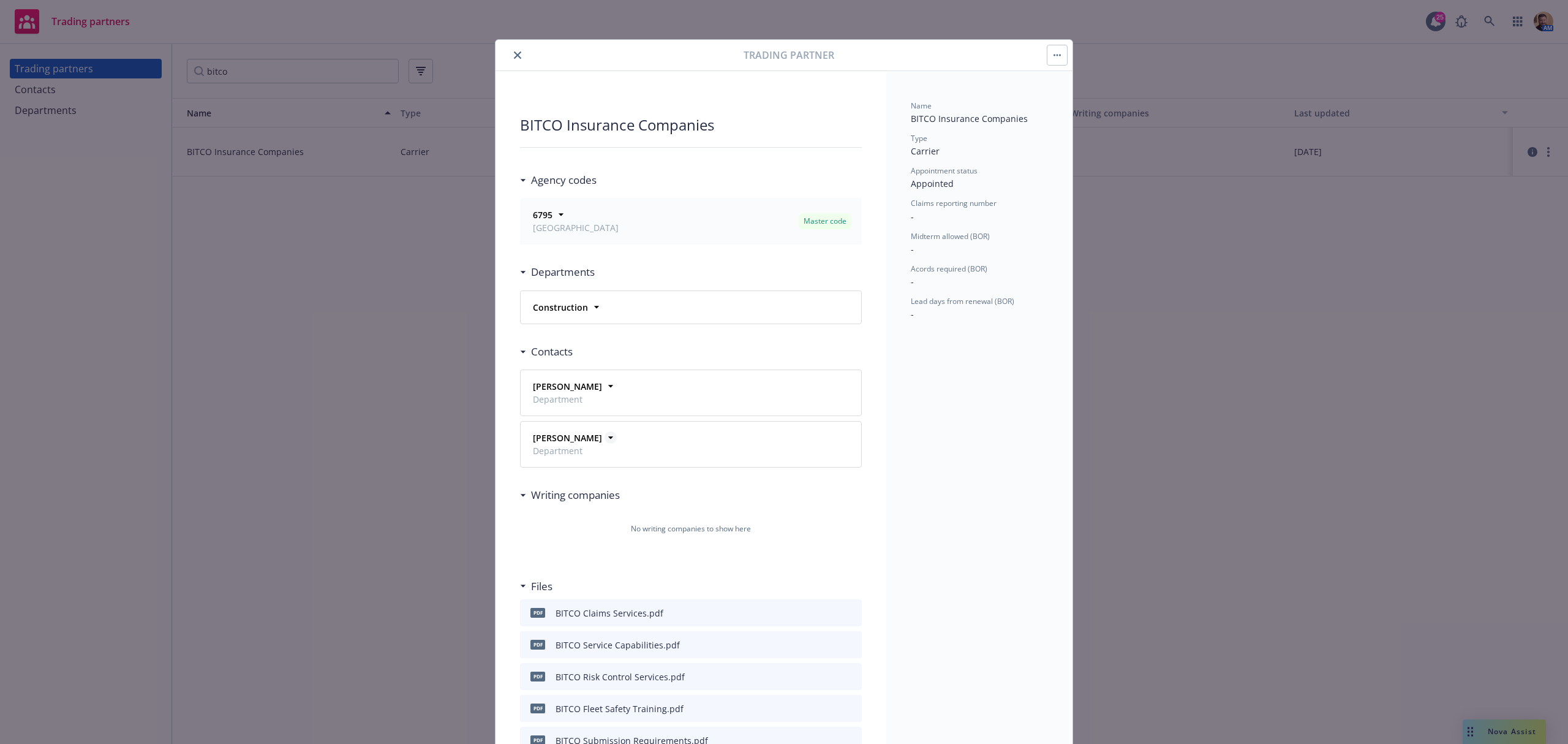
click at [550, 440] on strong "[PERSON_NAME]" at bounding box center [568, 438] width 69 height 12
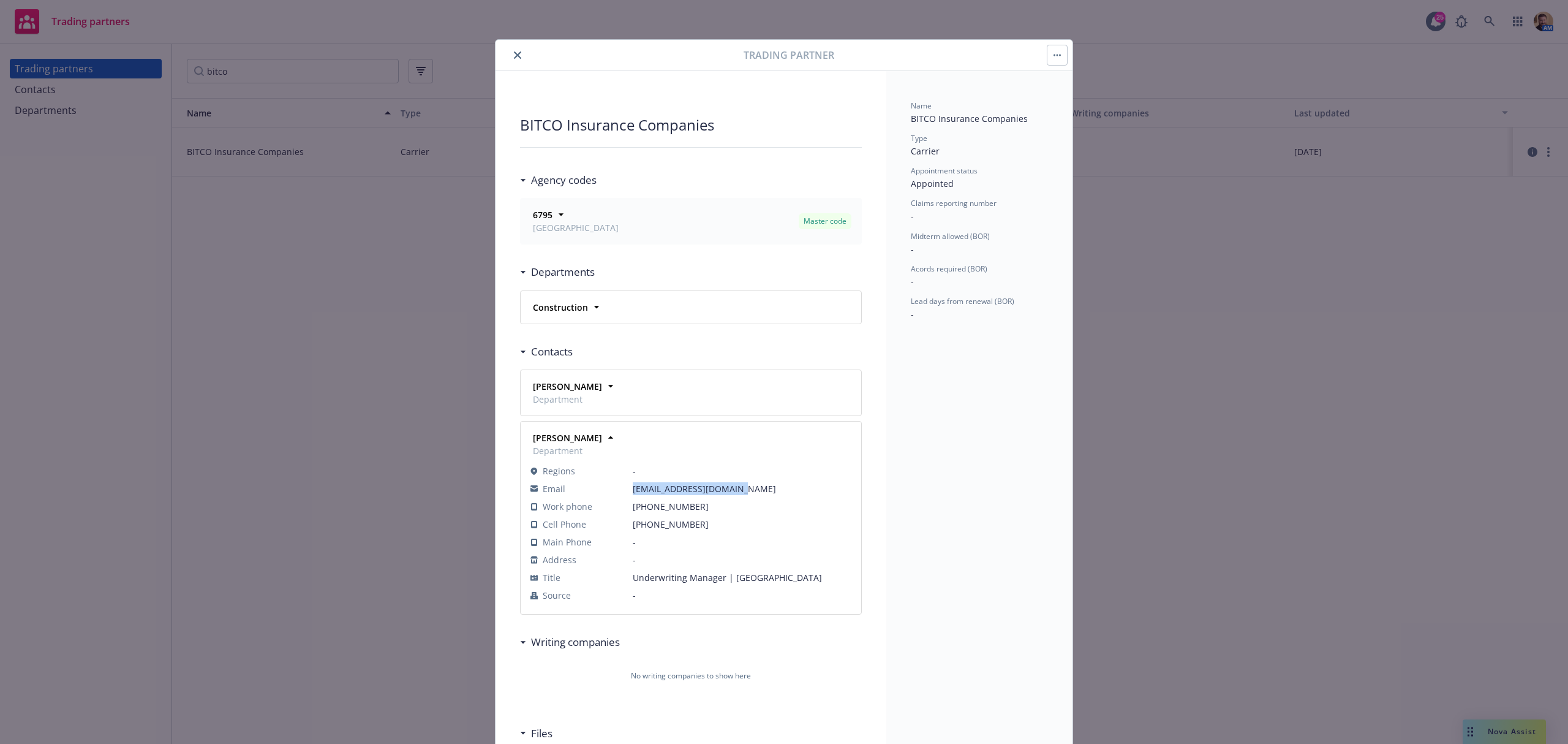
drag, startPoint x: 741, startPoint y: 494, endPoint x: 628, endPoint y: 490, distance: 113.1
click at [632, 490] on span "[EMAIL_ADDRESS][DOMAIN_NAME]" at bounding box center [741, 488] width 219 height 13
copy span "[EMAIL_ADDRESS][DOMAIN_NAME]"
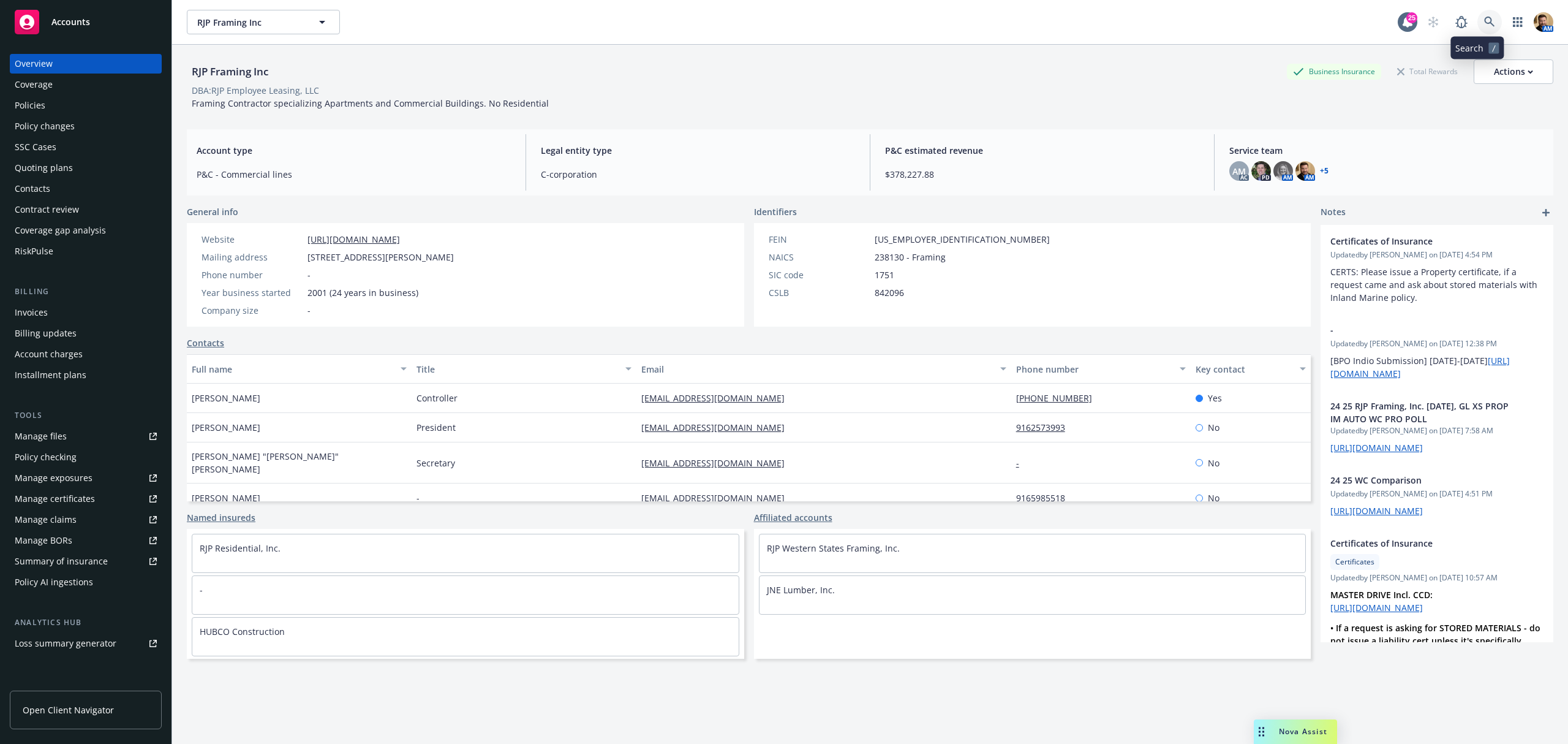
click at [1484, 22] on icon at bounding box center [1489, 22] width 11 height 11
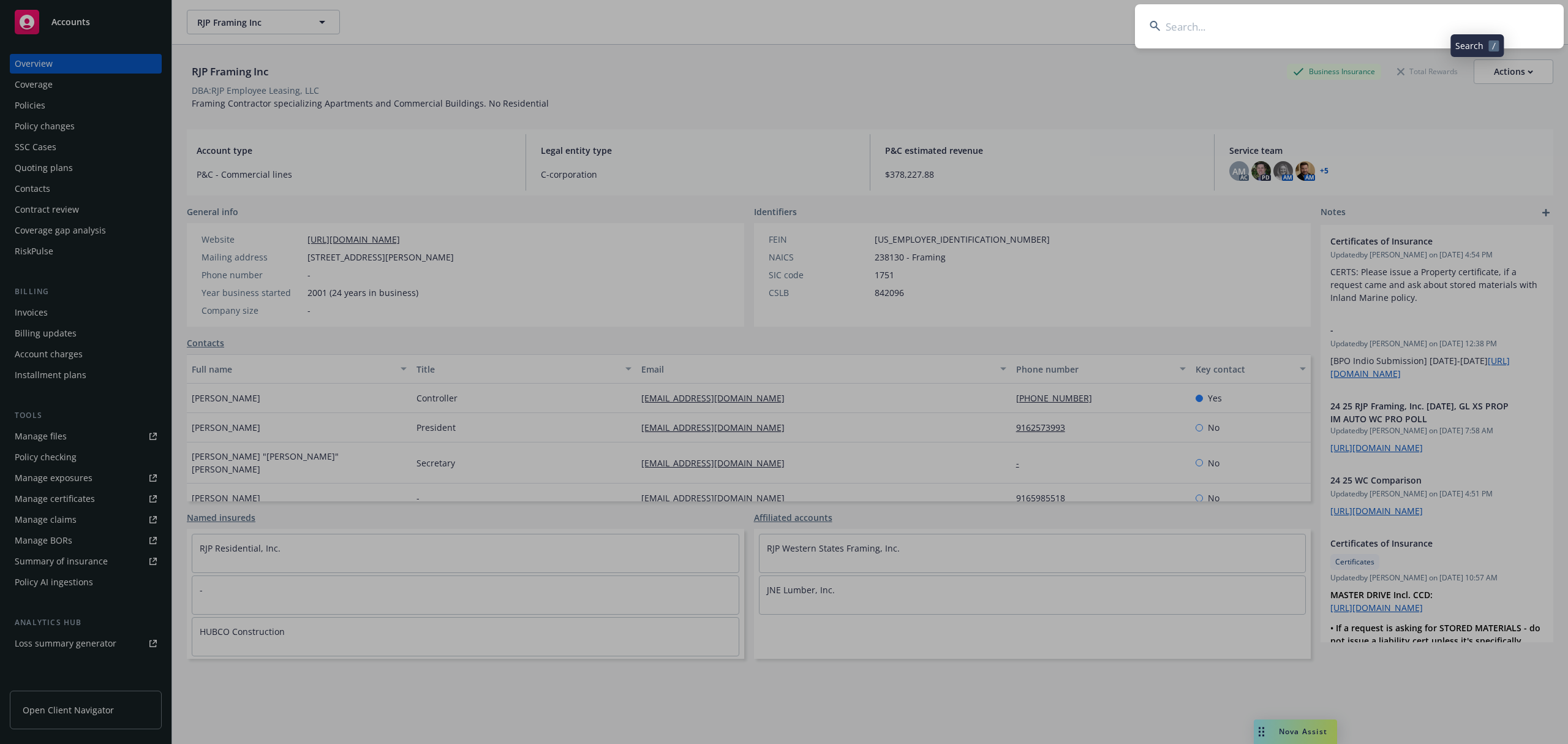
click at [1453, 28] on input at bounding box center [1349, 26] width 429 height 44
type input "myf"
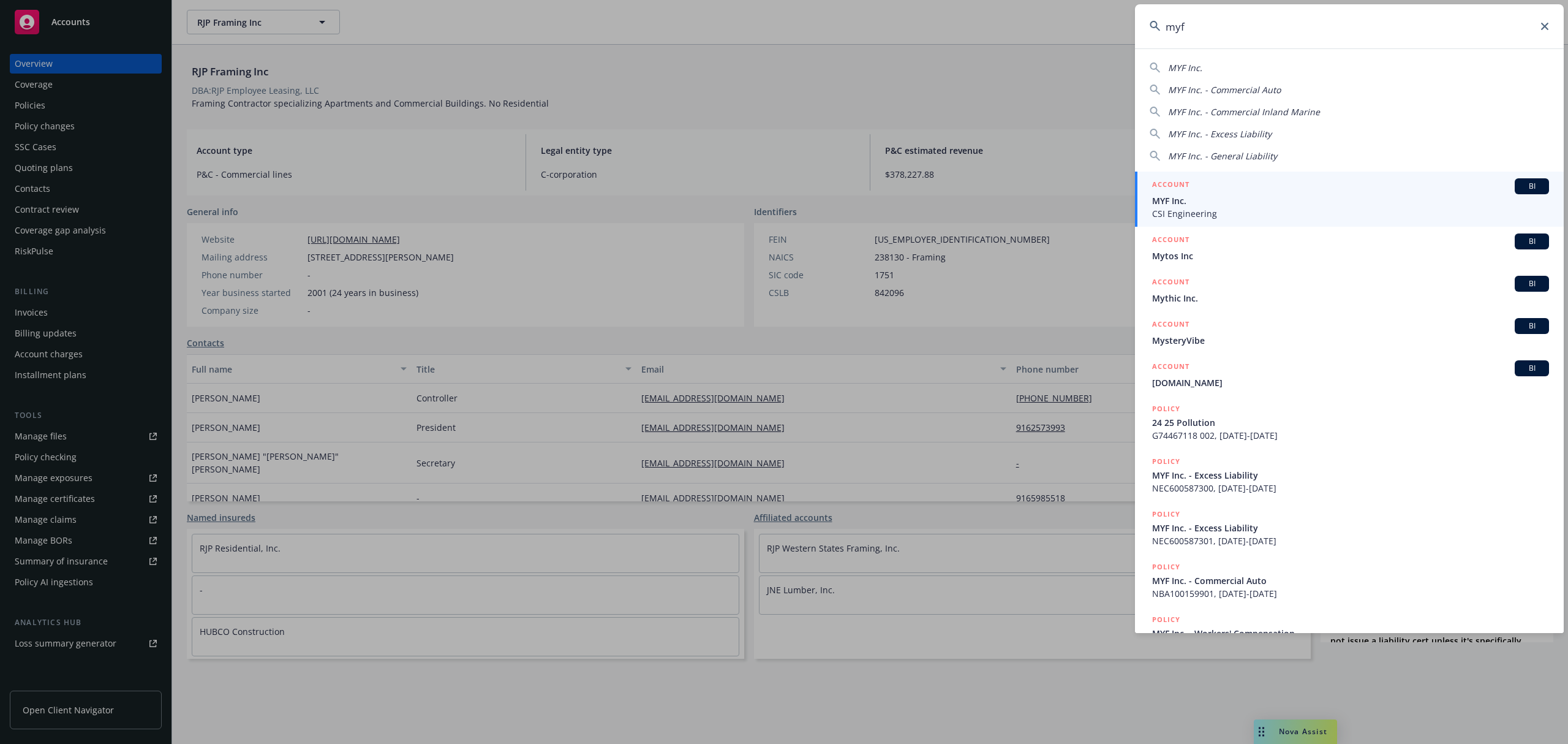
click at [1156, 196] on span "MYF Inc." at bounding box center [1350, 201] width 397 height 13
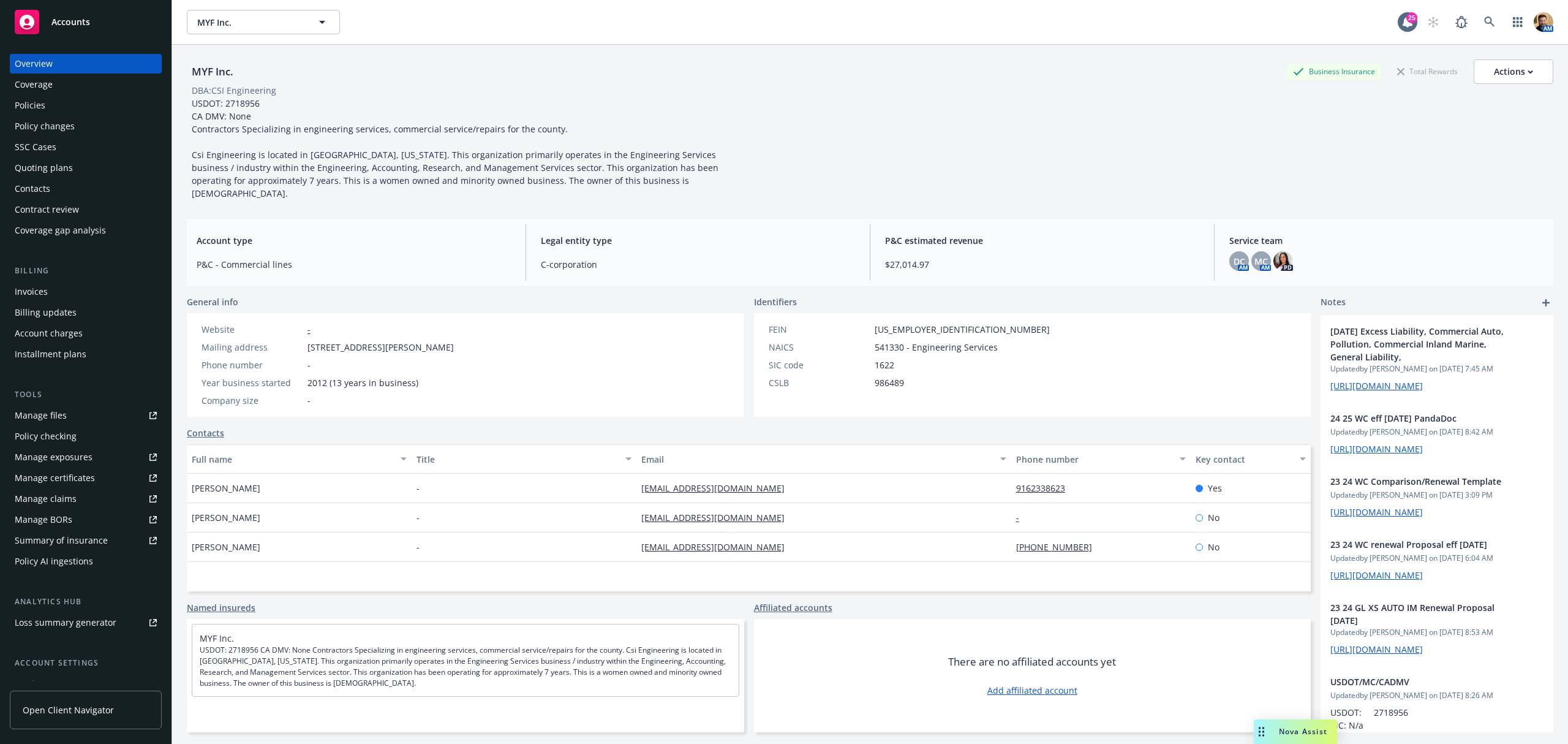
click at [30, 101] on div "Policies" at bounding box center [30, 105] width 31 height 20
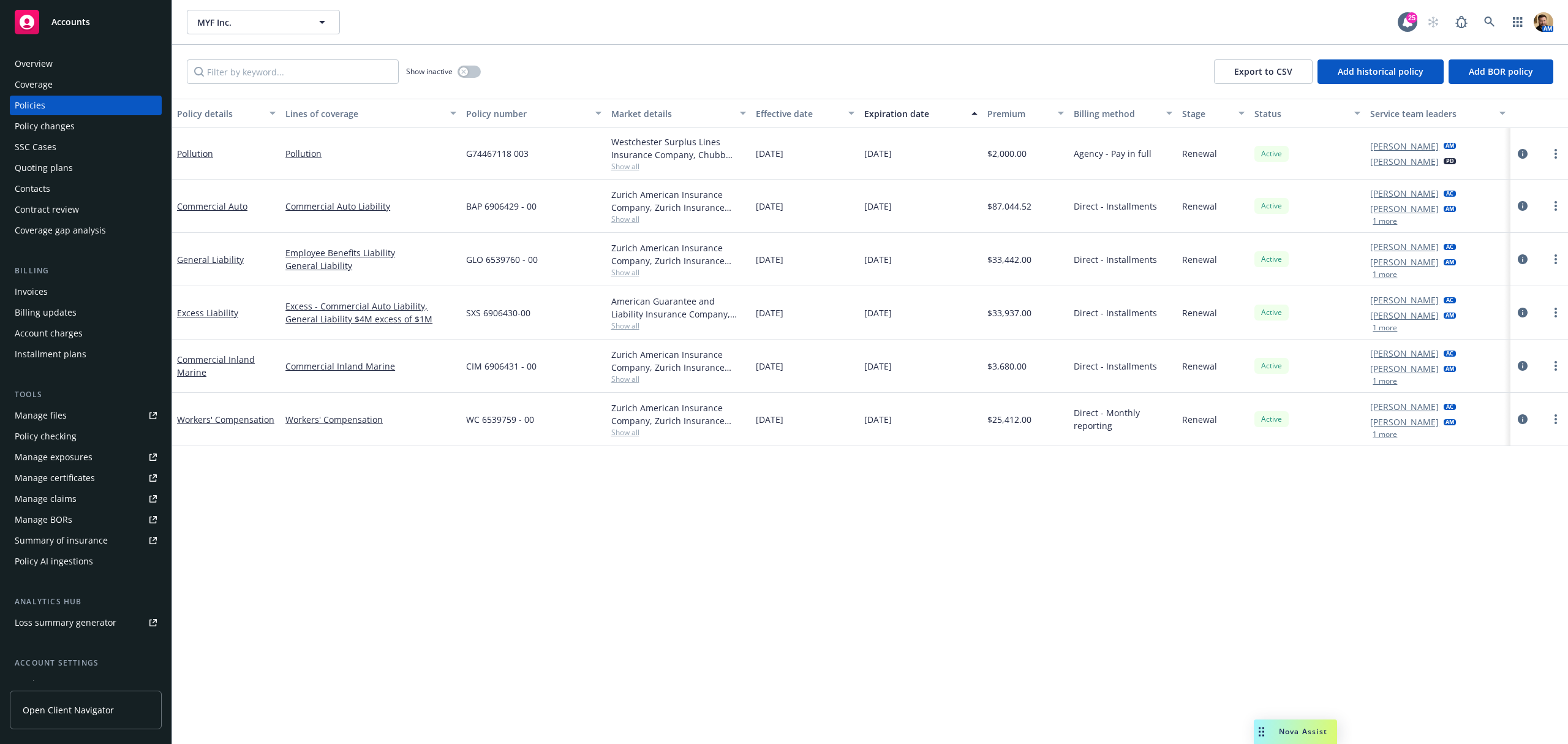
click at [39, 175] on div "Quoting plans" at bounding box center [44, 167] width 58 height 20
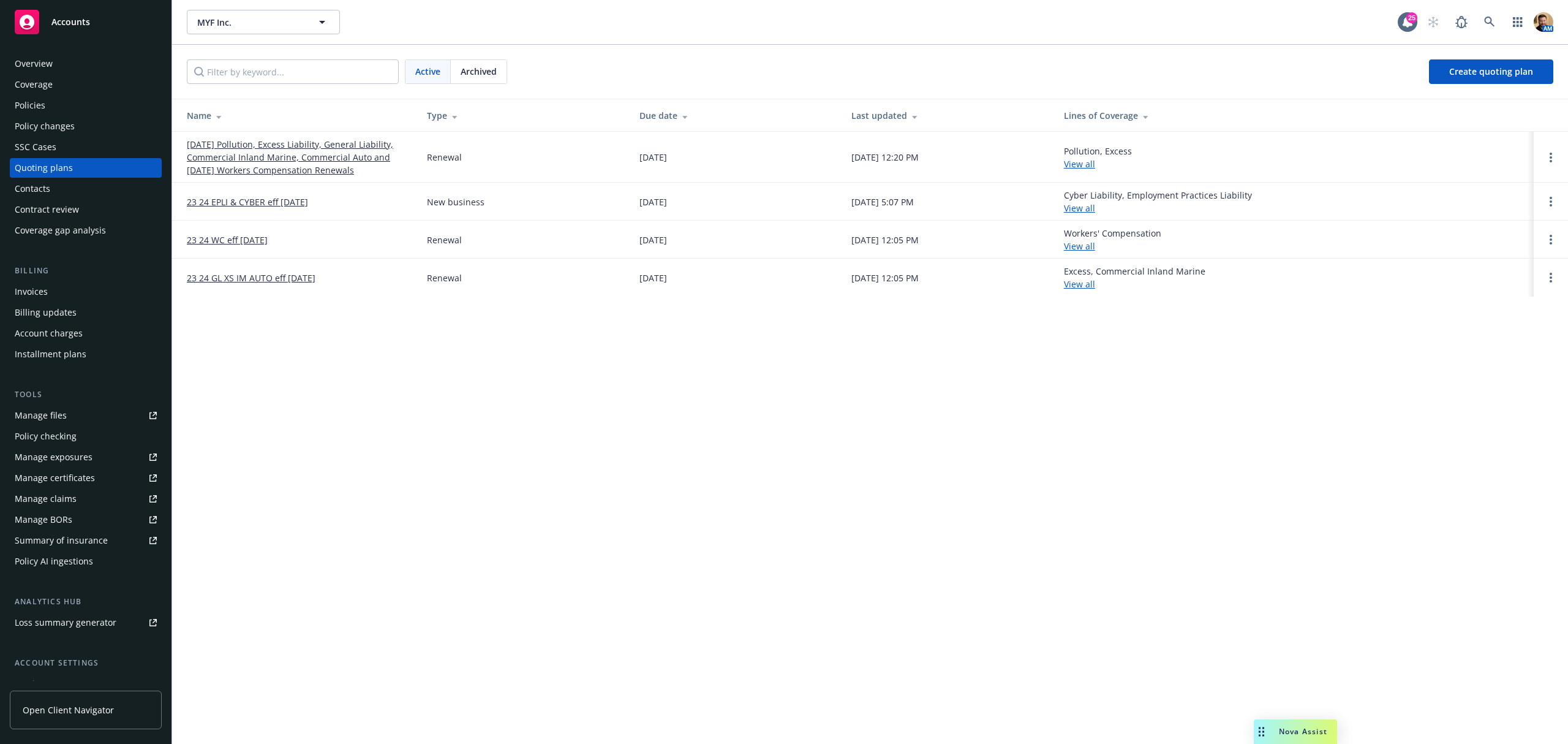
click at [241, 157] on link "09/13/25 Pollution, Excess Liability, General Liability, Commercial Inland Mari…" at bounding box center [297, 157] width 220 height 39
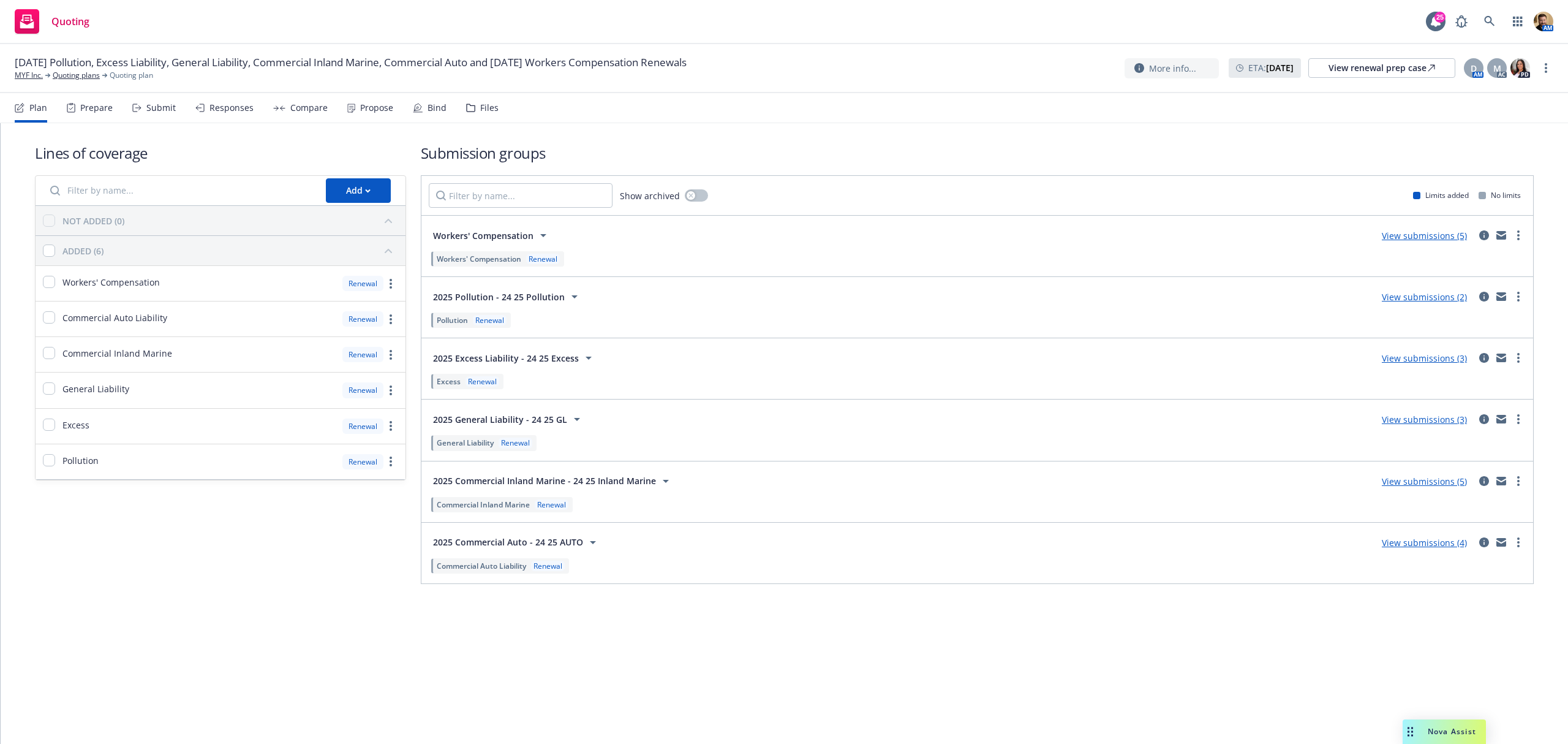
click at [436, 111] on div "Bind" at bounding box center [437, 107] width 19 height 9
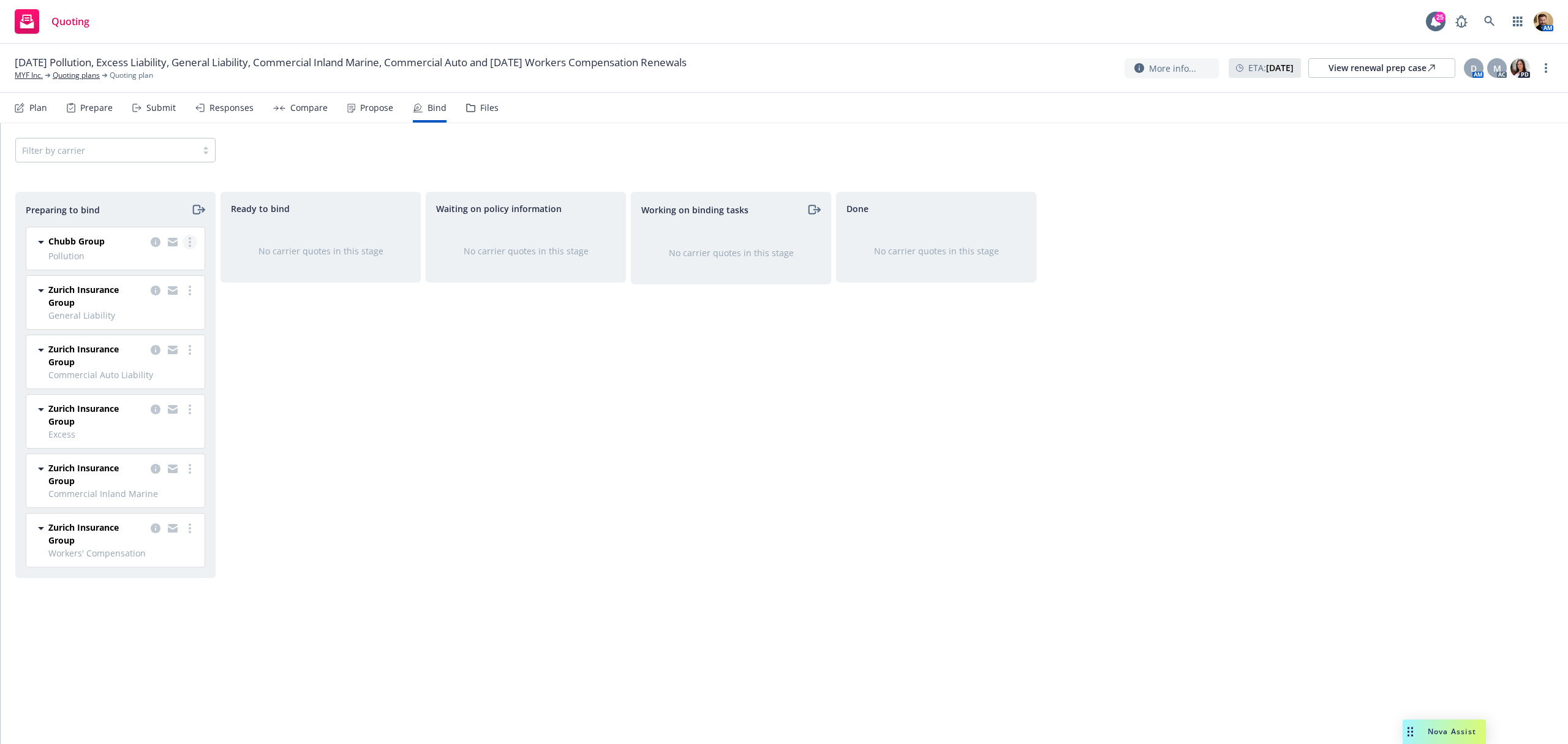
click at [189, 242] on circle "more" at bounding box center [189, 242] width 2 height 2
click at [267, 400] on div "Ready to bind No carrier quotes in this stage" at bounding box center [321, 455] width 201 height 526
click at [152, 244] on icon "copy logging email" at bounding box center [156, 242] width 9 height 9
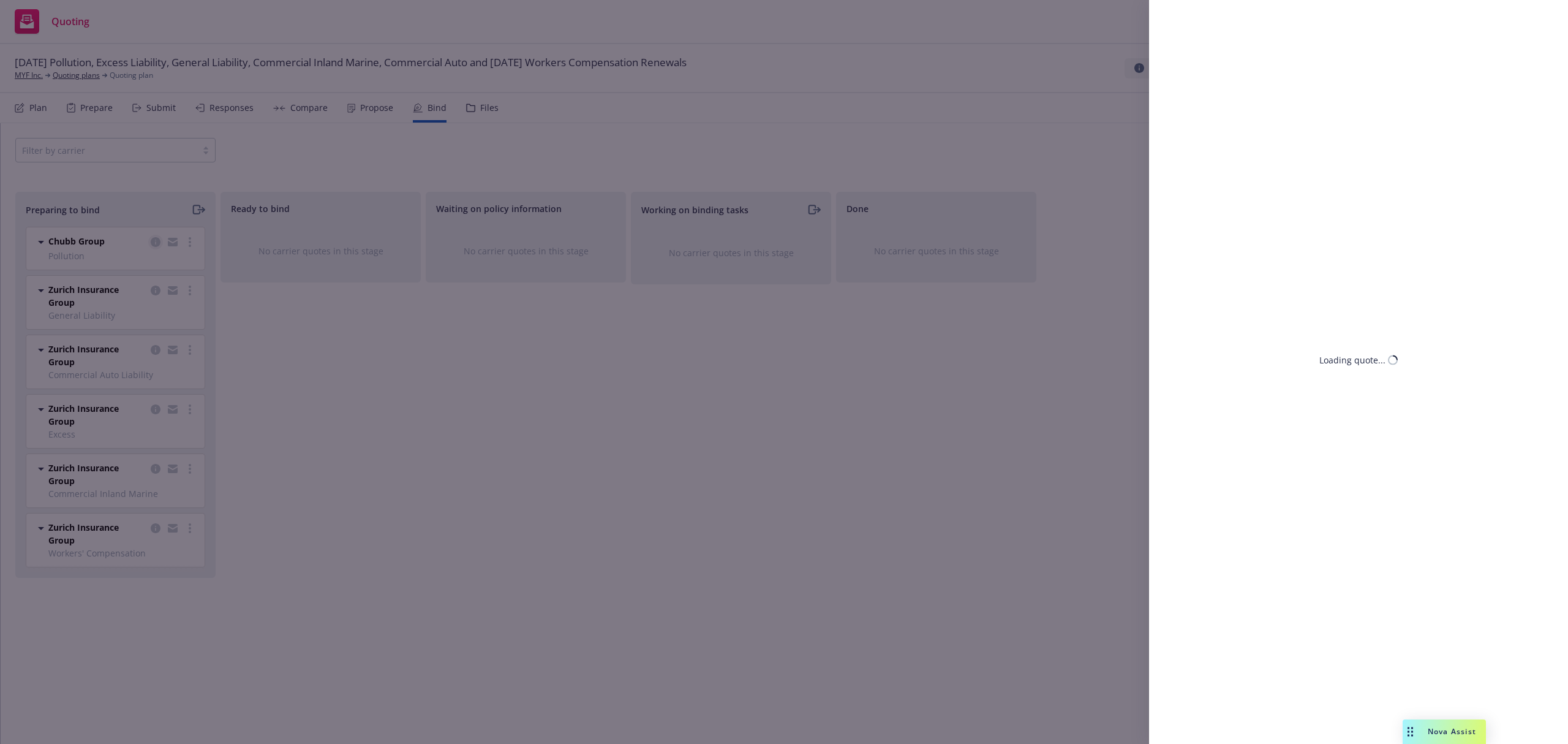
select select "CA"
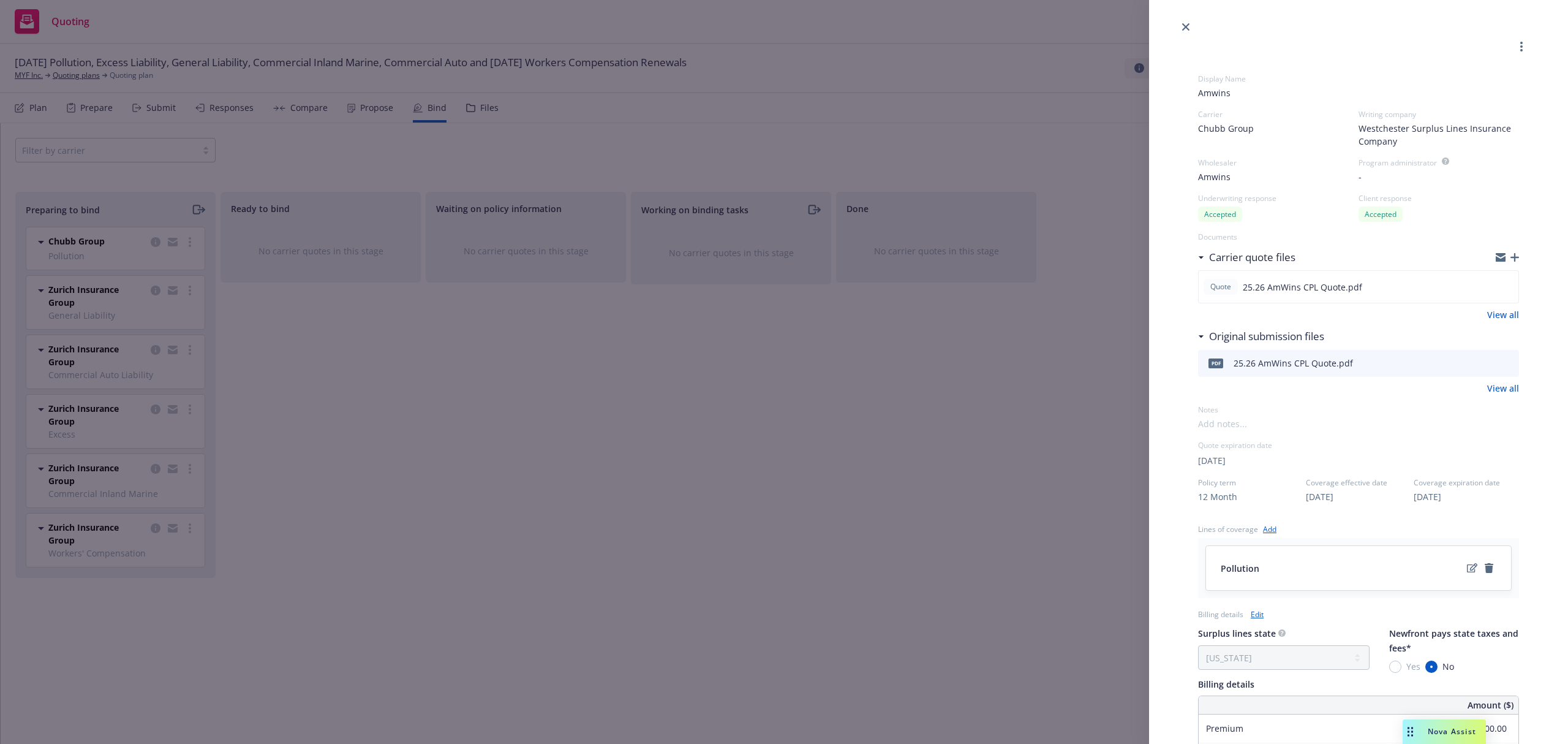
click at [154, 292] on div "Display Name Amwins Carrier Chubb Group Writing company Westchester Surplus Lin…" at bounding box center [784, 372] width 1568 height 744
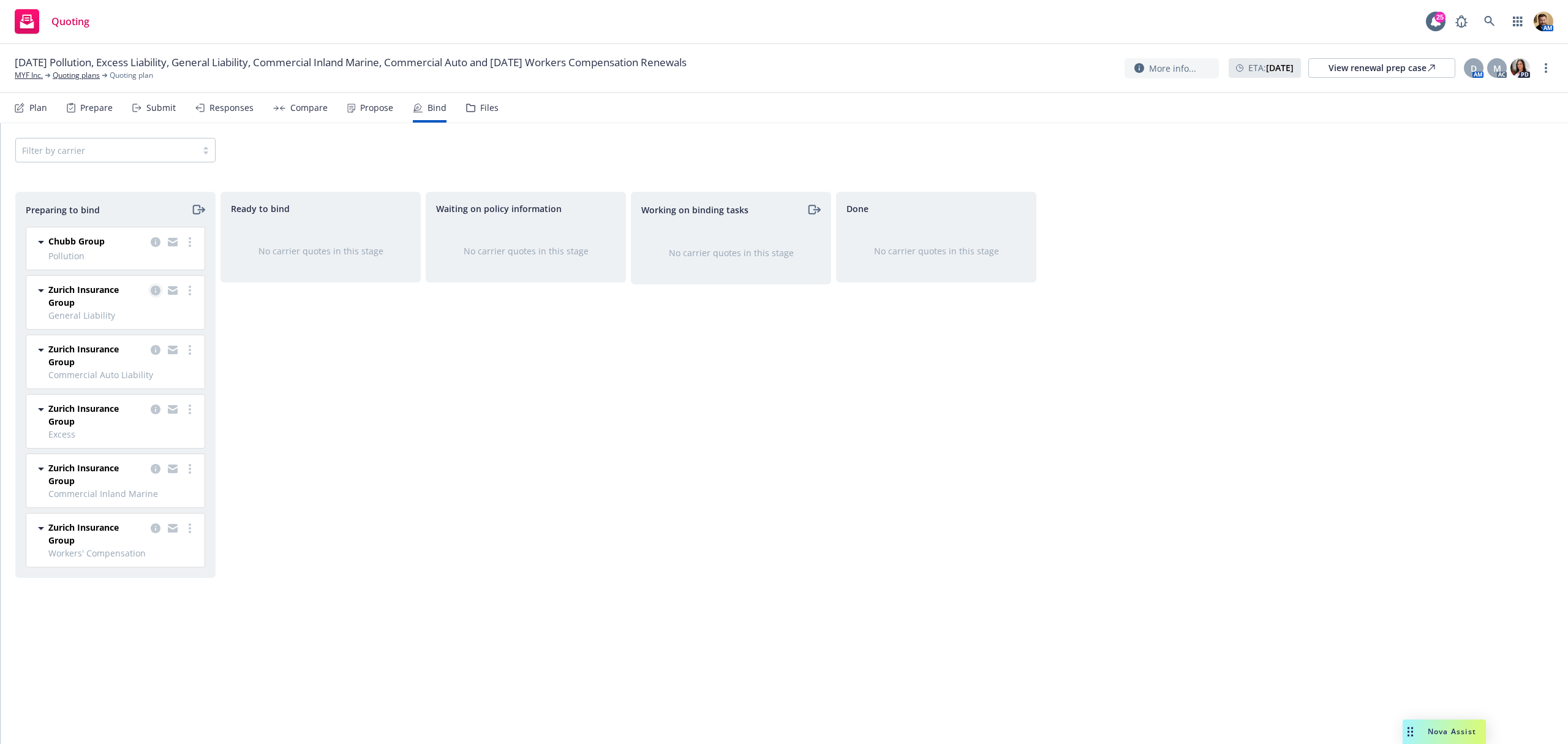
click at [151, 292] on icon "copy logging email" at bounding box center [156, 290] width 9 height 9
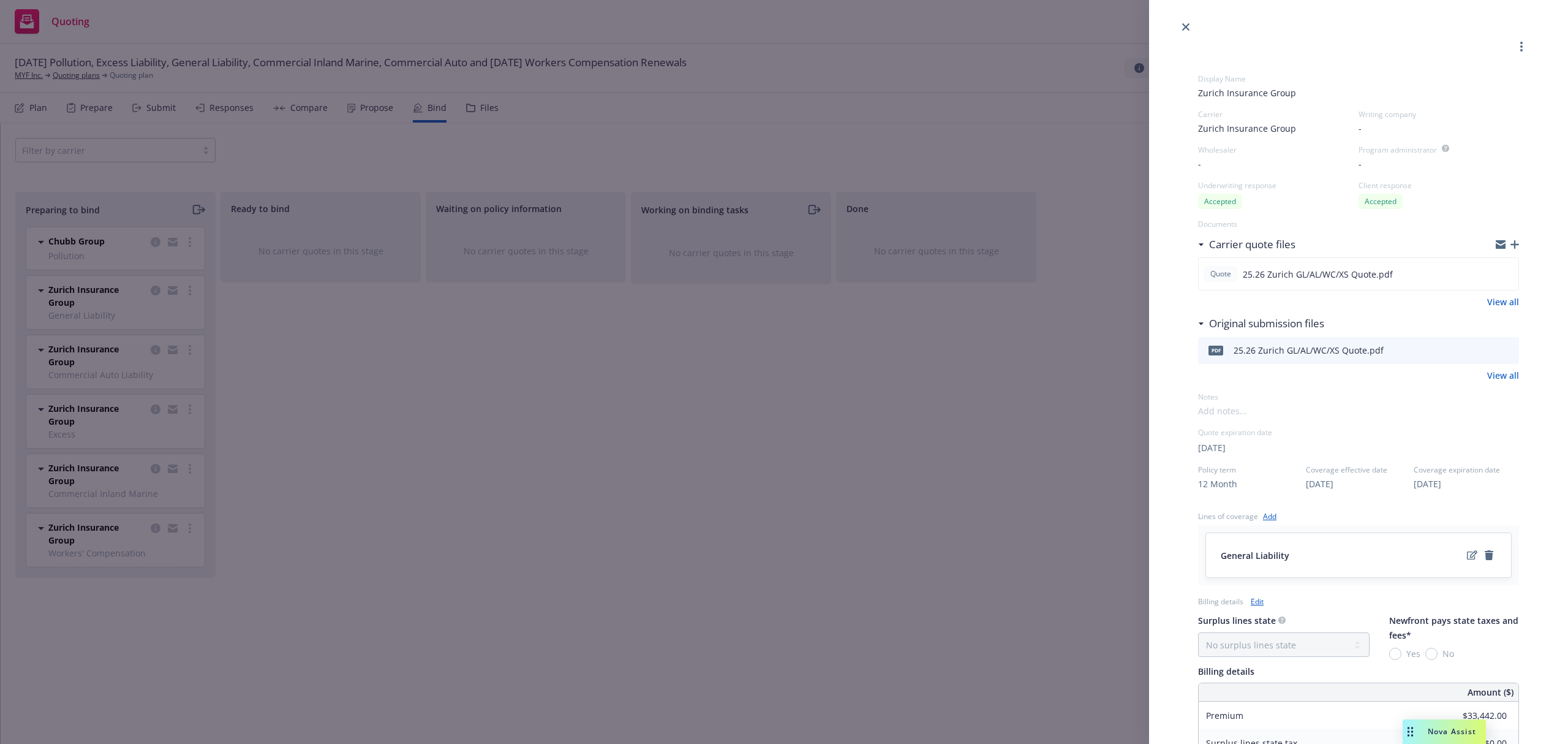
click at [93, 67] on div "Display Name Zurich Insurance Group Carrier Zurich Insurance Group Writing comp…" at bounding box center [784, 372] width 1568 height 744
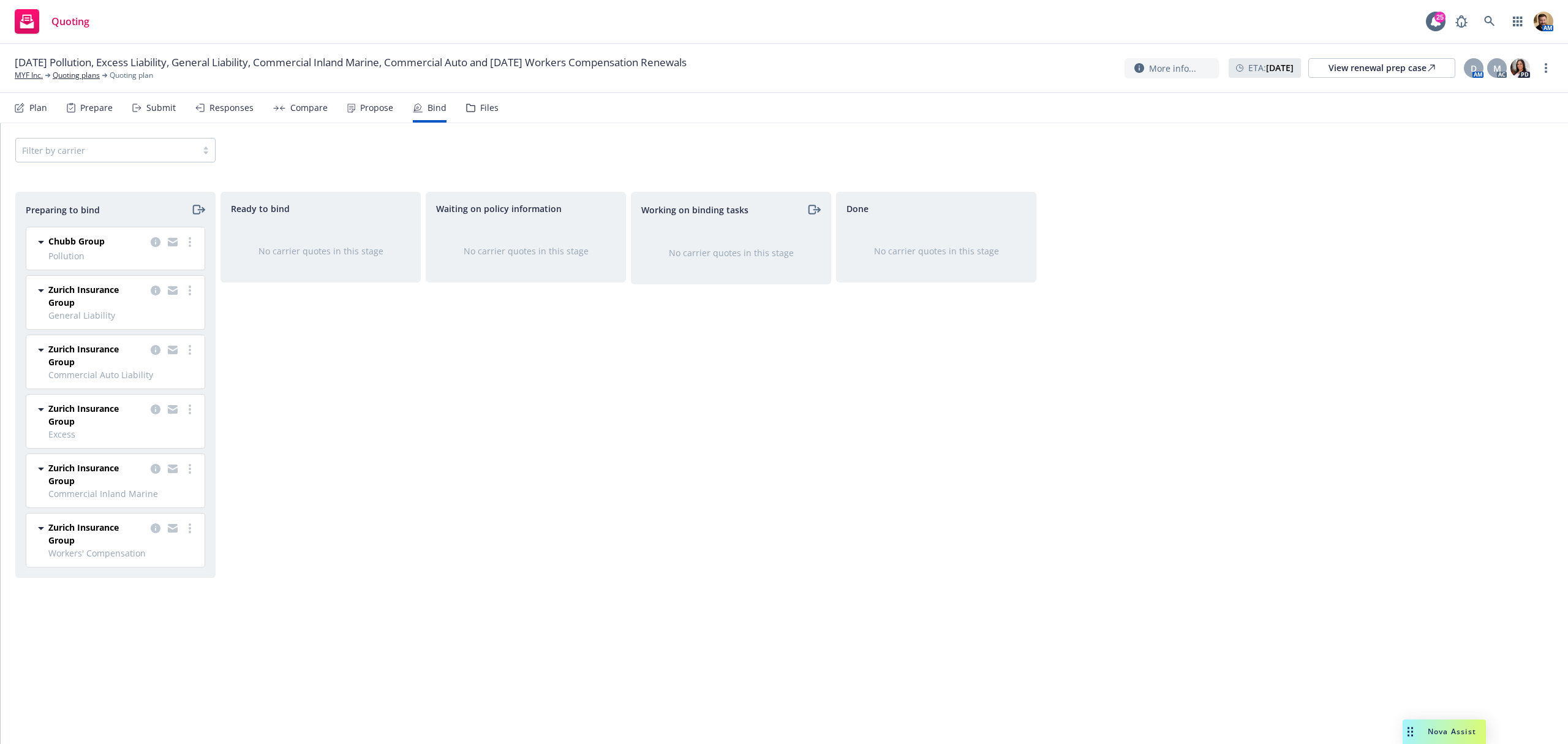
click at [62, 81] on div "09/13/25 Pollution, Excess Liability, General Liability, Commercial Inland Mari…" at bounding box center [784, 69] width 1568 height 49
click at [77, 77] on link "Quoting plans" at bounding box center [77, 75] width 47 height 11
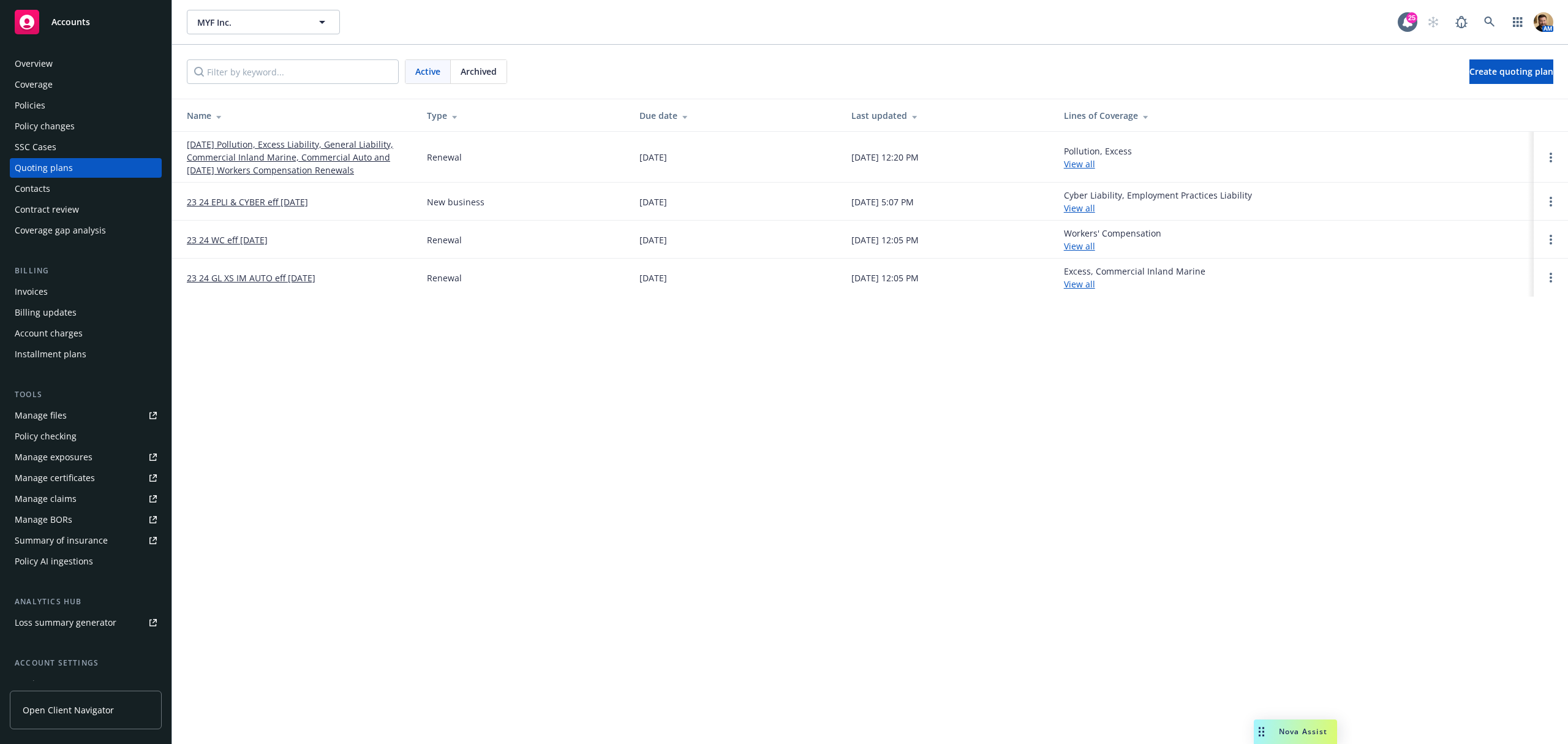
click at [261, 160] on link "[DATE] Pollution, Excess Liability, General Liability, Commercial Inland Marine…" at bounding box center [297, 157] width 220 height 39
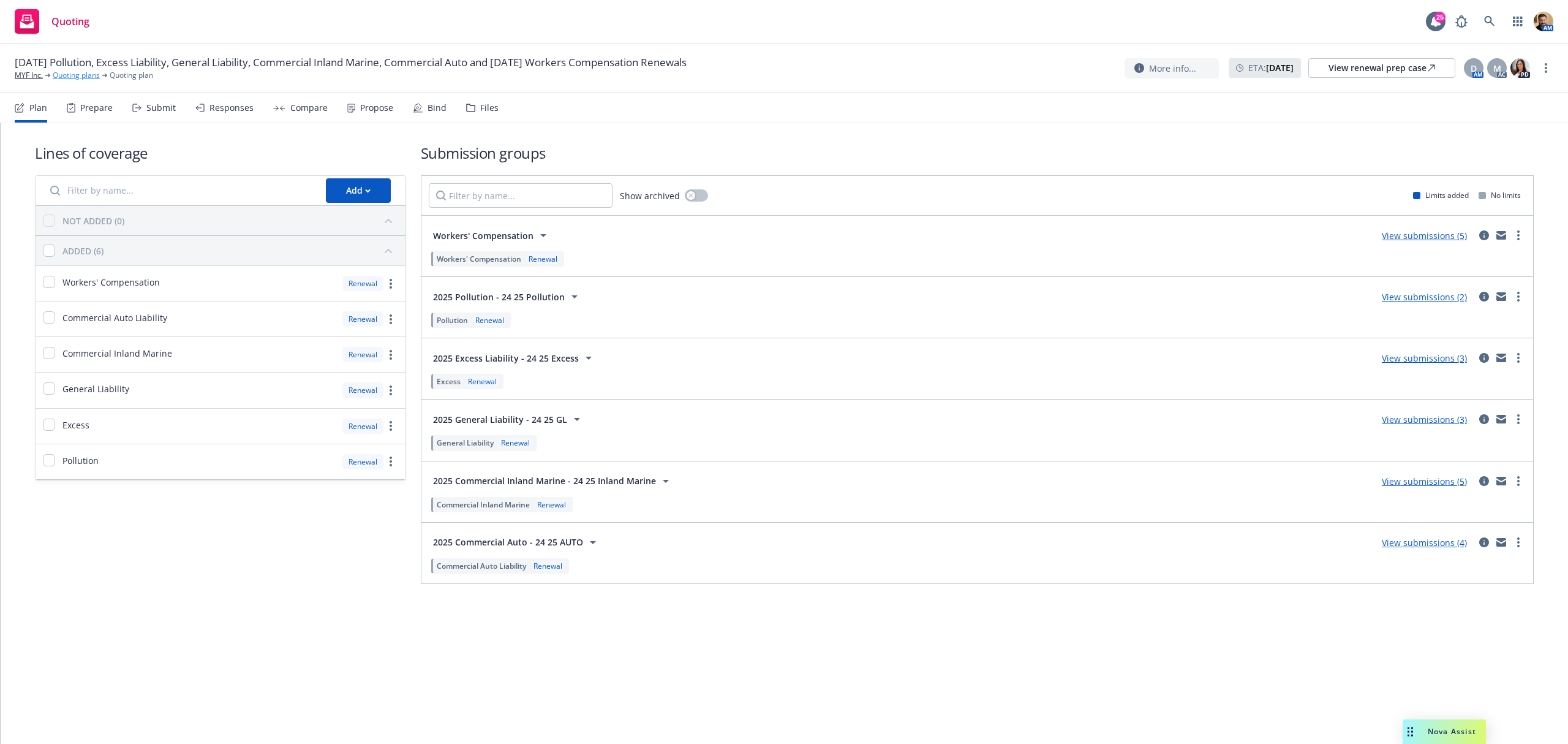
click at [73, 70] on link "Quoting plans" at bounding box center [77, 75] width 47 height 11
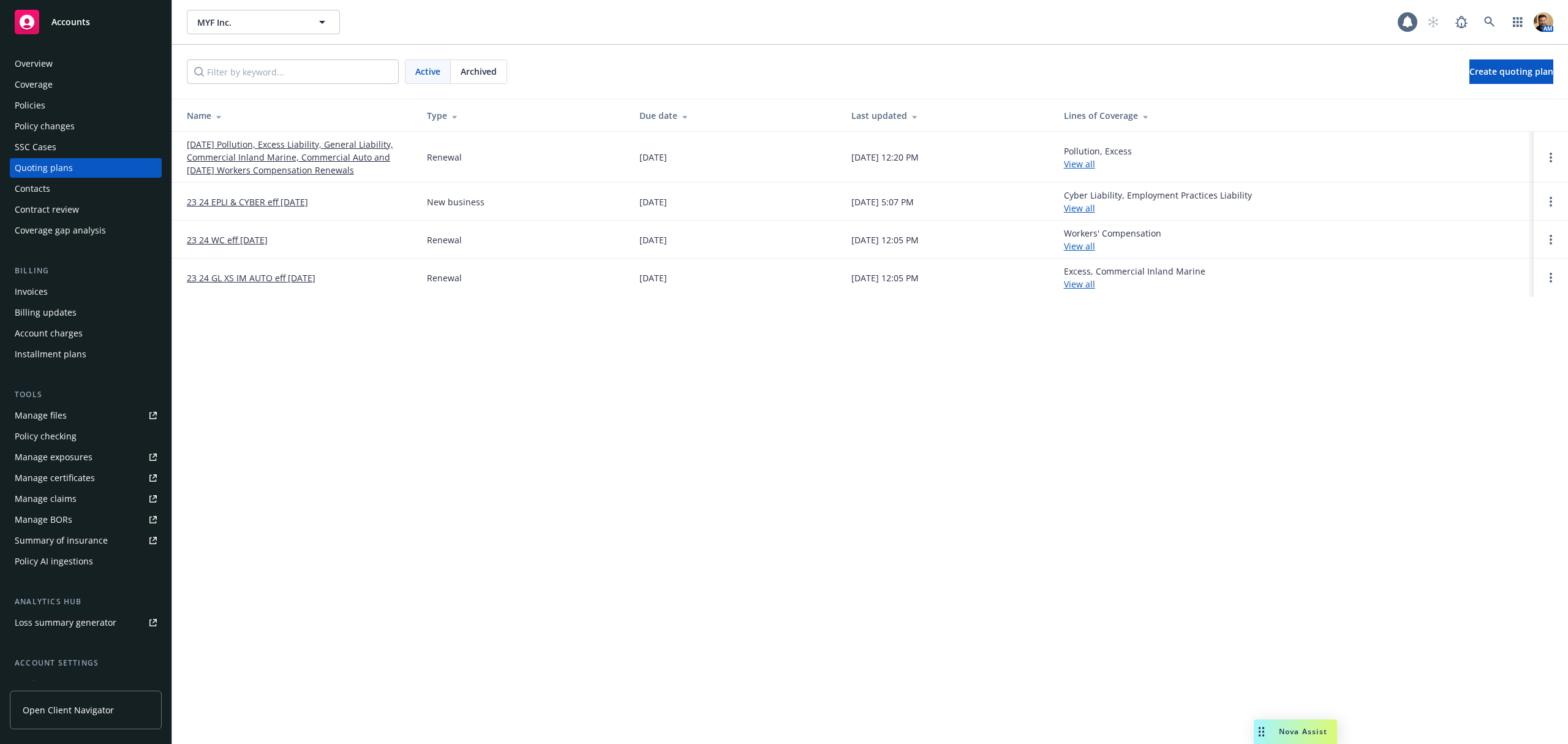
click at [29, 91] on div "Coverage" at bounding box center [34, 85] width 38 height 20
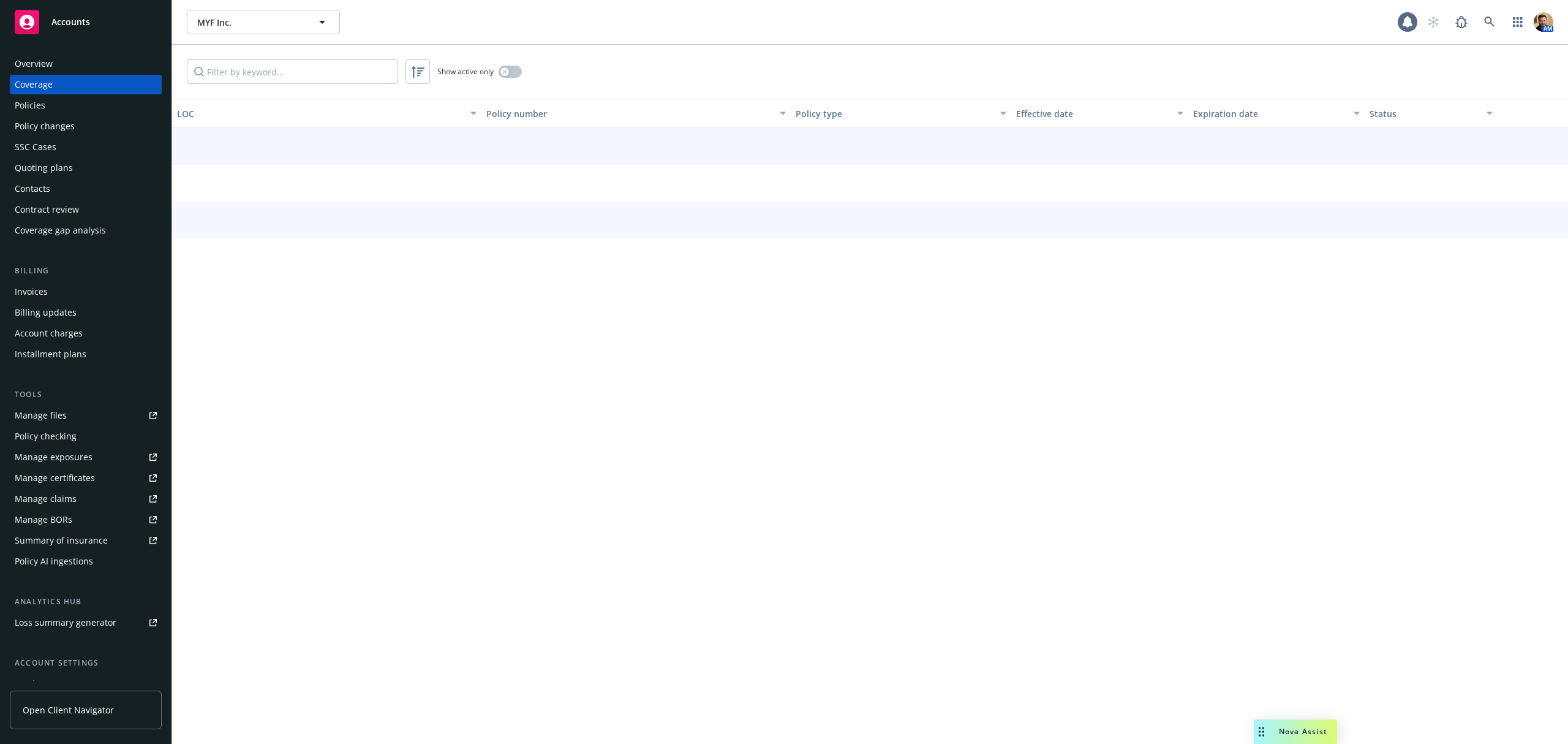
click at [28, 96] on div "Policies" at bounding box center [30, 105] width 31 height 20
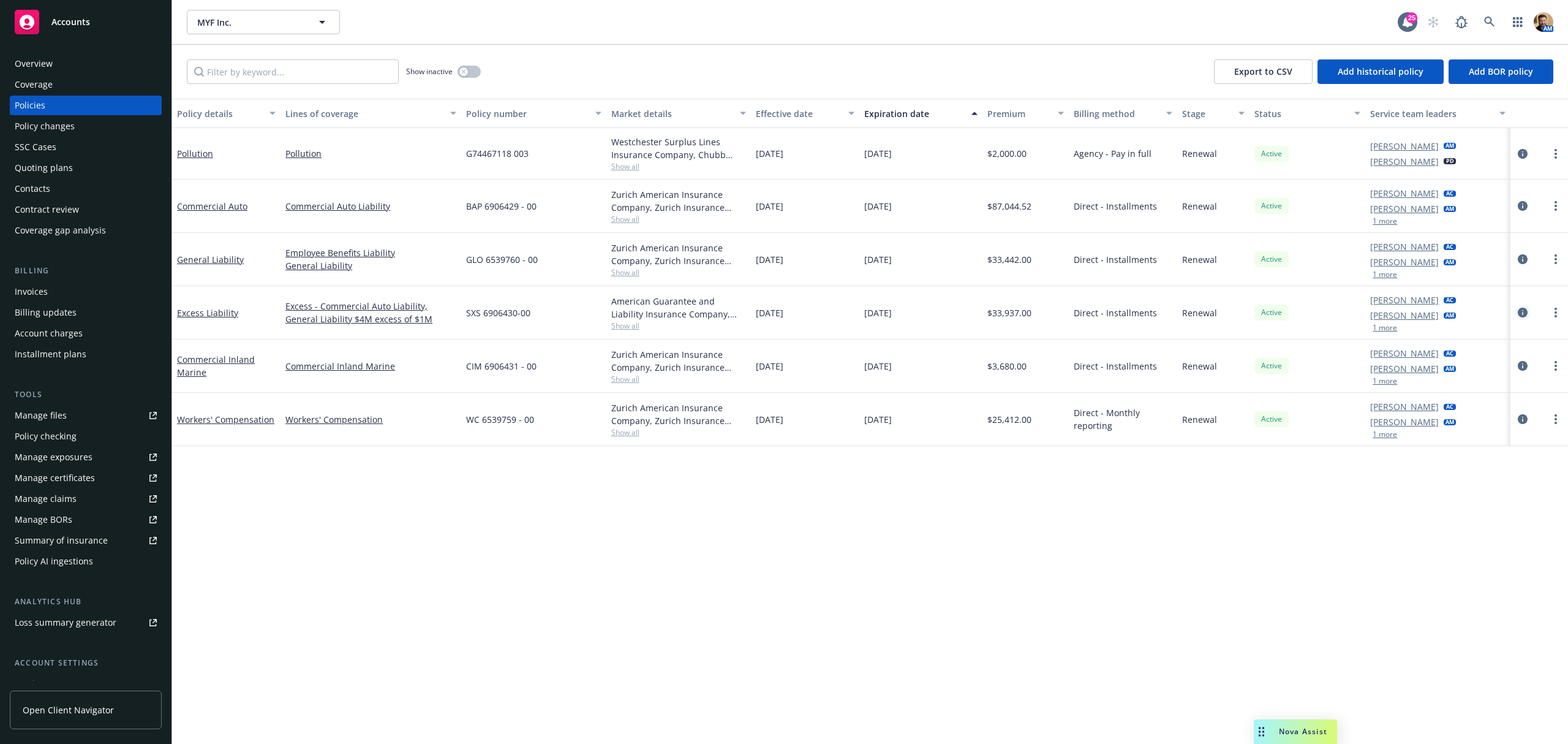
click at [1522, 314] on icon "circleInformation" at bounding box center [1522, 312] width 9 height 9
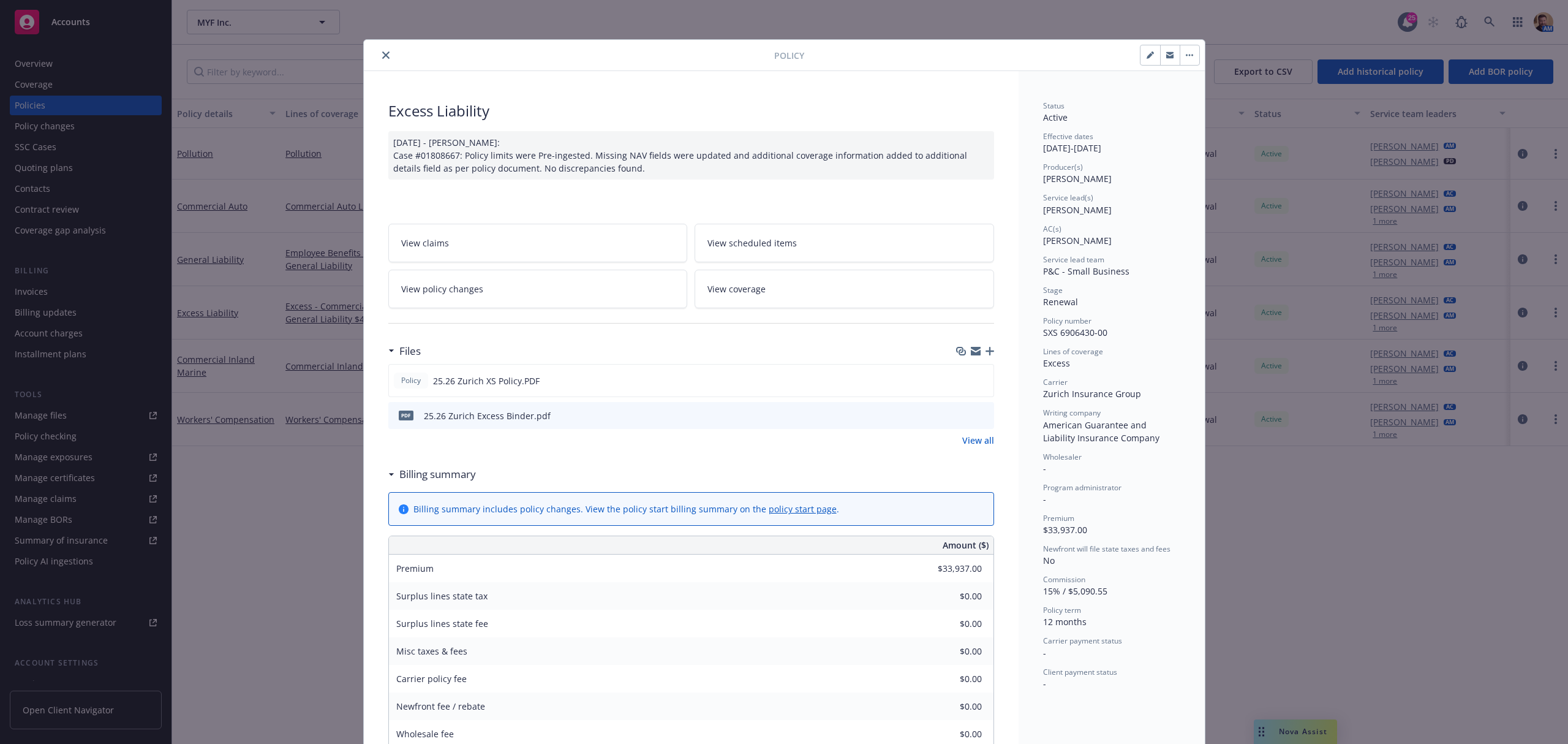
click at [299, 503] on div "Policy Excess Liability 10/03/2025 - Venkata Reddy: Case #01808667: Policy limi…" at bounding box center [784, 372] width 1568 height 744
click at [382, 55] on icon "close" at bounding box center [385, 54] width 7 height 7
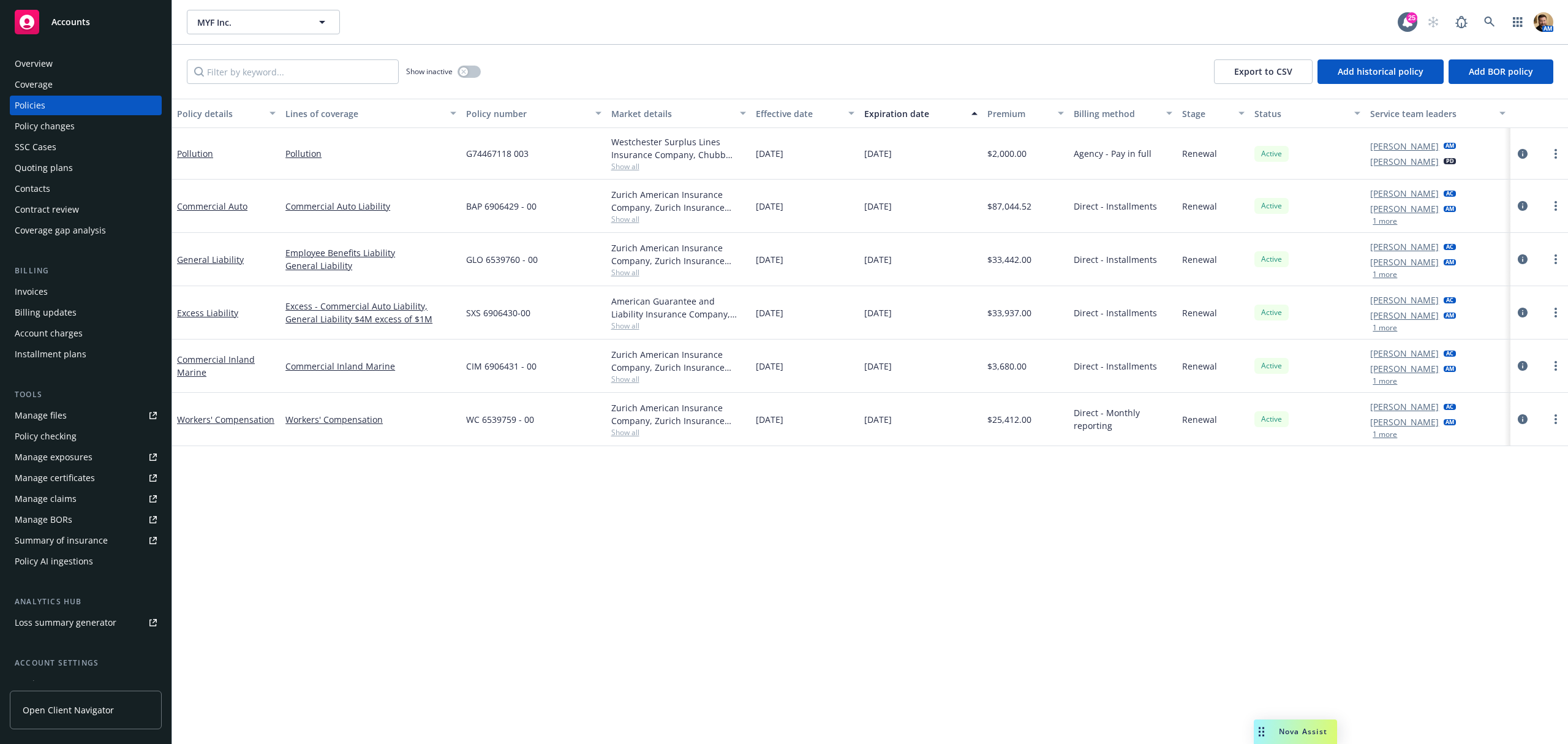
click at [73, 168] on div "Quoting plans" at bounding box center [86, 167] width 142 height 20
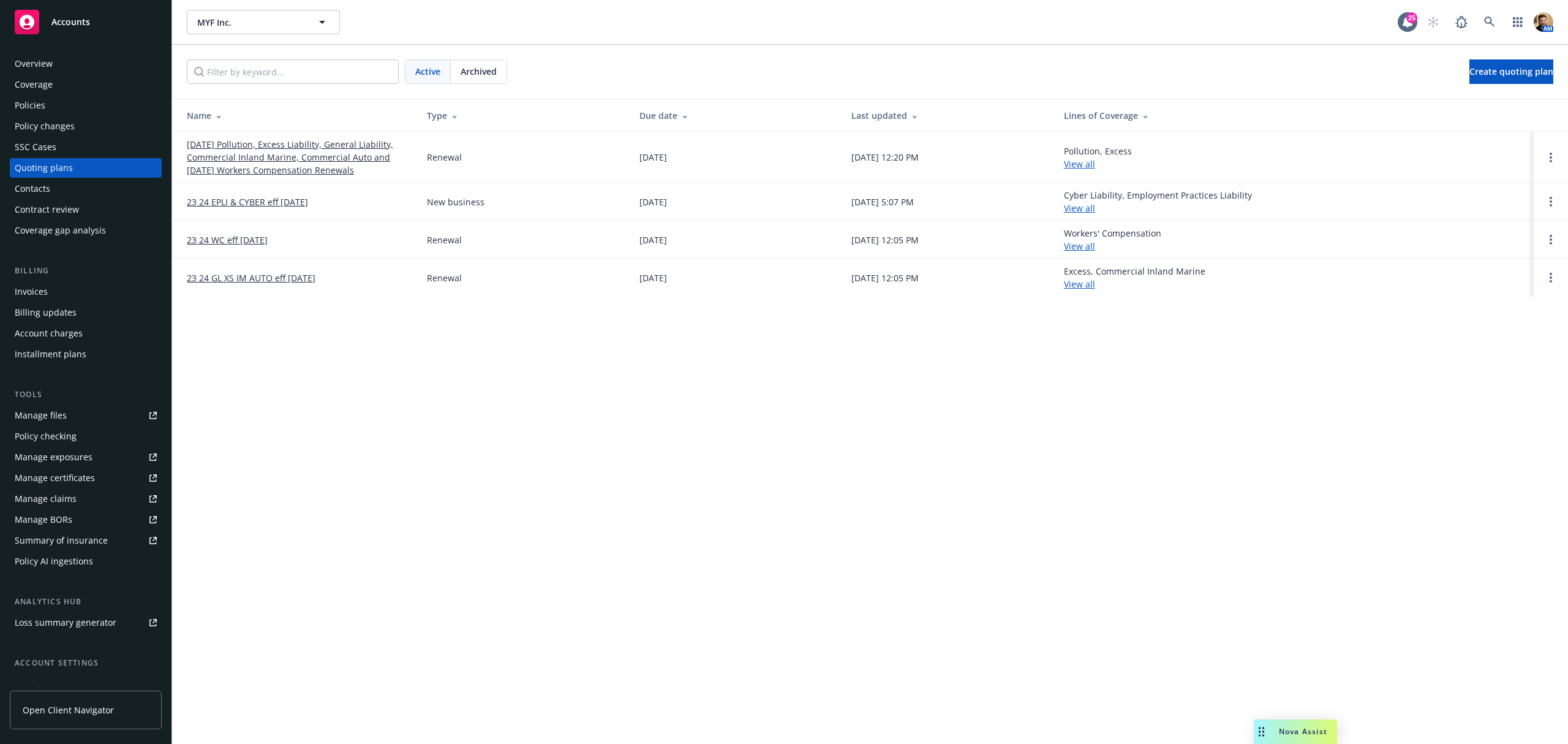
click at [264, 160] on link "09/13/25 Pollution, Excess Liability, General Liability, Commercial Inland Mari…" at bounding box center [297, 157] width 220 height 39
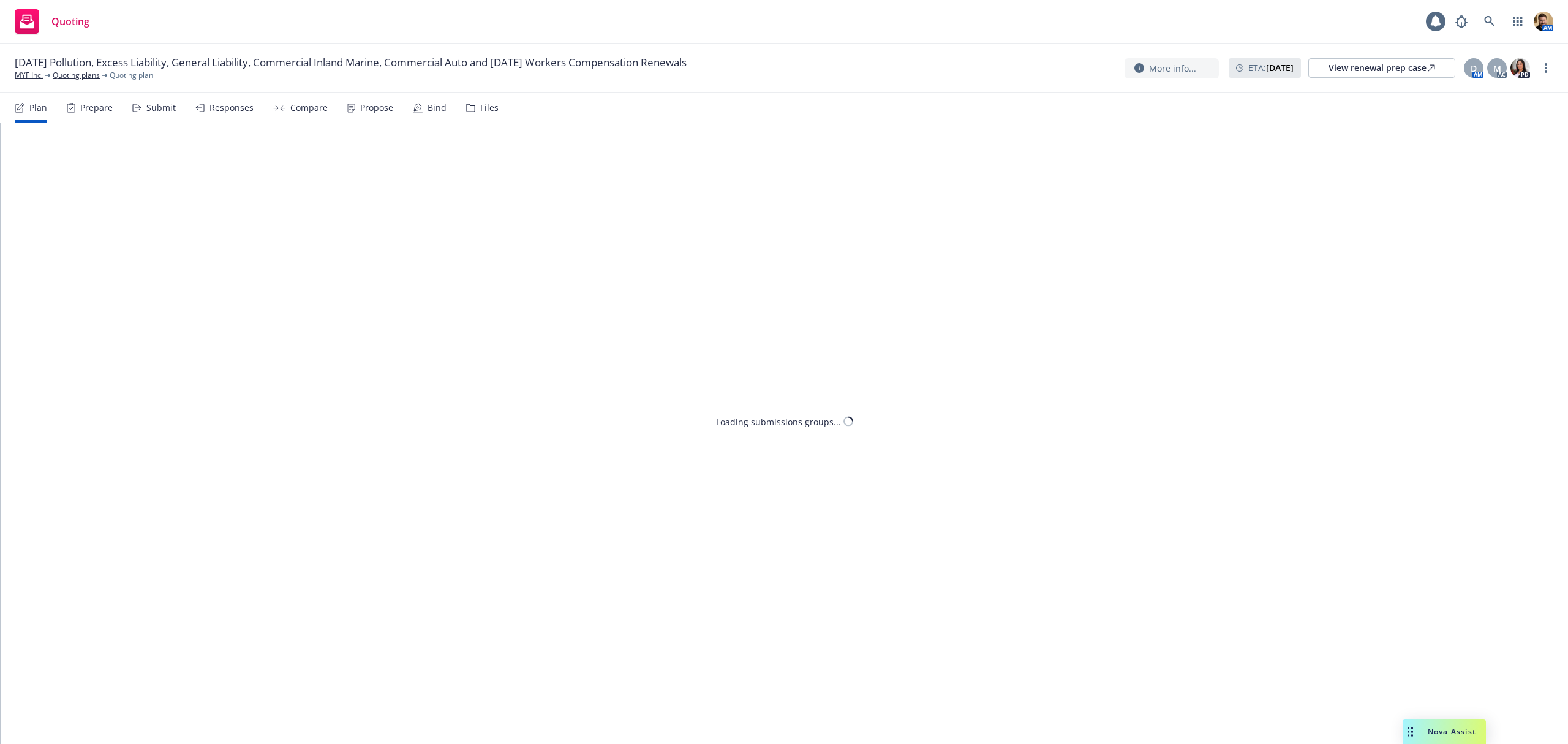
click at [420, 109] on div "Bind" at bounding box center [430, 107] width 34 height 29
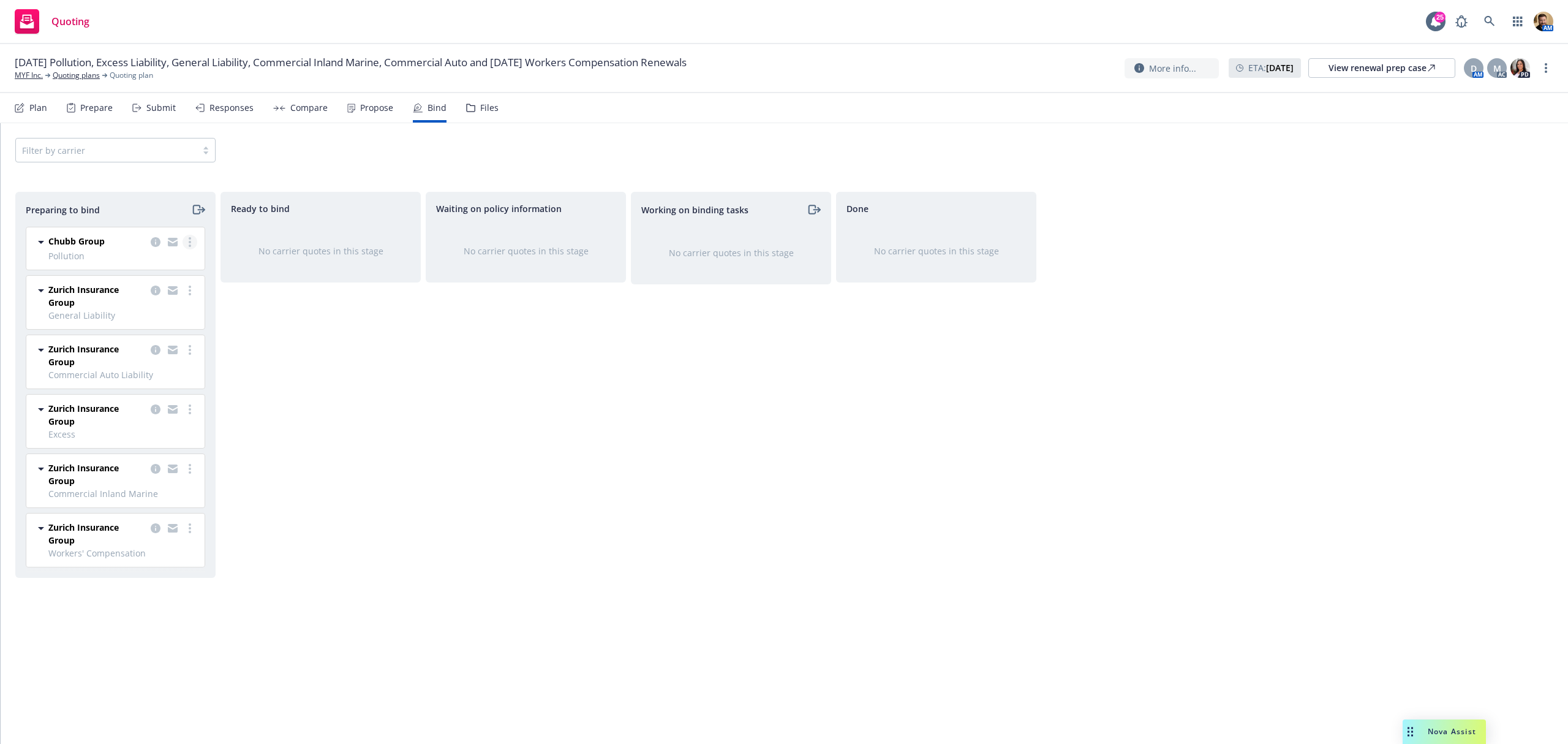
click at [189, 236] on link "more" at bounding box center [189, 242] width 15 height 15
click at [422, 523] on div "Preparing to bind Chubb Group Pollution [DATE] - [DATE] [DATE] 9:38 PM Zurich I…" at bounding box center [784, 455] width 1538 height 526
click at [151, 291] on icon "copy logging email" at bounding box center [156, 290] width 9 height 9
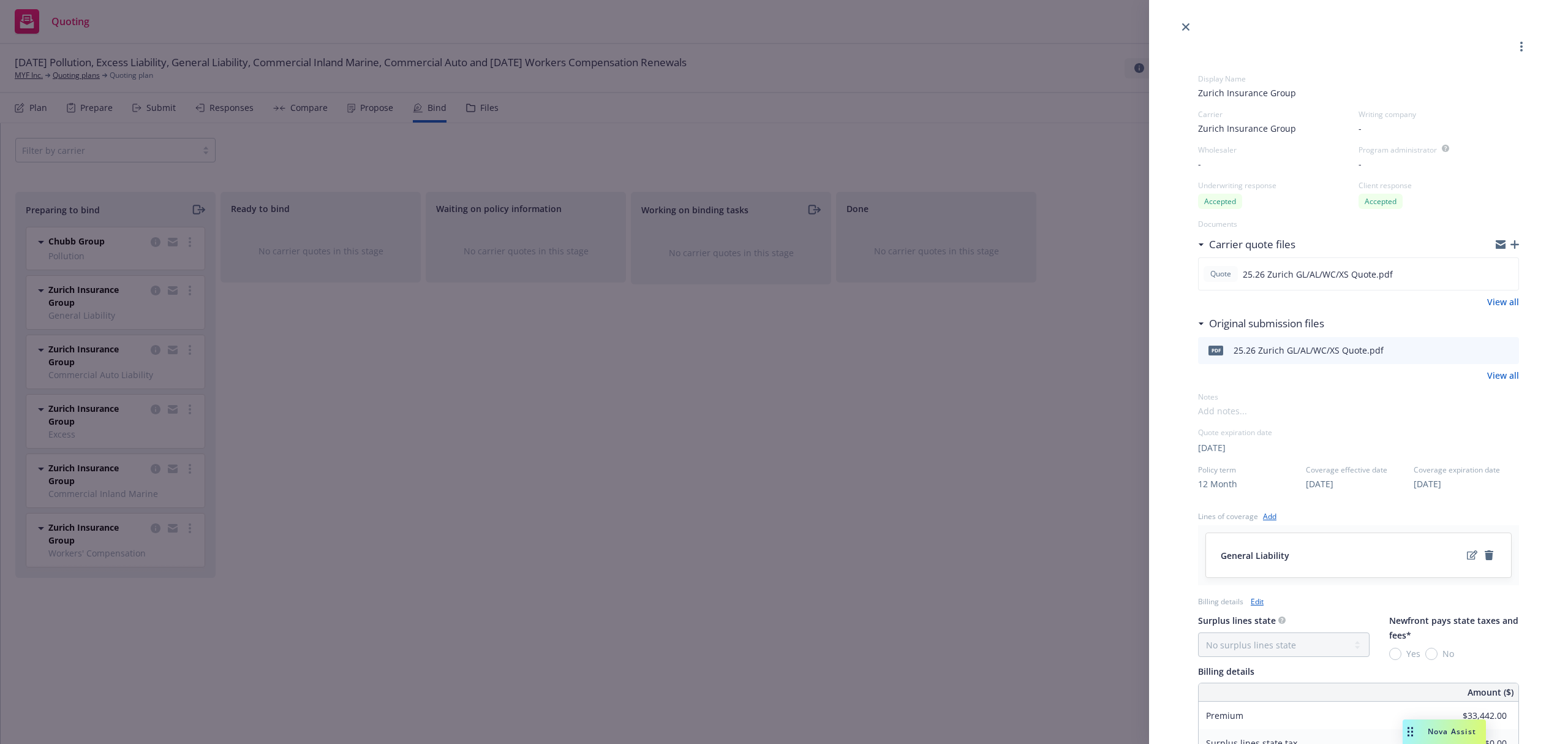
drag, startPoint x: 370, startPoint y: 353, endPoint x: 395, endPoint y: 307, distance: 52.4
click at [373, 351] on div "Display Name Zurich Insurance Group Carrier Zurich Insurance Group Writing comp…" at bounding box center [784, 372] width 1568 height 744
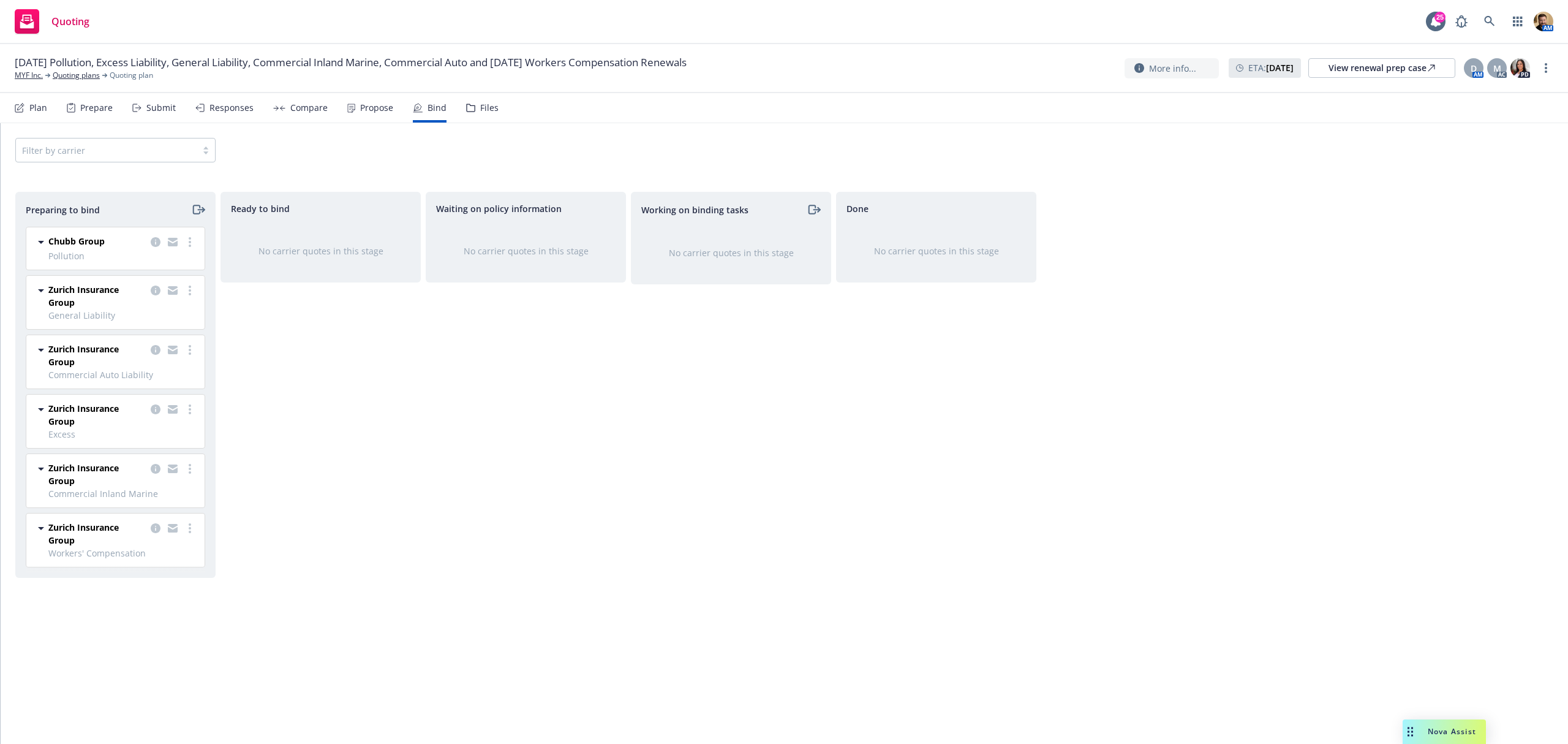
click at [491, 106] on div "Files" at bounding box center [489, 107] width 18 height 9
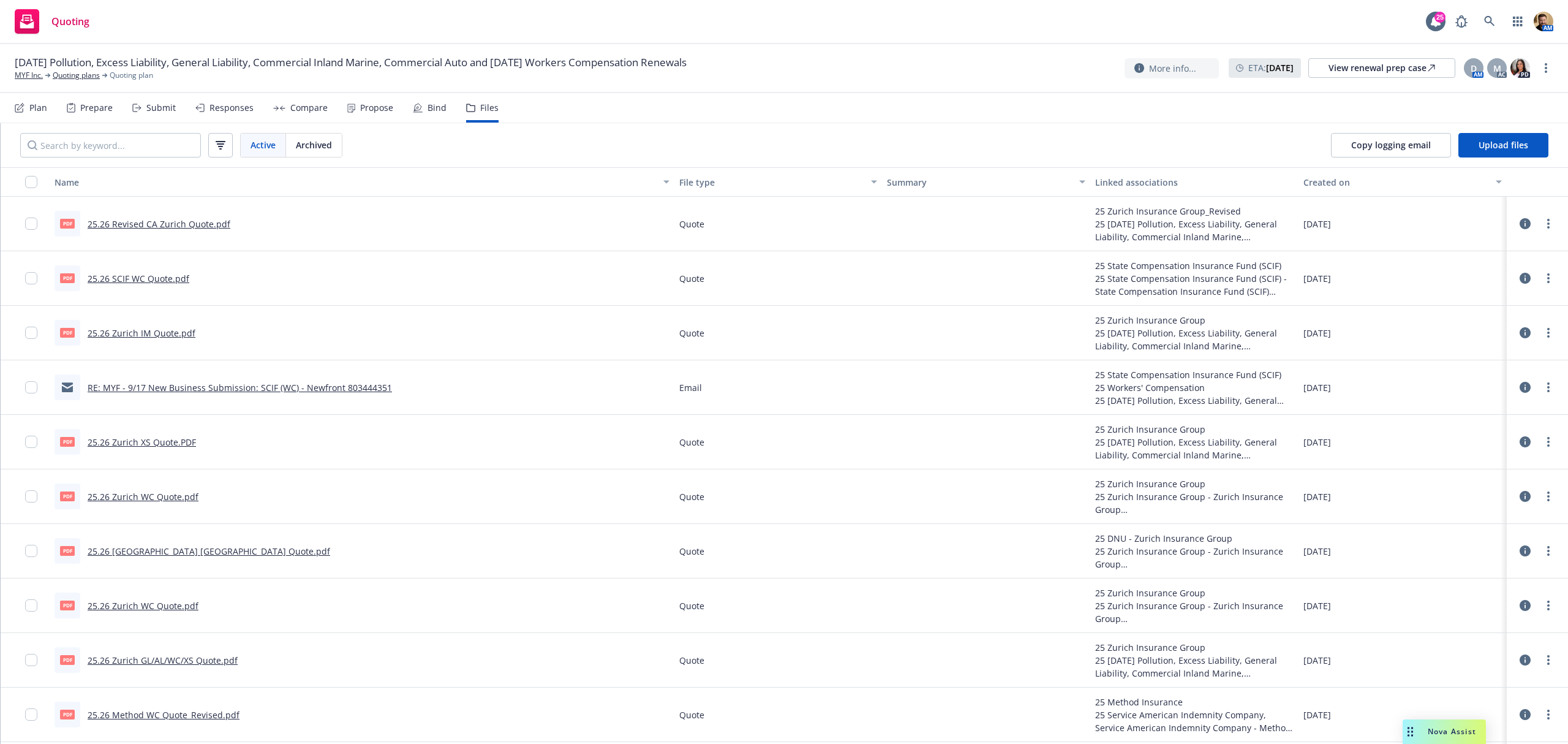
click at [692, 184] on div "File type" at bounding box center [771, 182] width 185 height 13
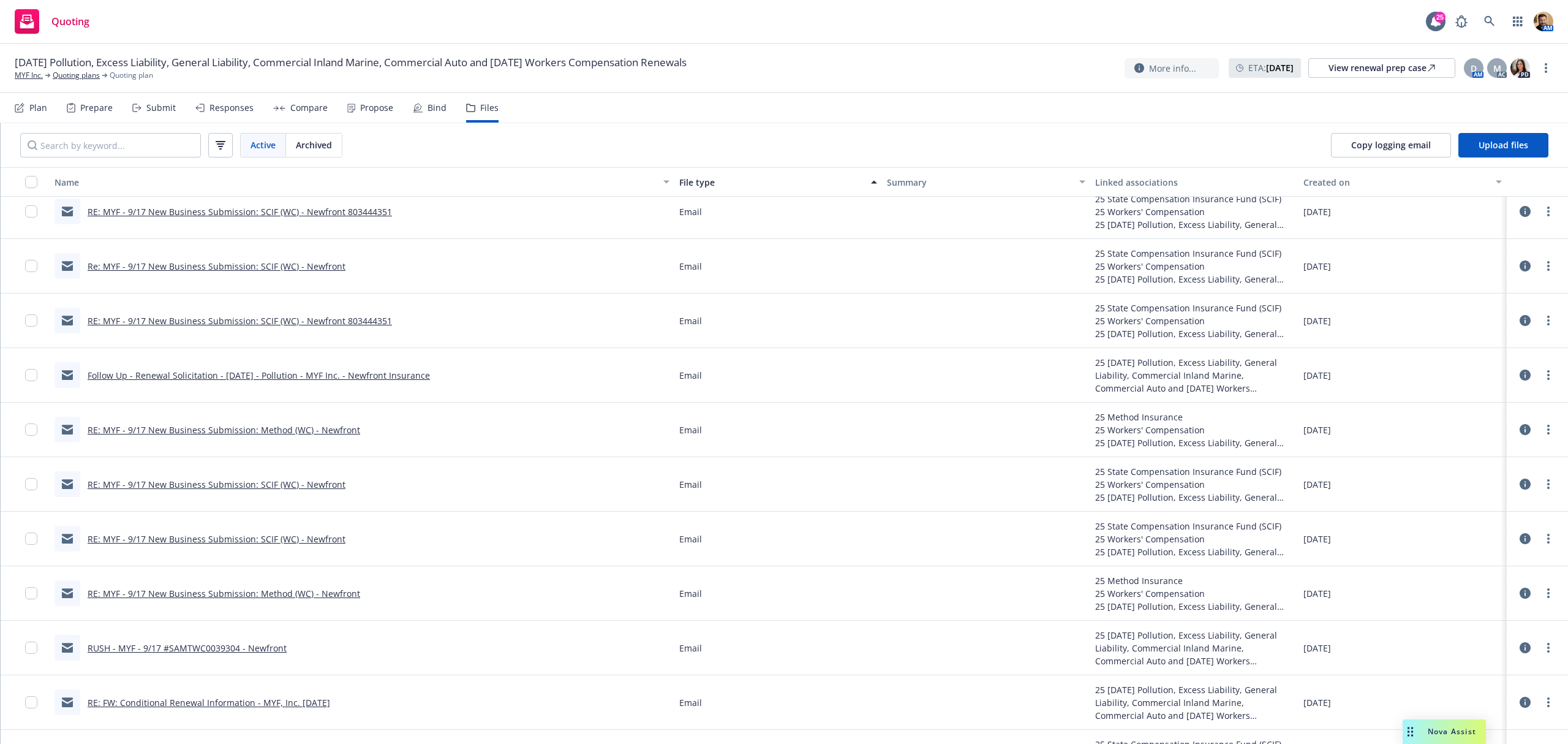
scroll to position [441, 0]
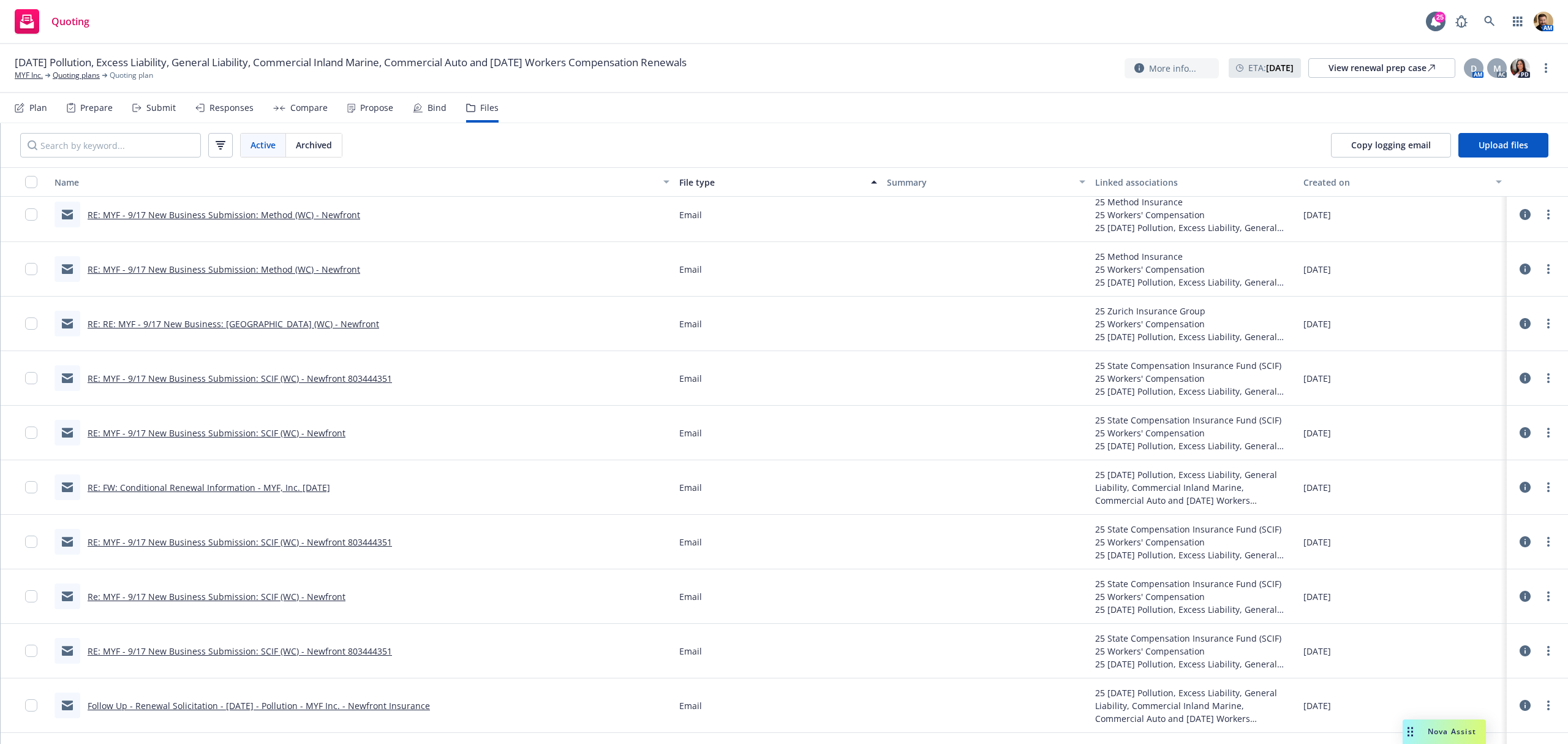
click at [260, 378] on link "RE: MYF - 9/17 New Business Submission: SCIF (WC) - Newfront 803444351" at bounding box center [239, 378] width 304 height 12
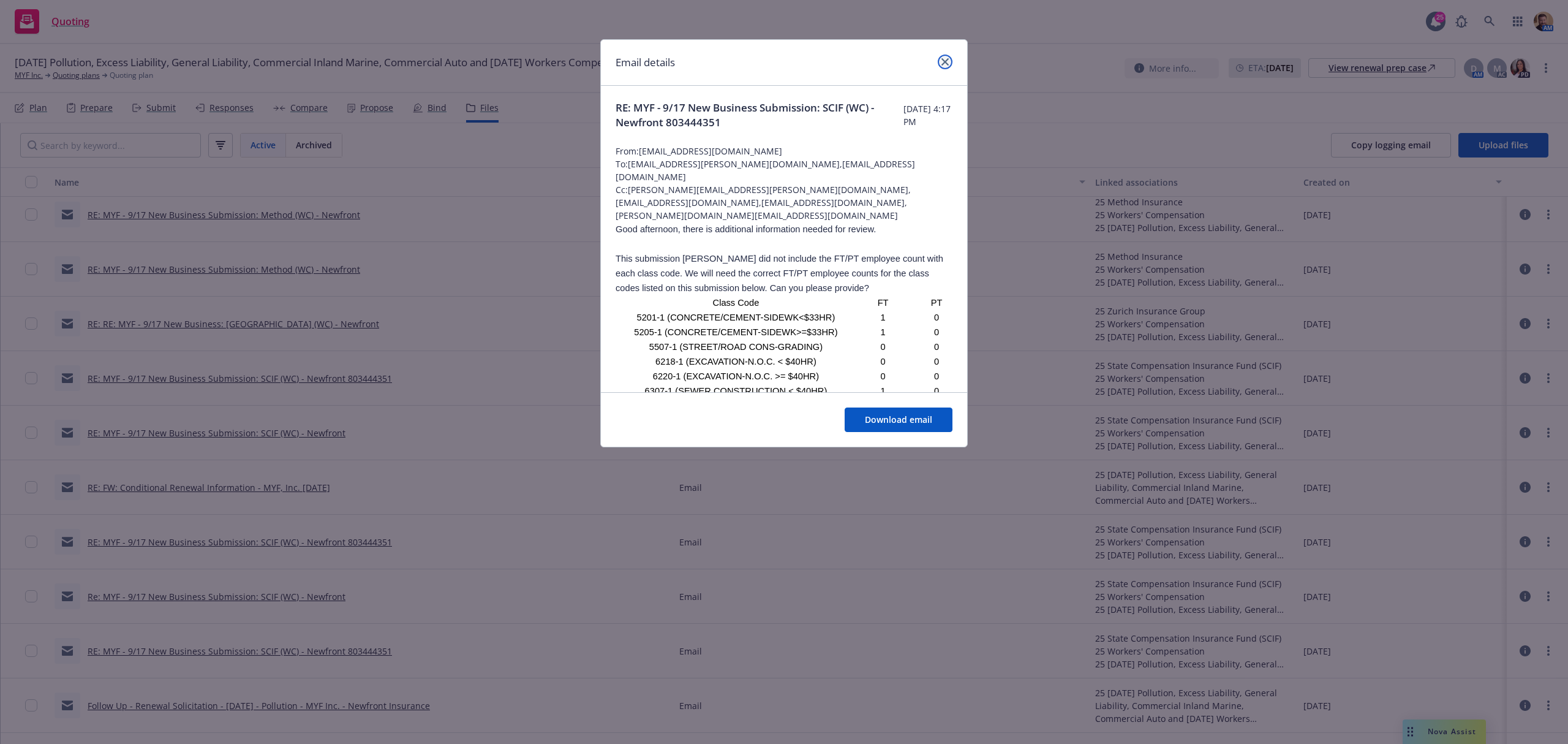
click at [946, 58] on icon "close" at bounding box center [944, 62] width 7 height 7
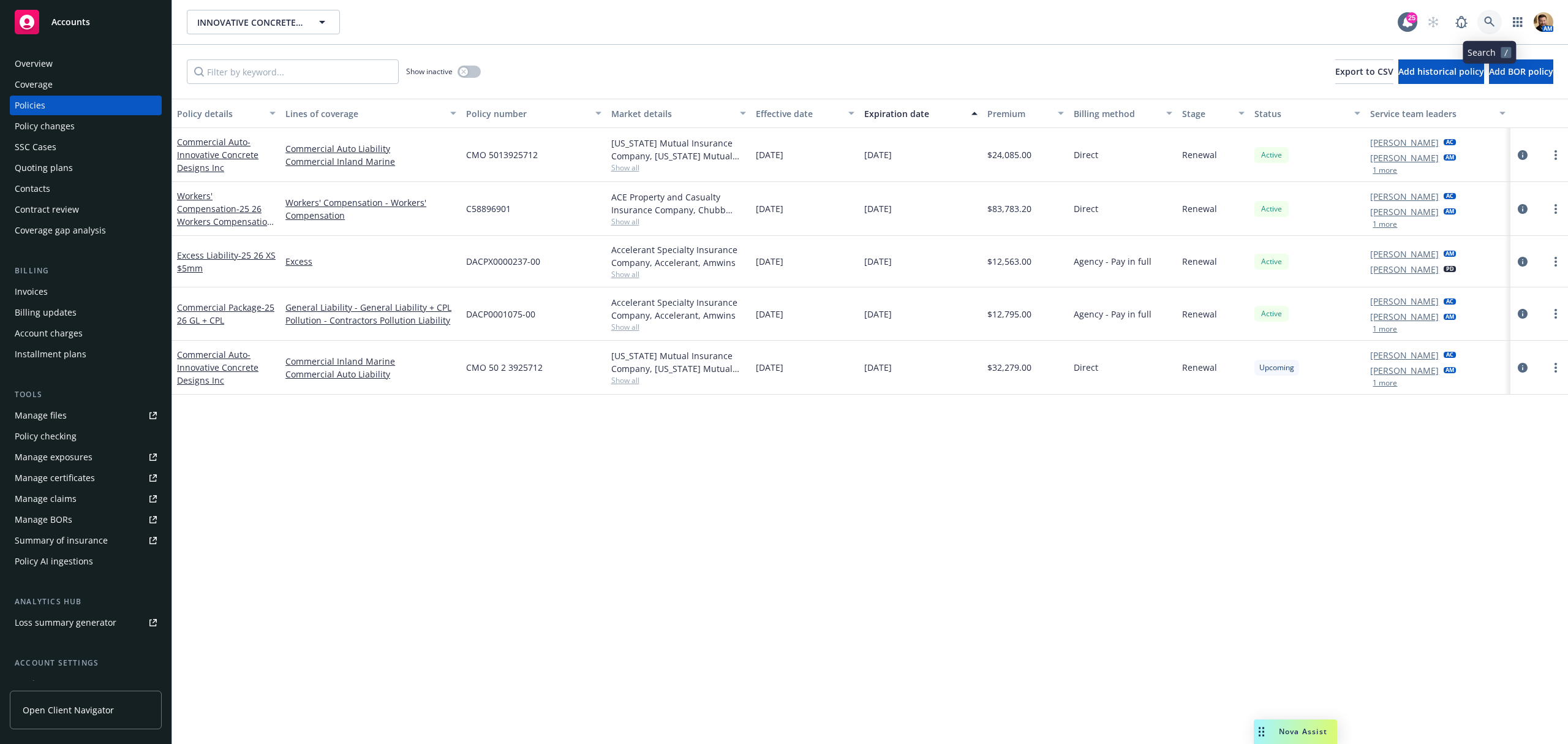
click at [1487, 22] on icon at bounding box center [1489, 22] width 11 height 11
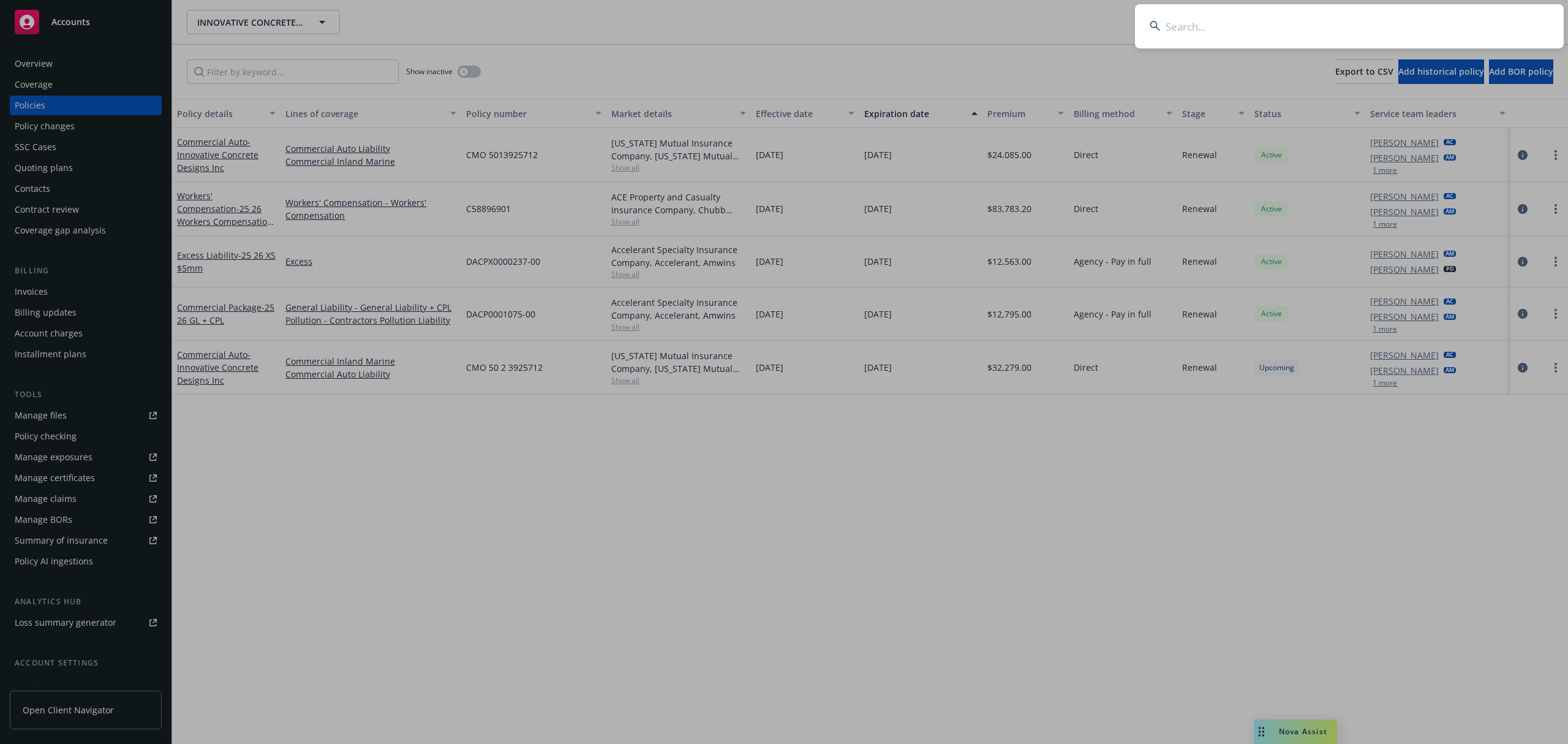
drag, startPoint x: 1352, startPoint y: 32, endPoint x: 1343, endPoint y: 32, distance: 9.0
click at [1347, 32] on input at bounding box center [1349, 26] width 429 height 44
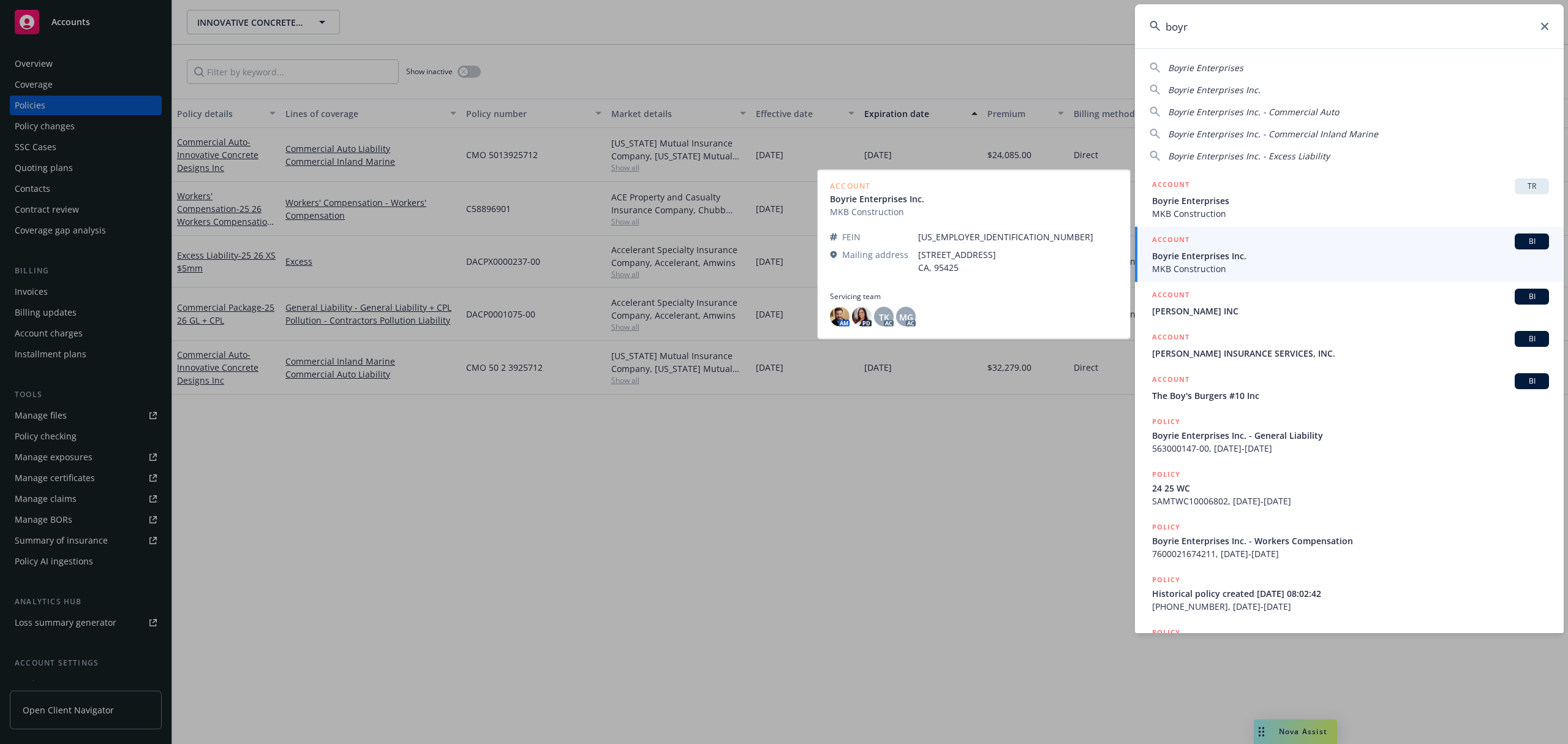
type input "boyr"
click at [1218, 261] on span "Boyrie Enterprises Inc." at bounding box center [1350, 256] width 397 height 13
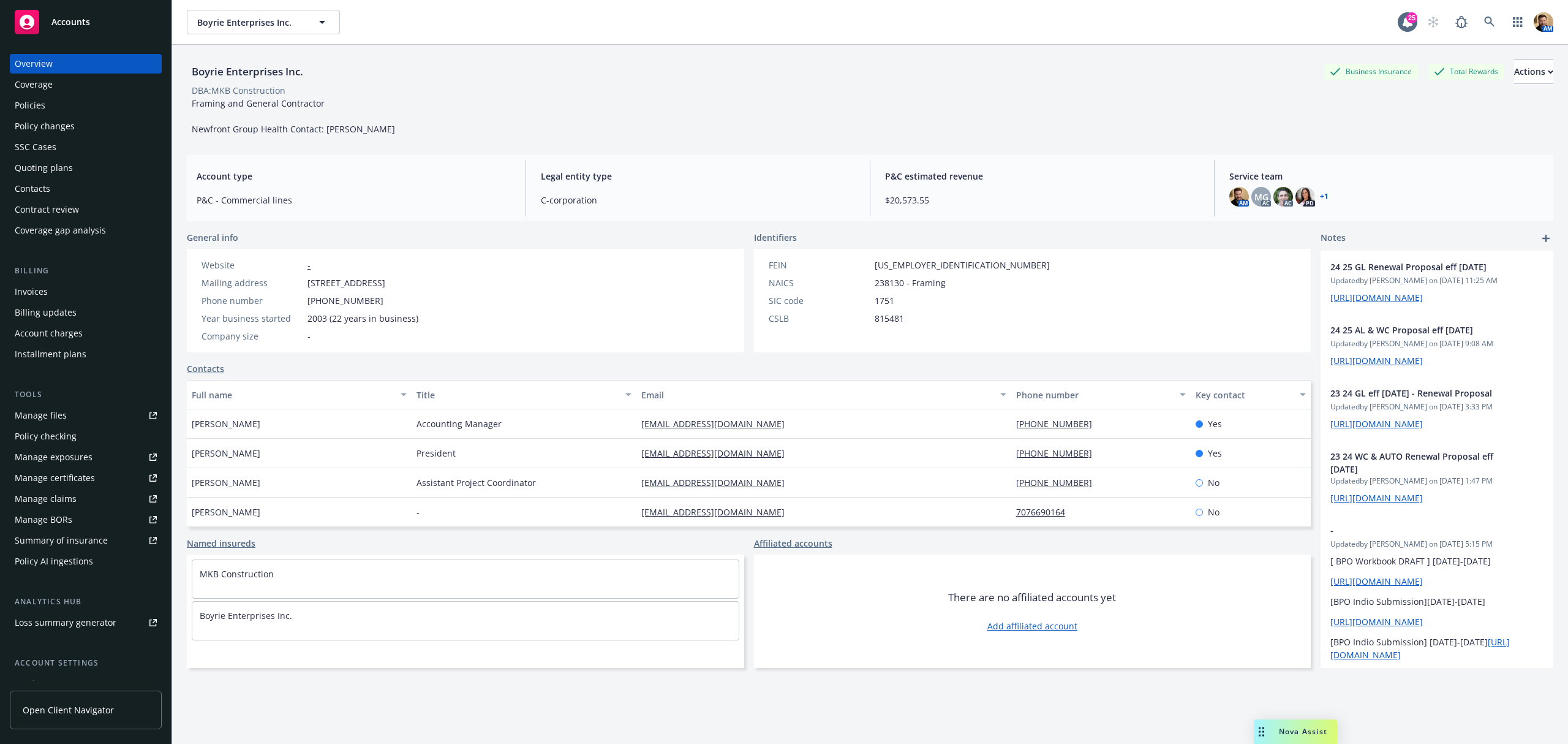
click at [1025, 449] on link "707-843-9695" at bounding box center [1059, 453] width 86 height 12
click at [35, 187] on div "Contacts" at bounding box center [32, 188] width 36 height 20
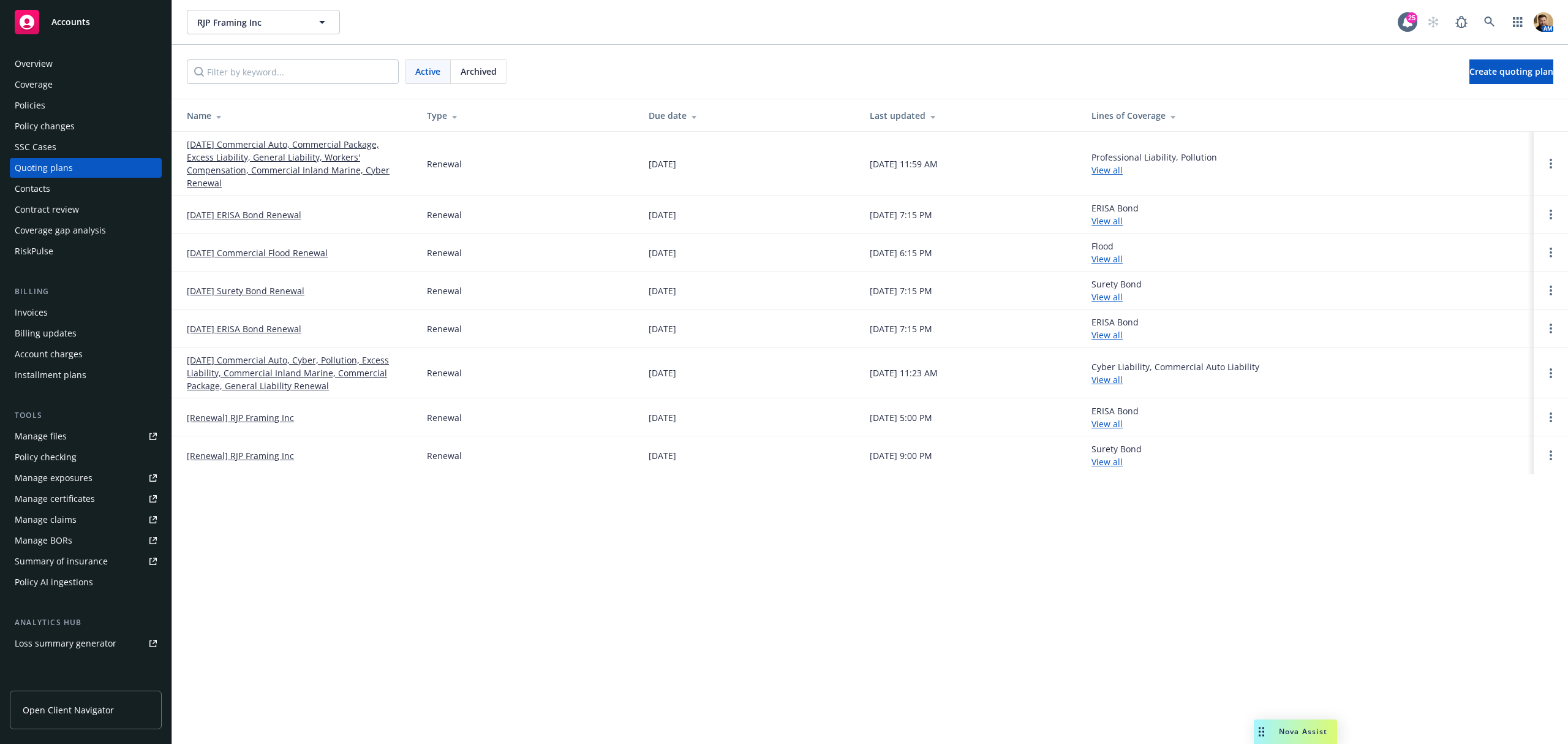
click at [58, 479] on div "Manage exposures" at bounding box center [54, 478] width 78 height 20
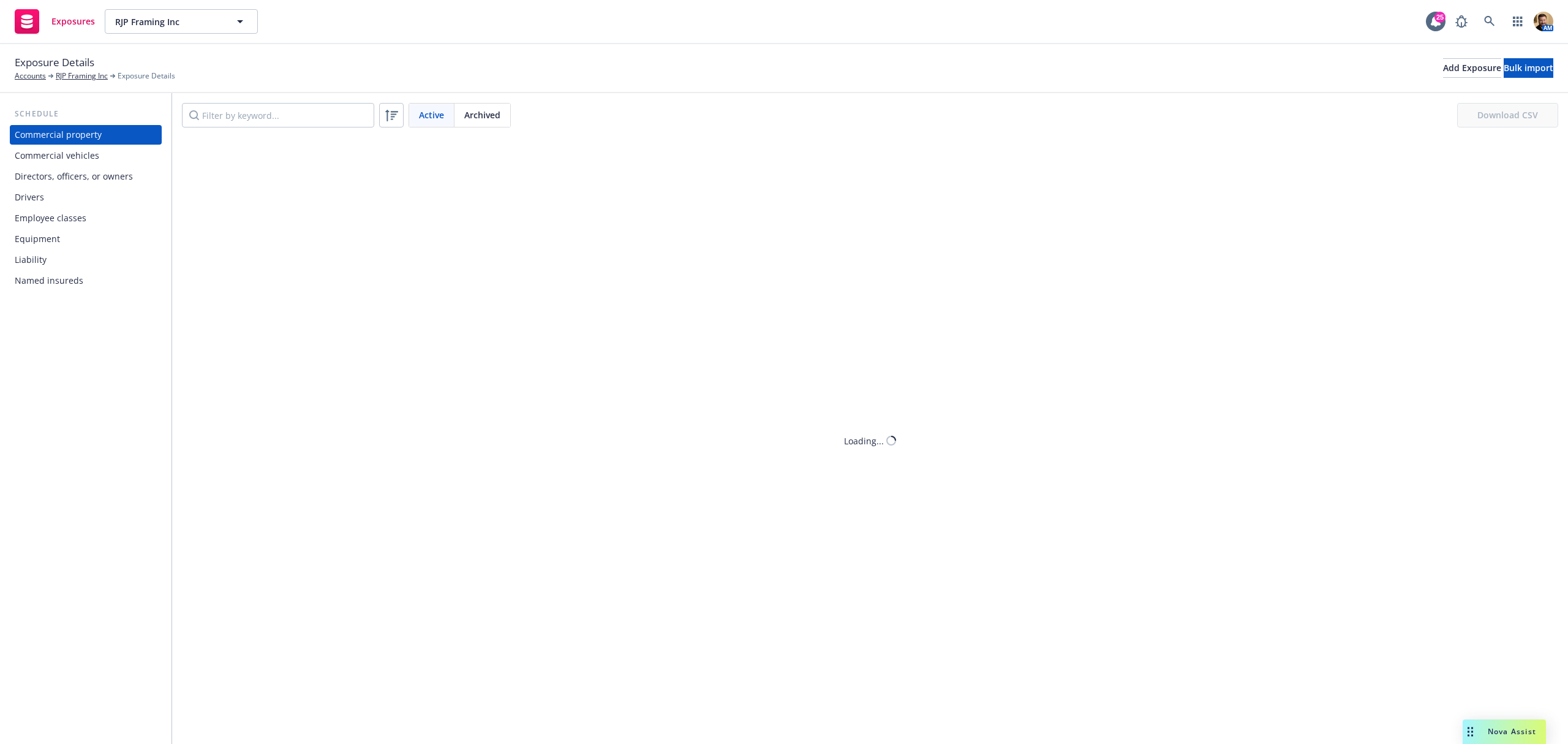
click at [50, 204] on div "Drivers" at bounding box center [86, 197] width 142 height 20
click at [300, 113] on input "Filter by keyword..." at bounding box center [278, 115] width 193 height 24
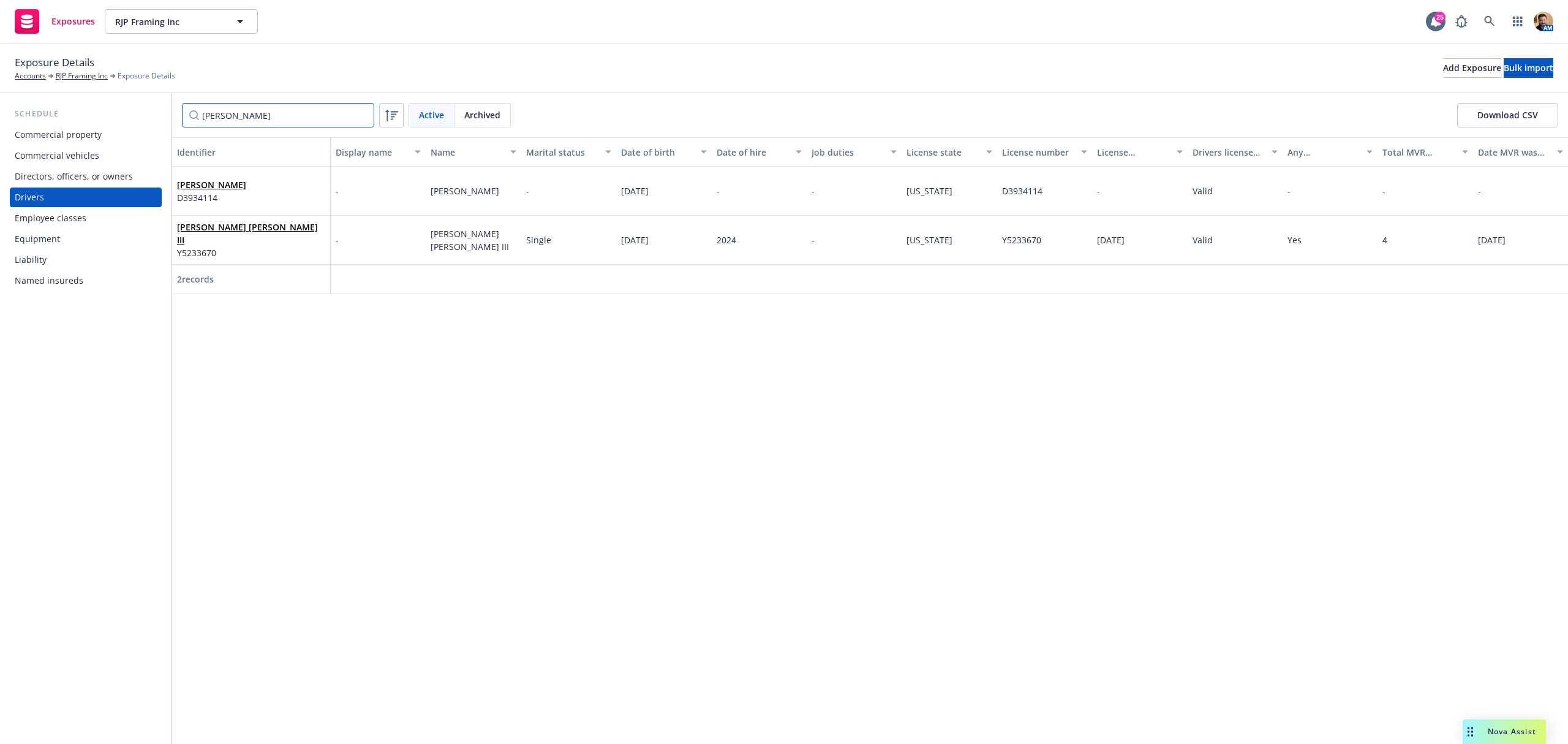
type input "[PERSON_NAME]"
click at [201, 187] on link "[PERSON_NAME]" at bounding box center [212, 184] width 69 height 12
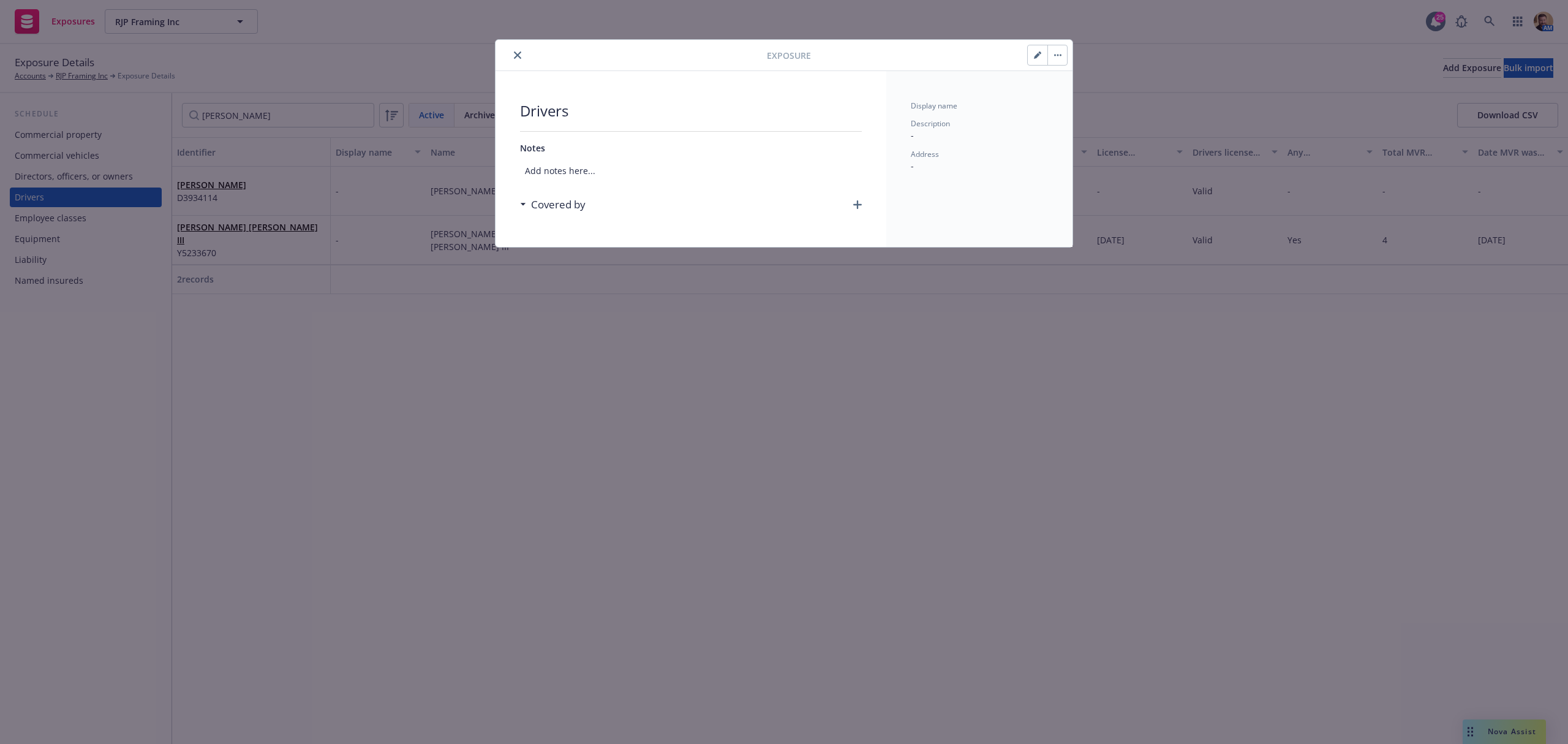
click at [1036, 59] on button "button" at bounding box center [1037, 54] width 20 height 20
select select "CA"
select select "VALID"
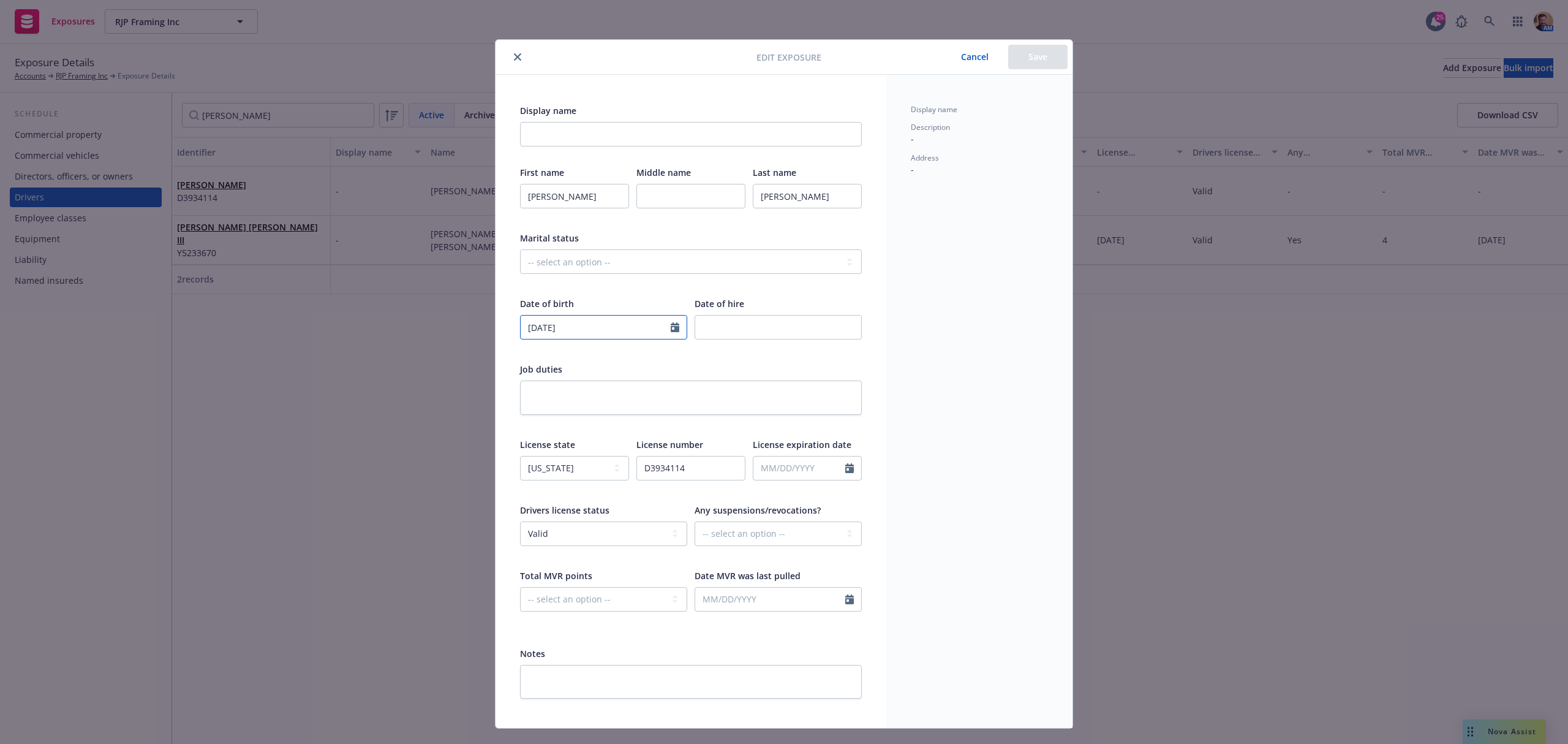
click at [601, 324] on input "[DATE]" at bounding box center [595, 326] width 150 height 23
select select "7"
type input "[DATE]"
click at [929, 292] on div "Display name Description - Address -" at bounding box center [979, 401] width 186 height 653
click at [1024, 54] on button "Save" at bounding box center [1037, 57] width 59 height 24
